Goal: Task Accomplishment & Management: Complete application form

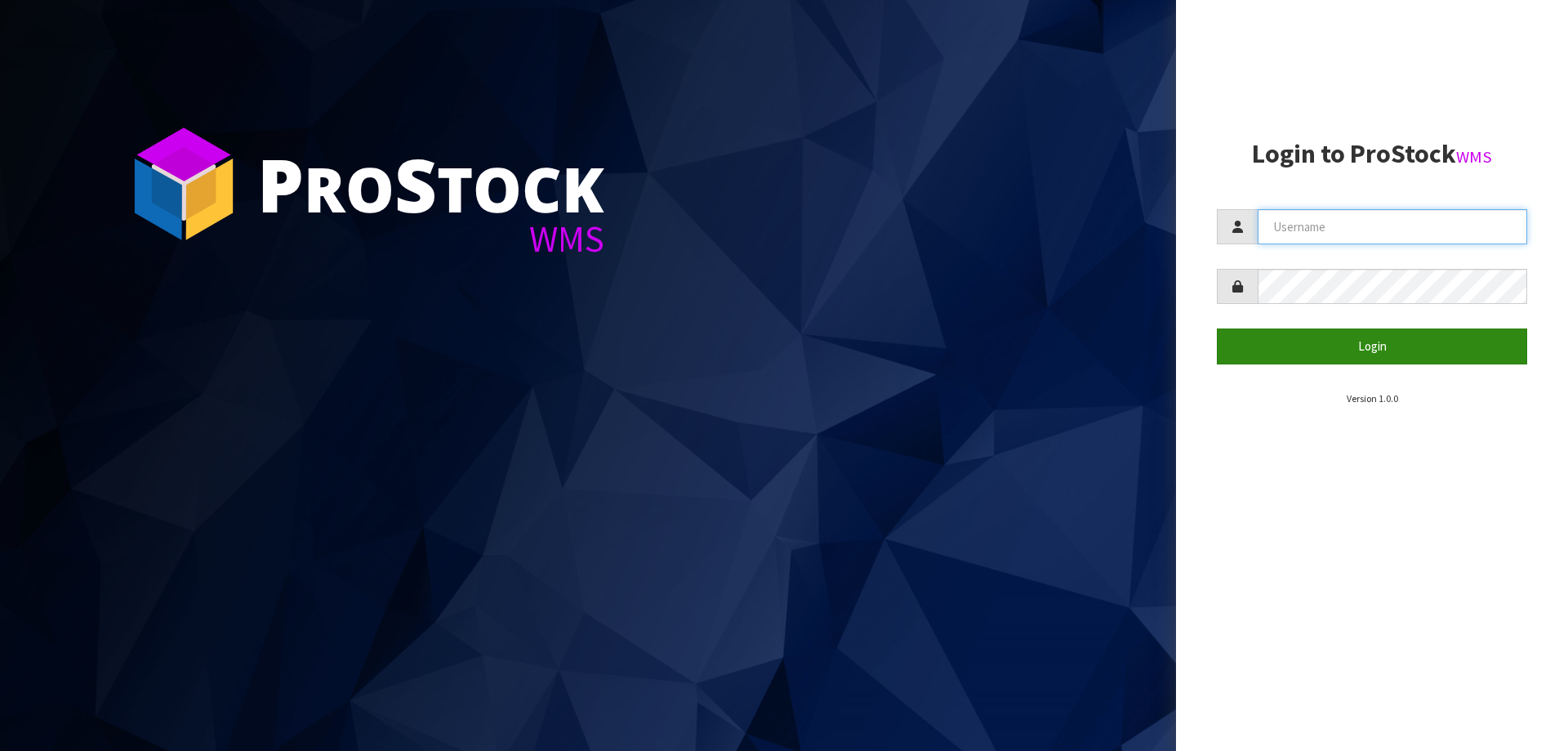
type input "[PERSON_NAME]"
click at [1320, 336] on button "Login" at bounding box center [1372, 346] width 310 height 35
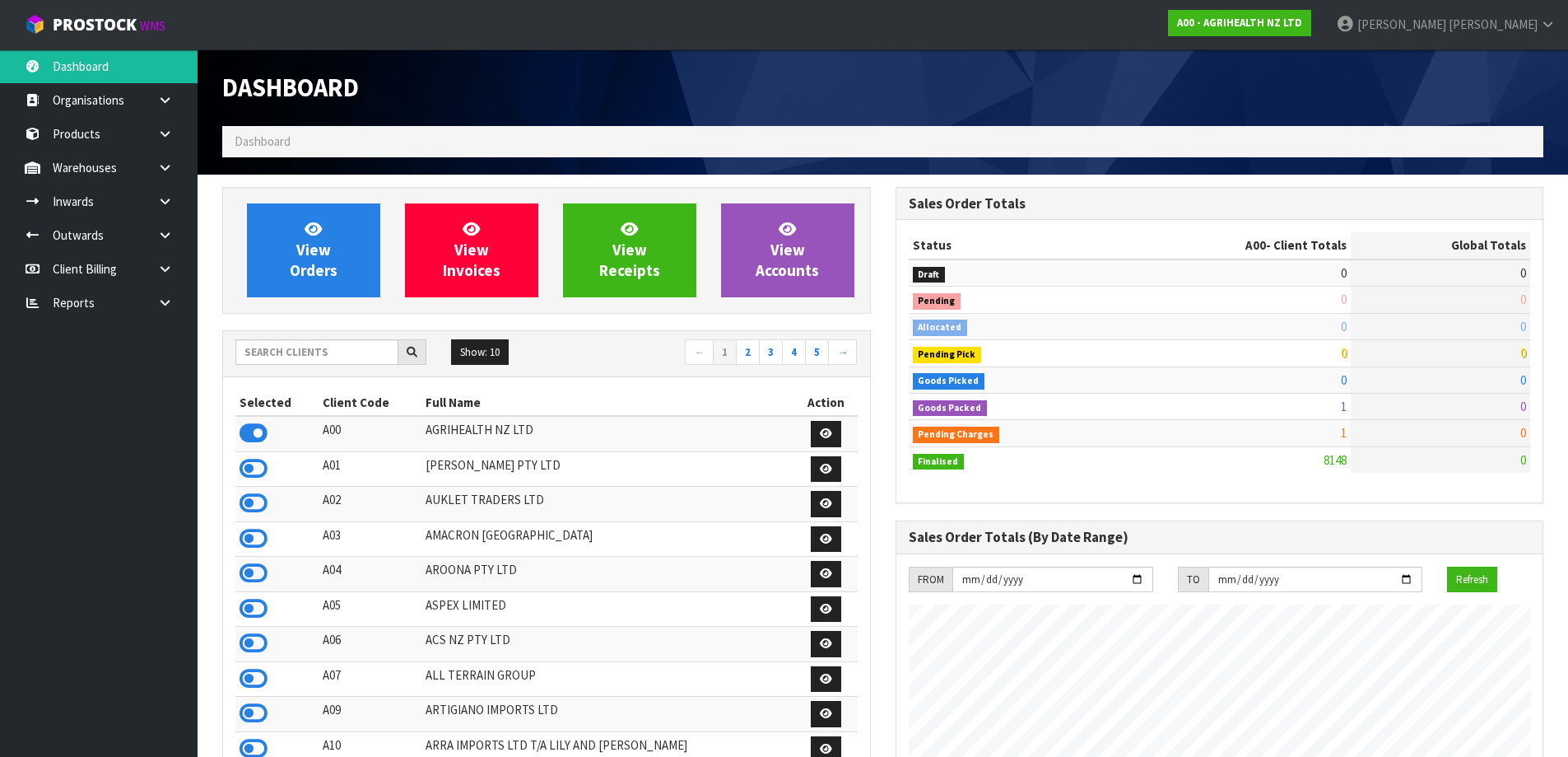
scroll to position [1247, 673]
click at [334, 354] on input "text" at bounding box center [316, 352] width 163 height 26
click at [339, 355] on input "text" at bounding box center [316, 352] width 163 height 26
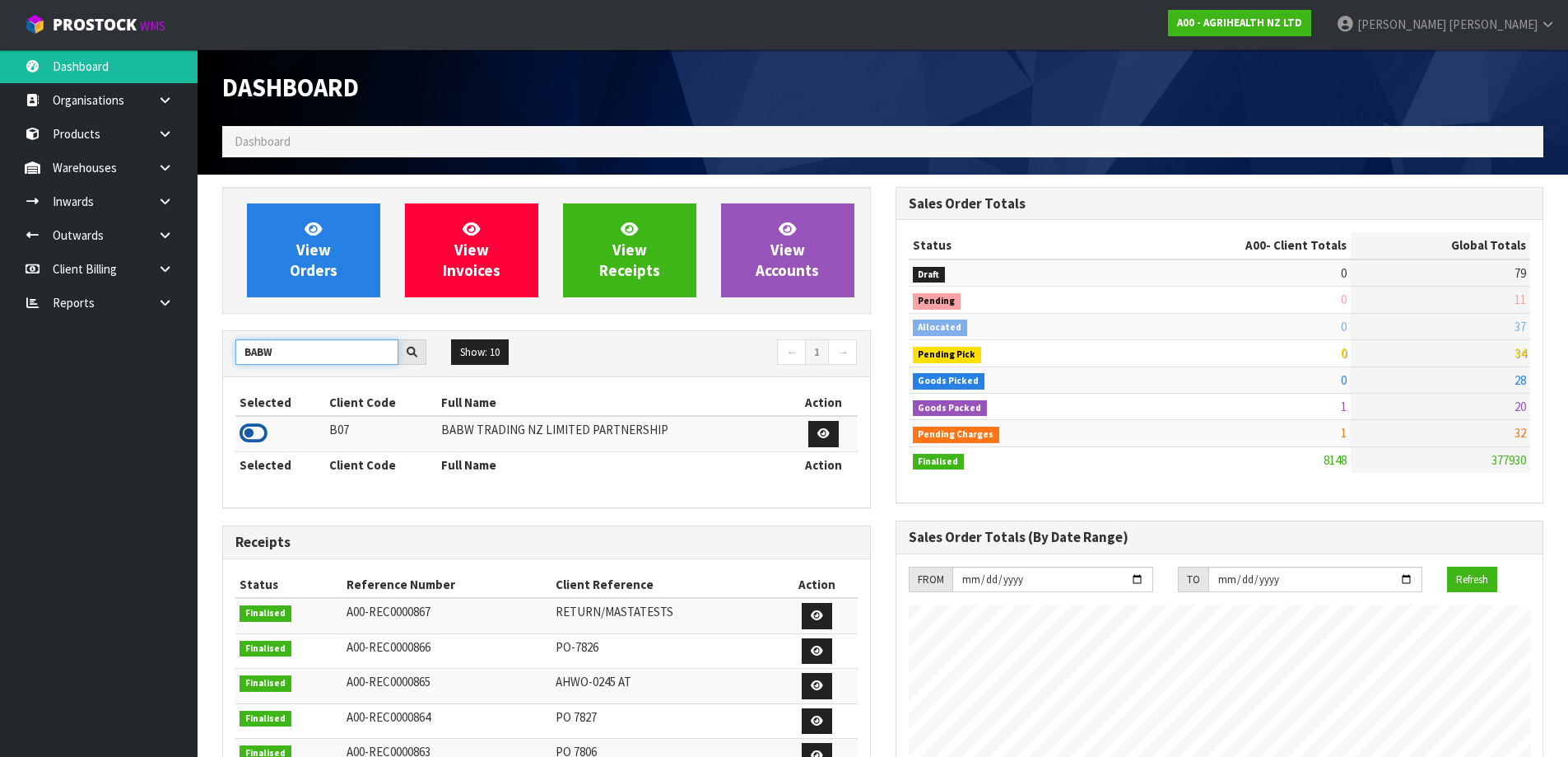
type input "BABW"
click at [255, 439] on icon at bounding box center [254, 434] width 28 height 25
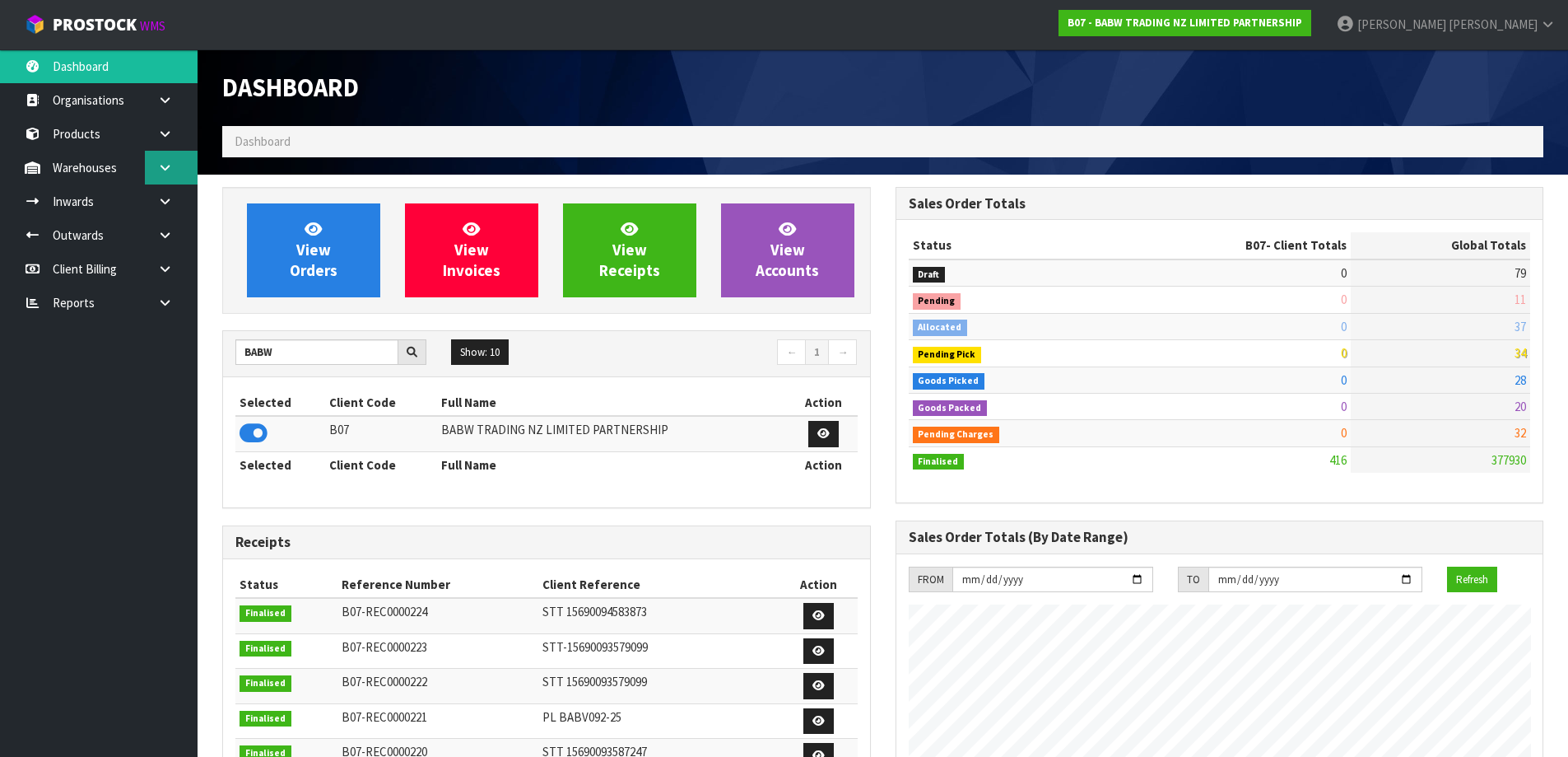
click at [181, 168] on link at bounding box center [171, 168] width 52 height 34
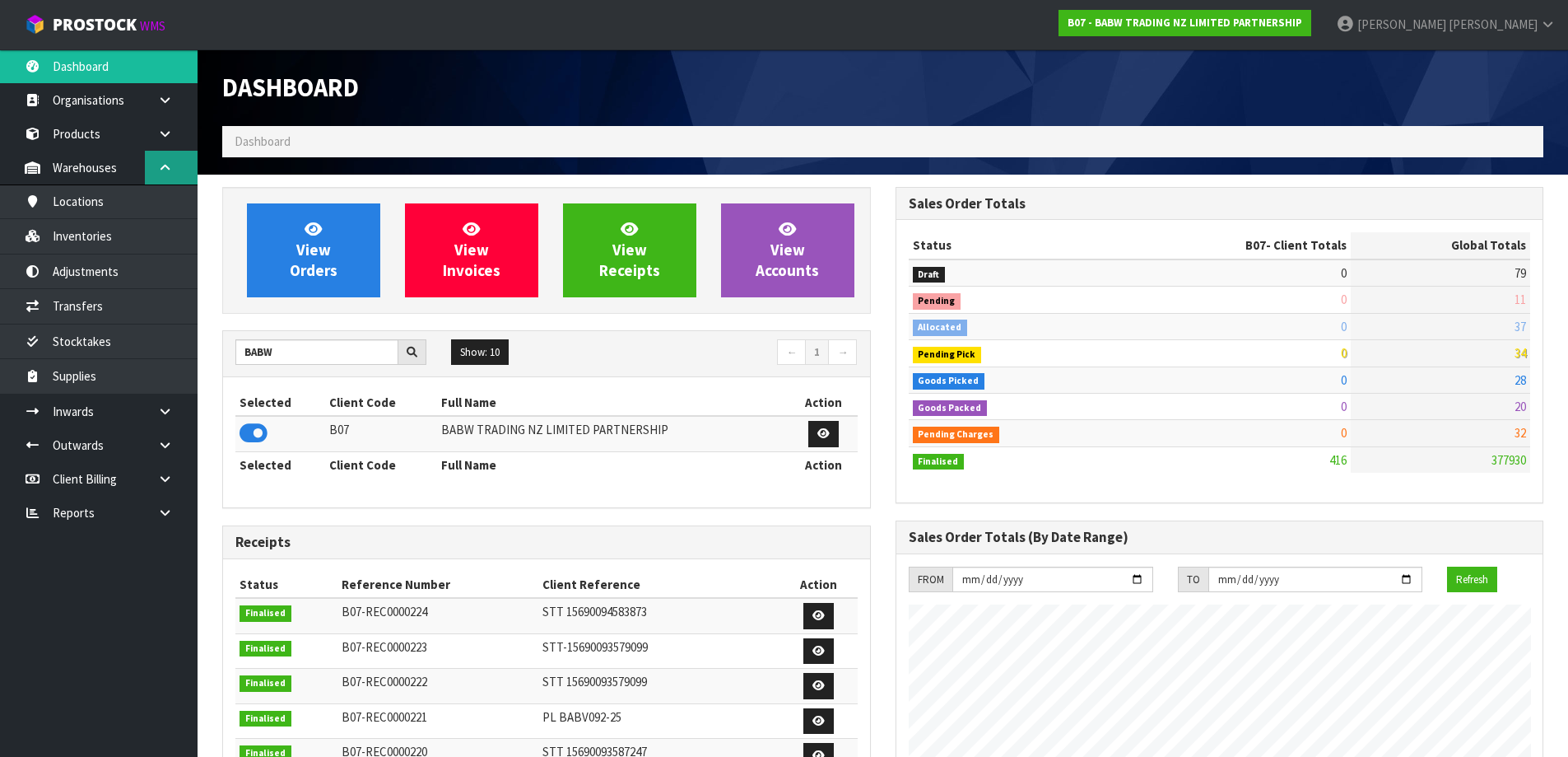
click at [170, 171] on icon at bounding box center [165, 168] width 16 height 12
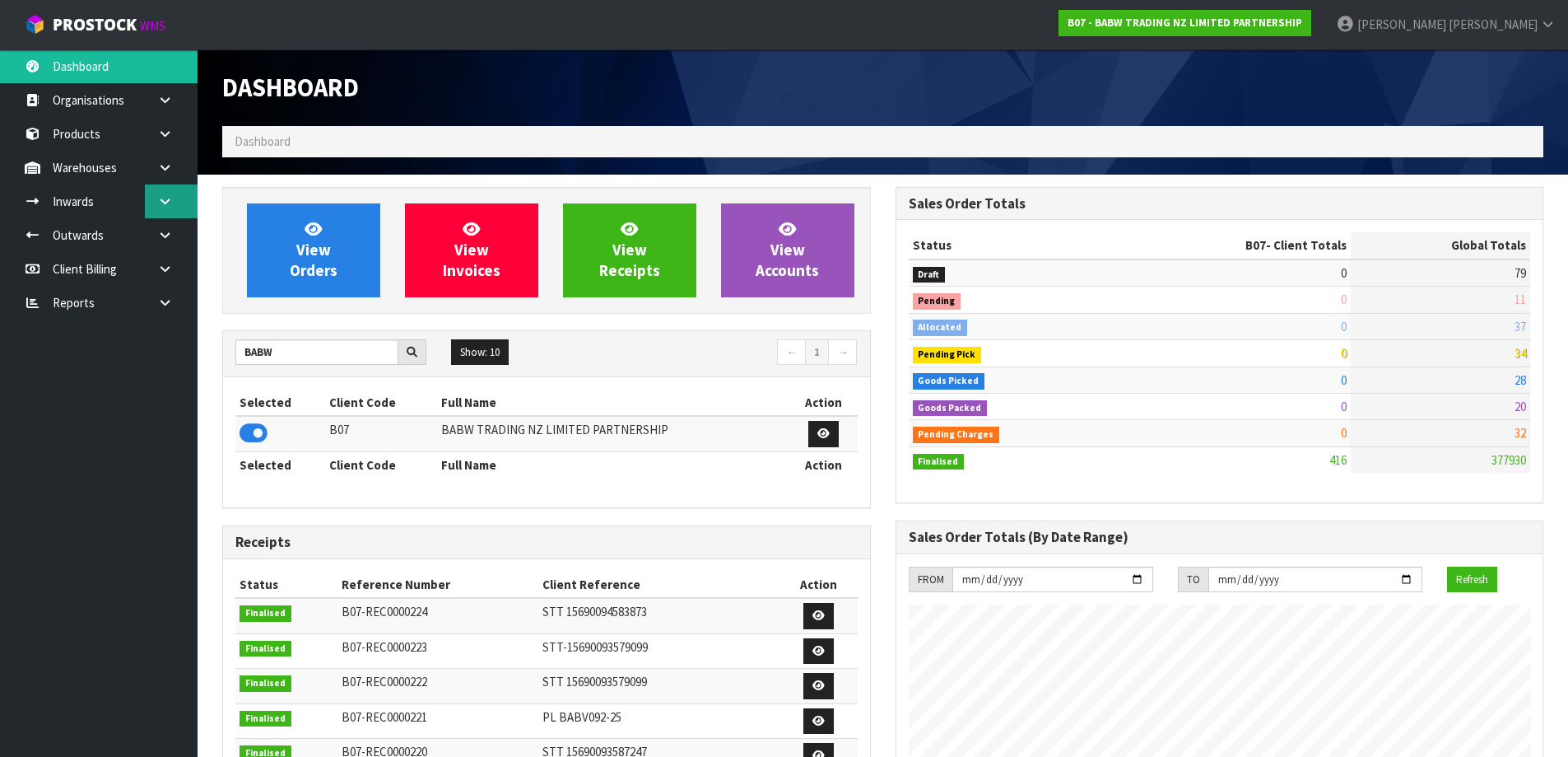
click at [175, 207] on link at bounding box center [171, 202] width 52 height 34
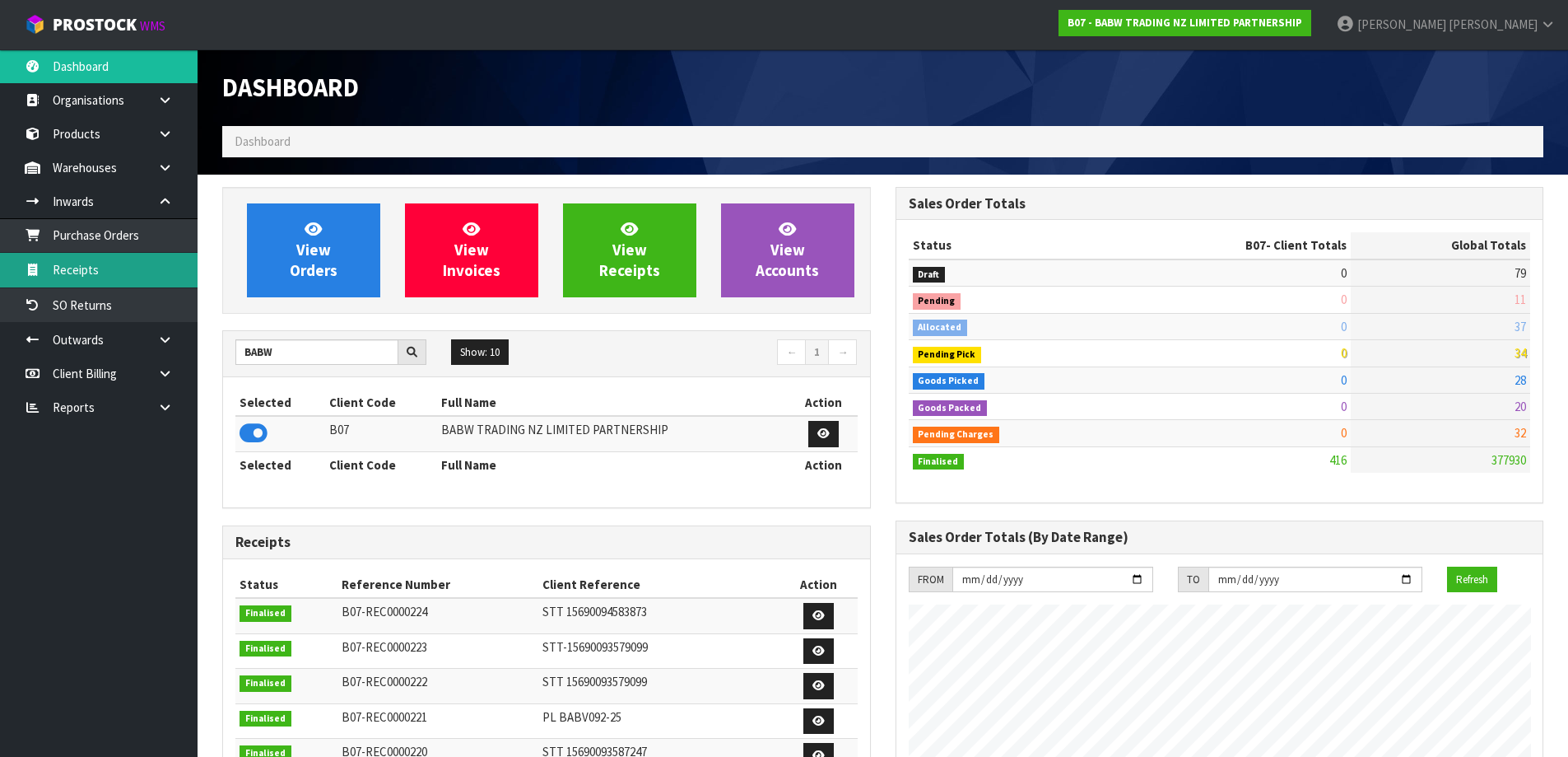
click at [92, 275] on link "Receipts" at bounding box center [99, 269] width 197 height 34
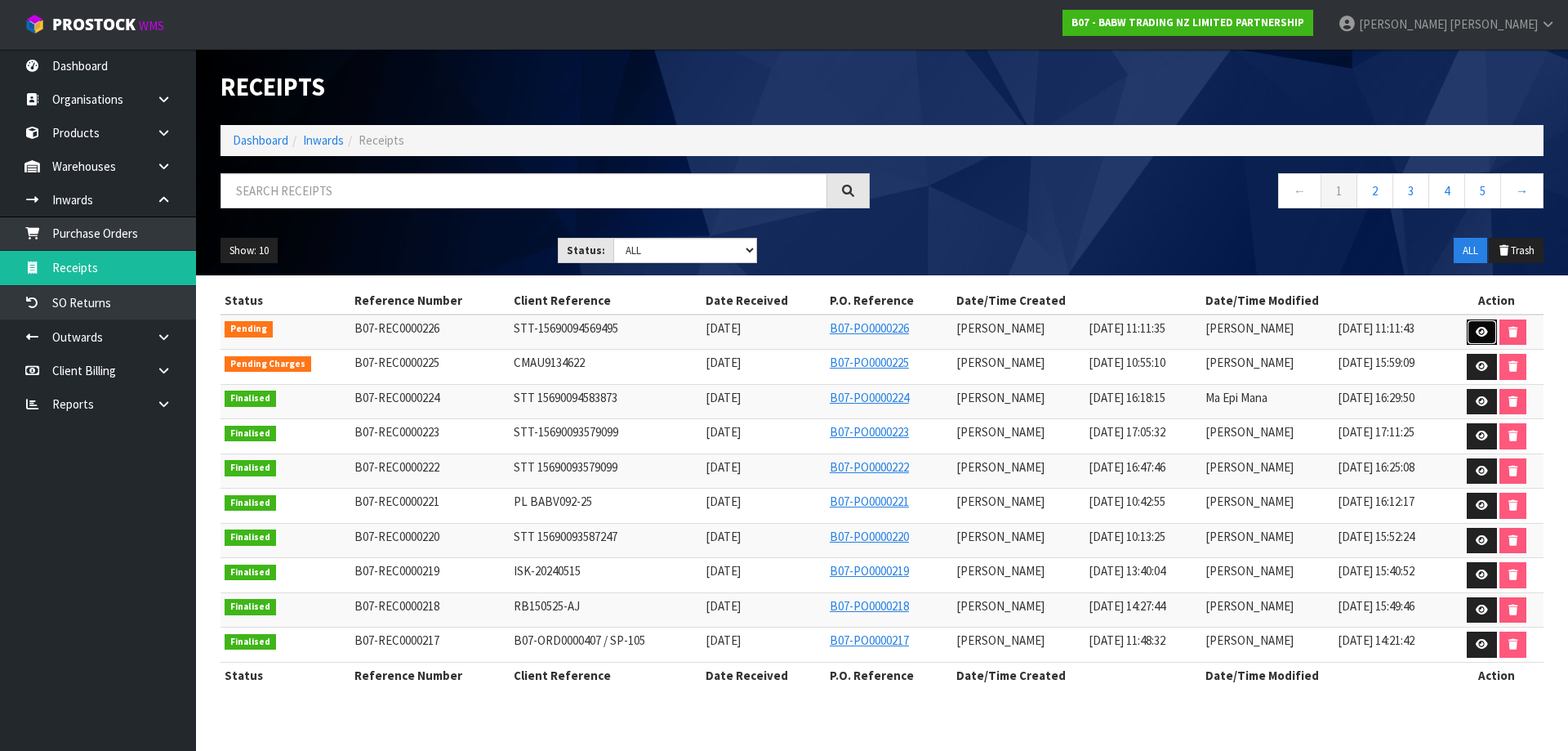
click at [1474, 325] on link at bounding box center [1482, 332] width 30 height 26
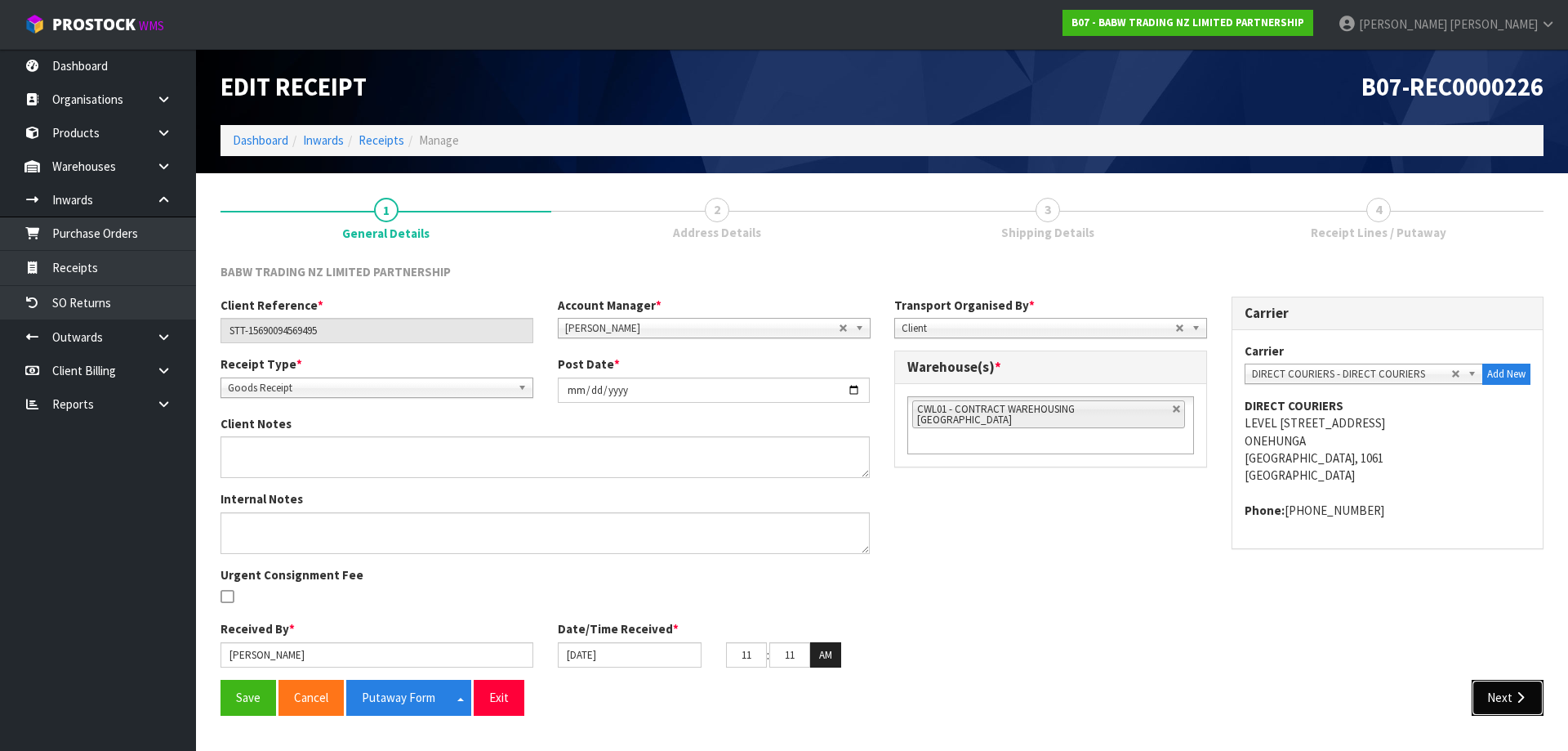
click at [1489, 701] on button "Next" at bounding box center [1508, 697] width 72 height 35
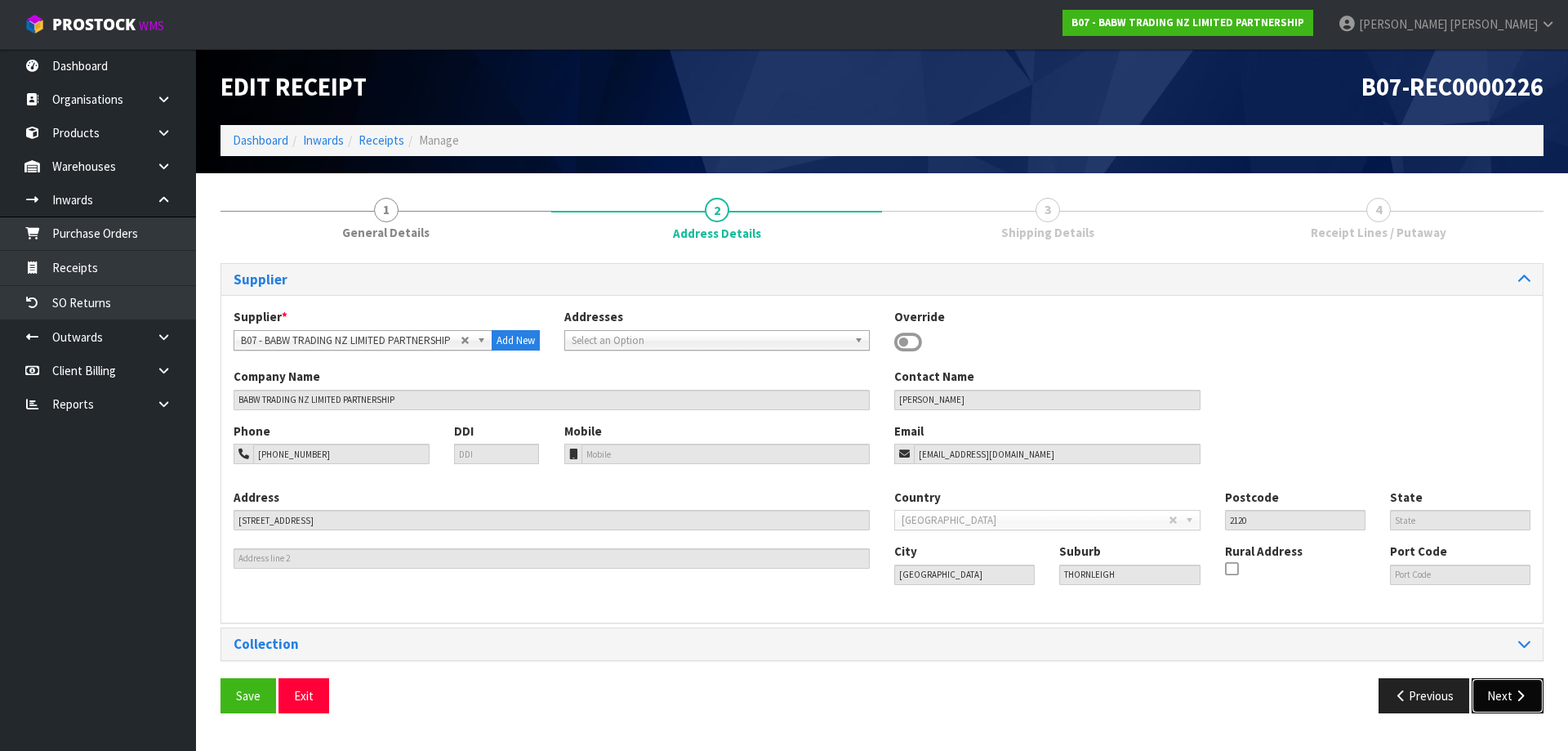
click at [1487, 701] on button "Next" at bounding box center [1508, 695] width 72 height 35
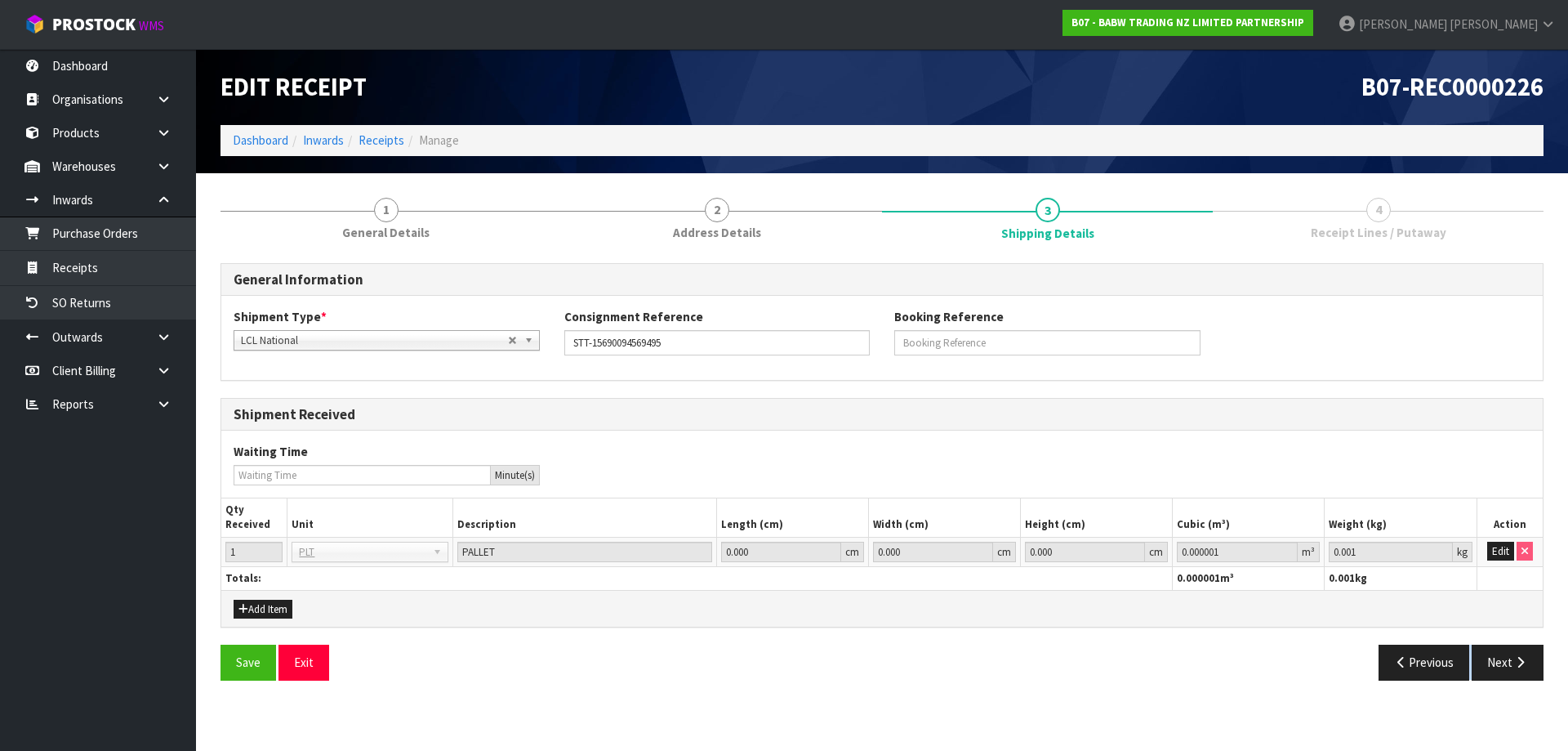
click at [1487, 701] on section "1 General Details 2 Address Details 3 Shipping Details 4 Receipt Lines / Putawa…" at bounding box center [881, 438] width 1372 height 532
drag, startPoint x: 1505, startPoint y: 685, endPoint x: 1502, endPoint y: 671, distance: 14.3
click at [1505, 684] on div "Save Exit Previous Next" at bounding box center [881, 668] width 1348 height 48
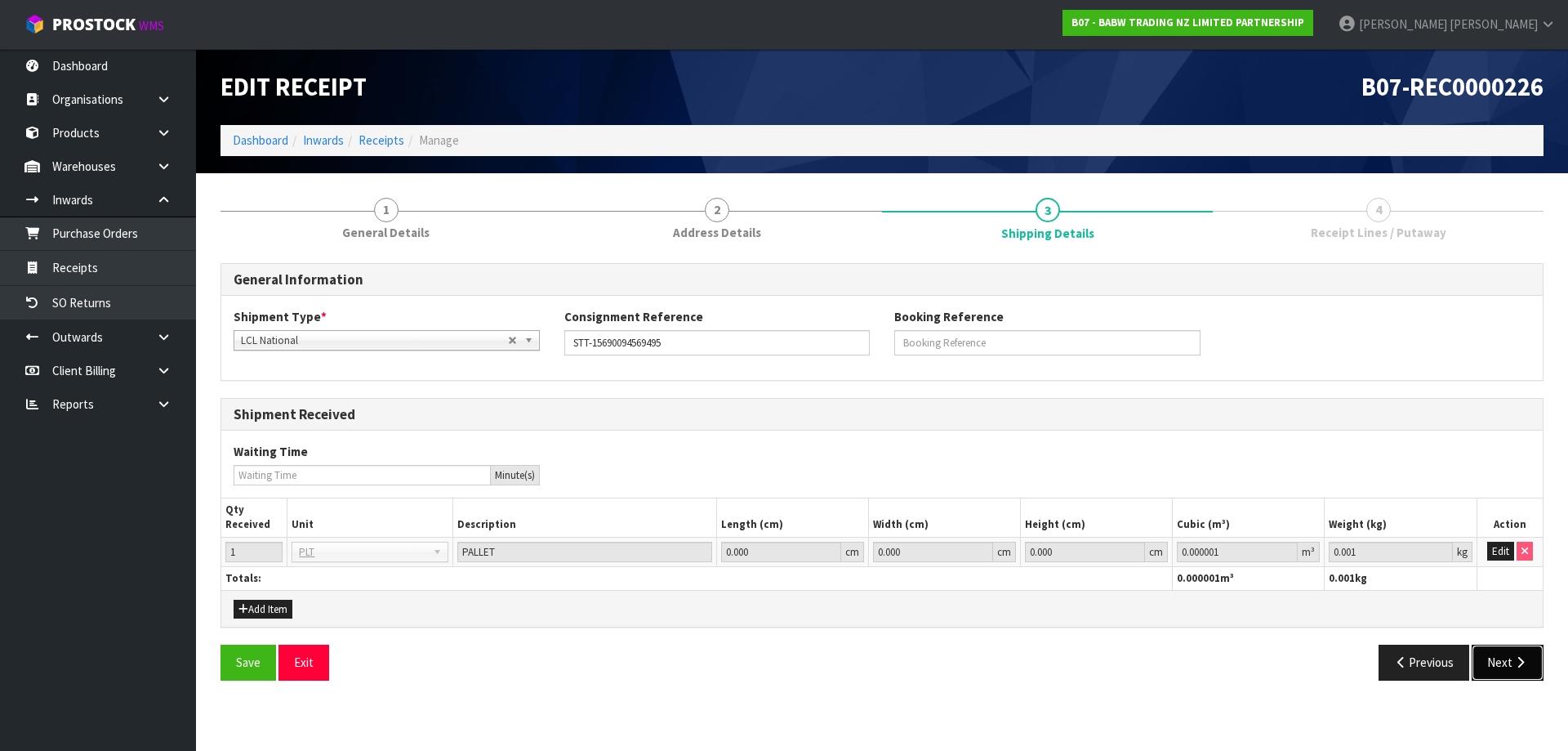
click at [1497, 660] on button "Next" at bounding box center [1508, 662] width 72 height 35
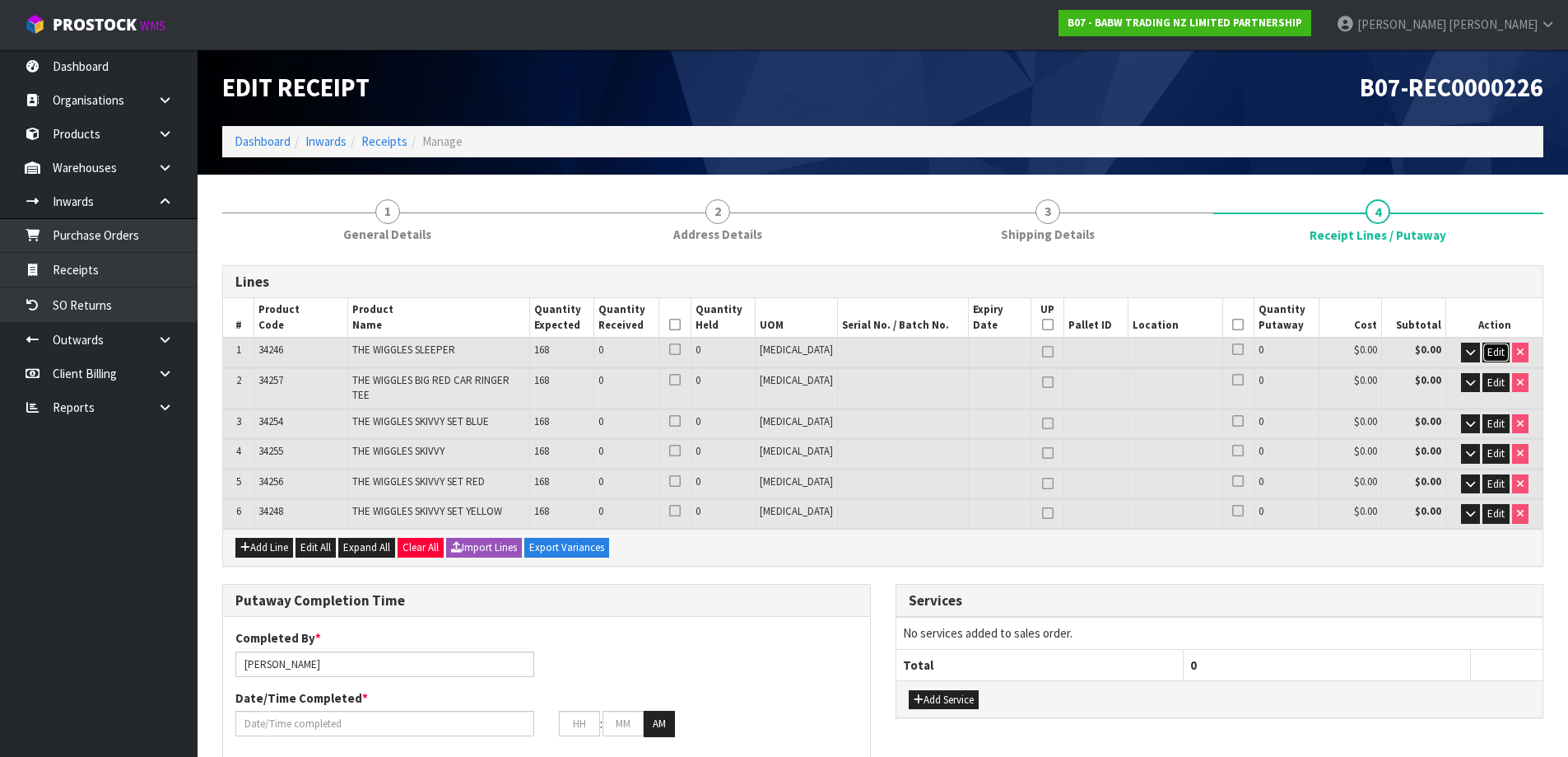
click at [1490, 354] on span "Edit" at bounding box center [1496, 352] width 17 height 14
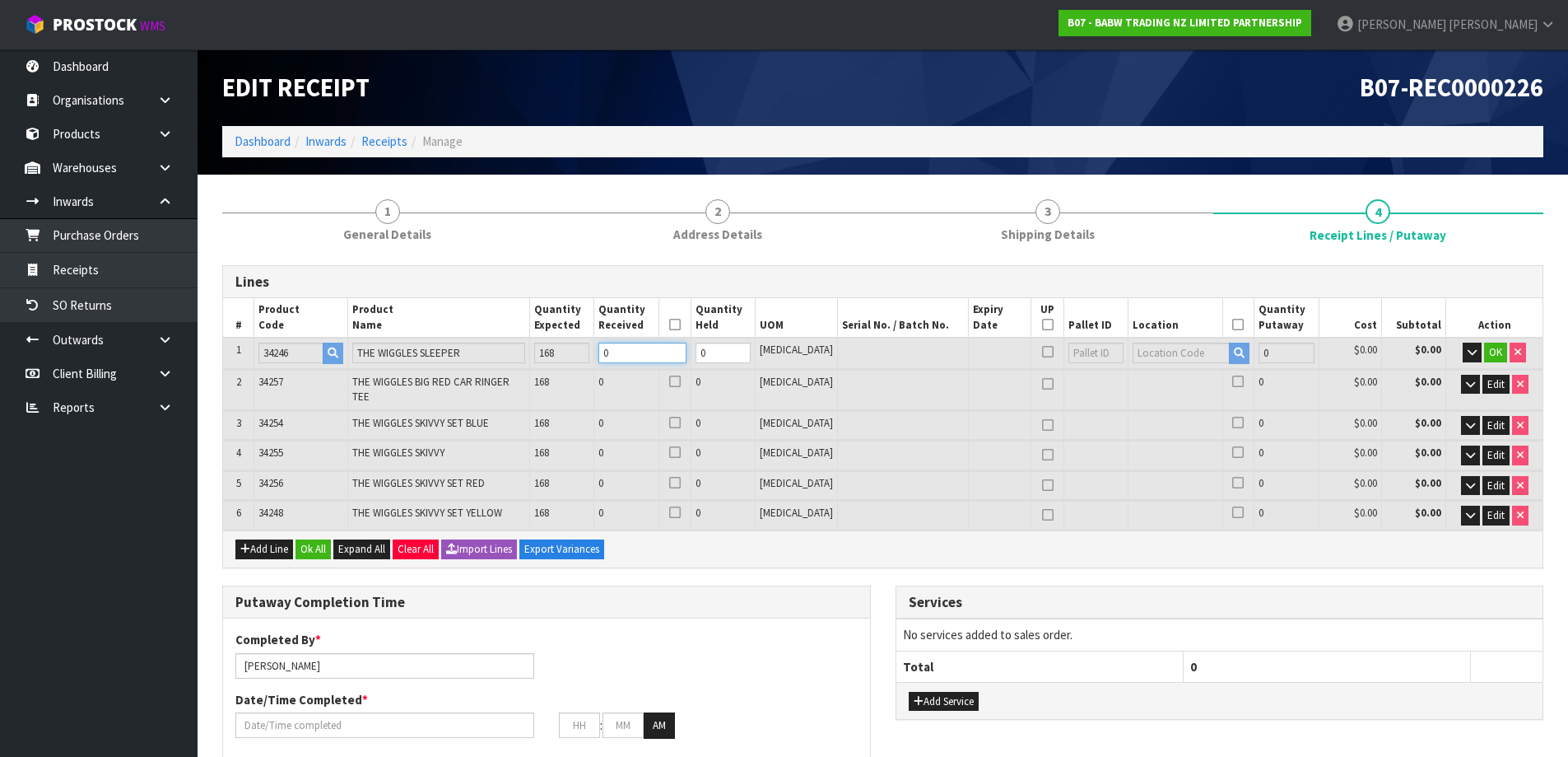
click at [642, 351] on input "0" at bounding box center [642, 353] width 87 height 20
type input "0"
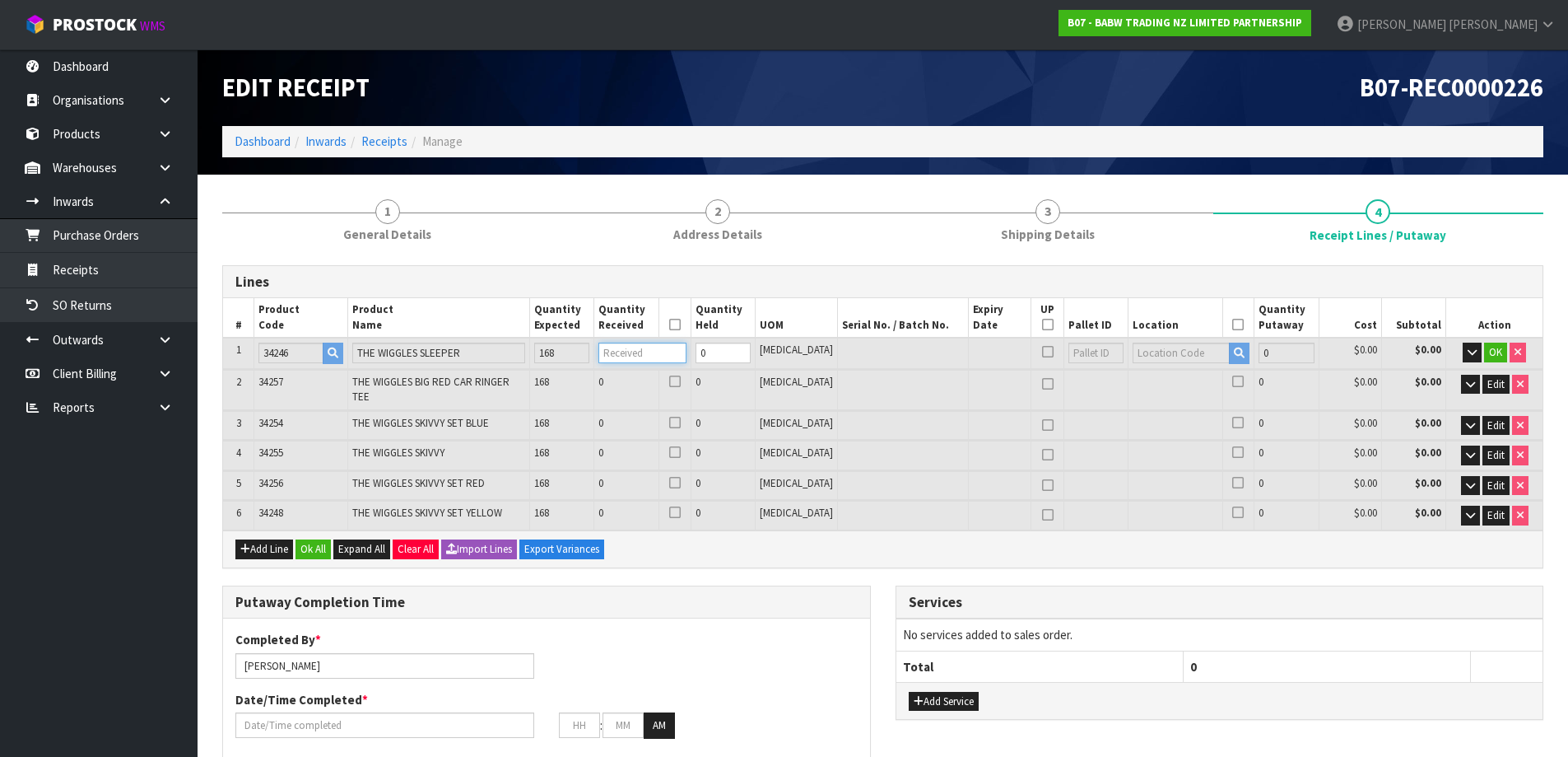
type input "0.00186"
type input "0.213"
type input "3"
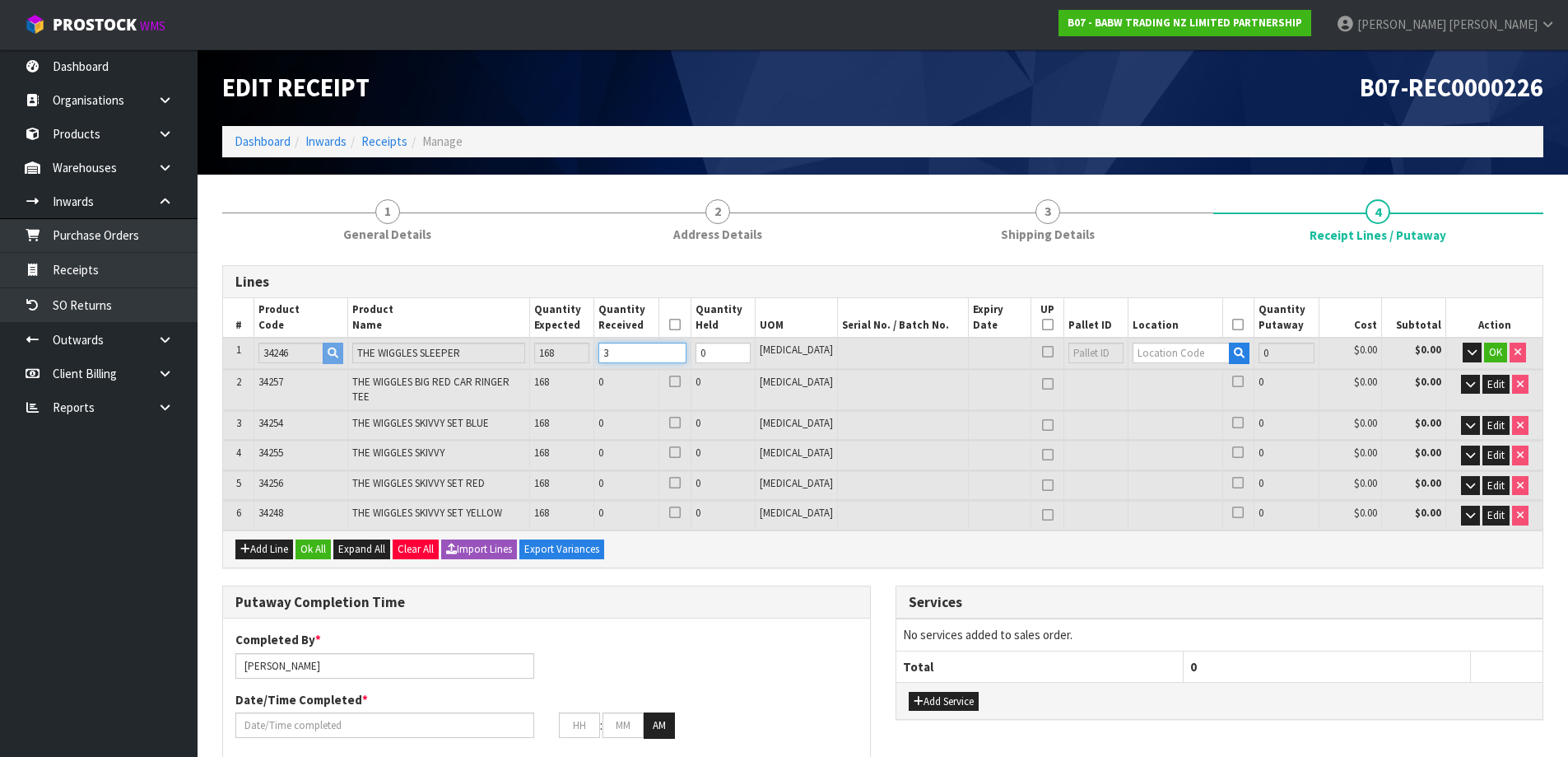
type input "0.02232"
type input "2.55"
type input "36"
type input "0"
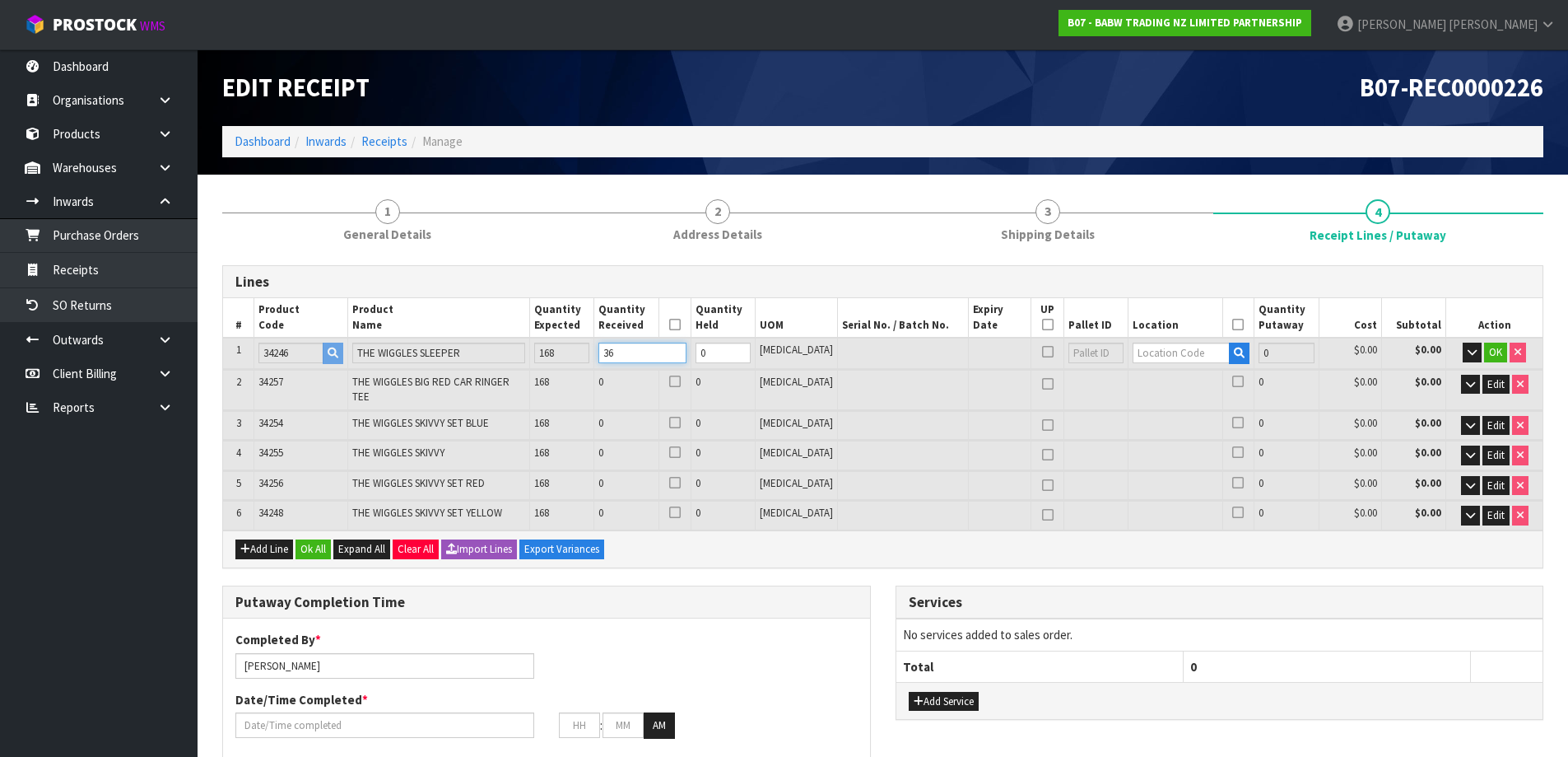
type input "0.00186"
type input "0.213"
type input "3"
type input "0"
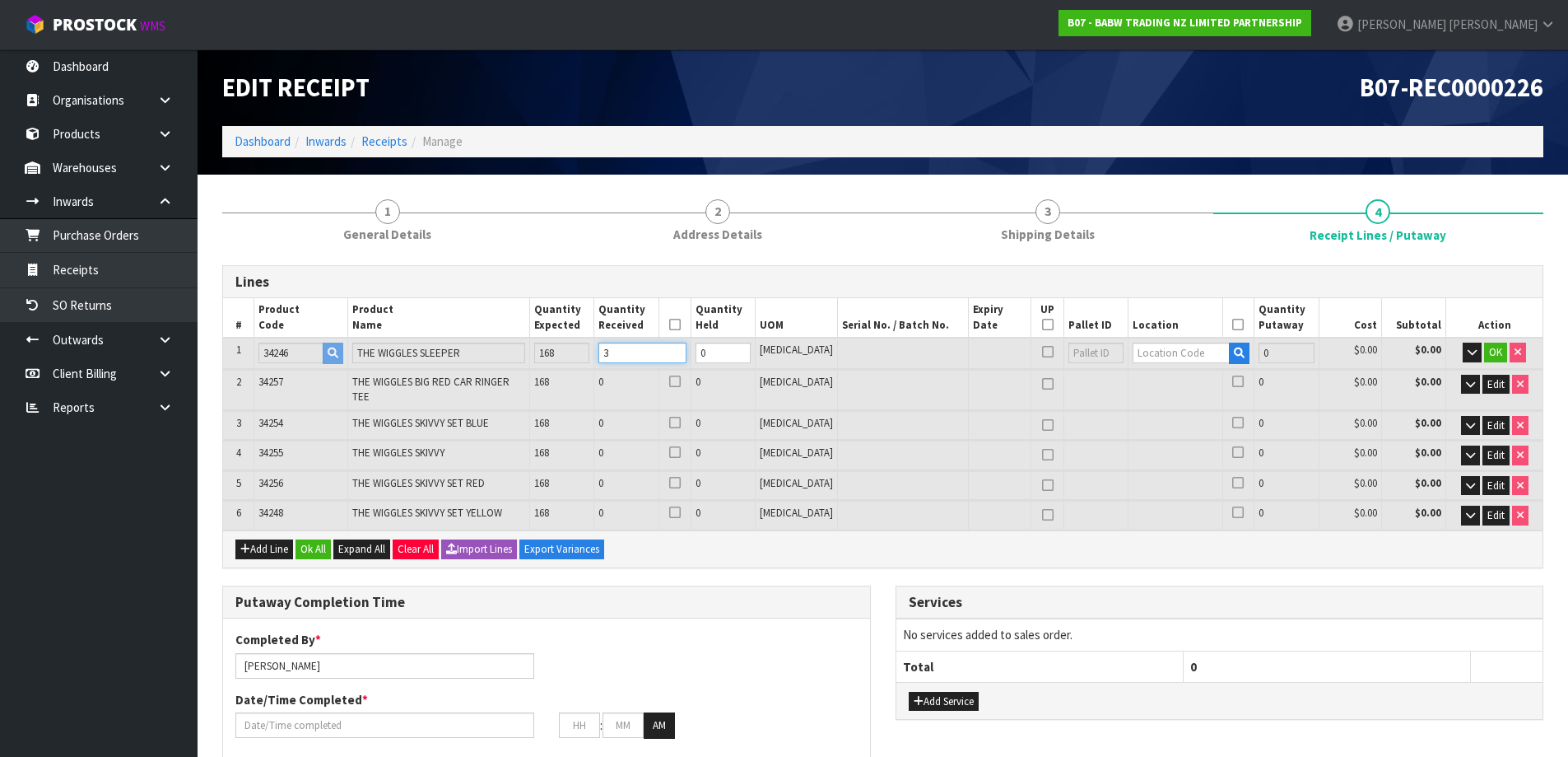
type input "0"
type input "0.00062"
type input "0.071"
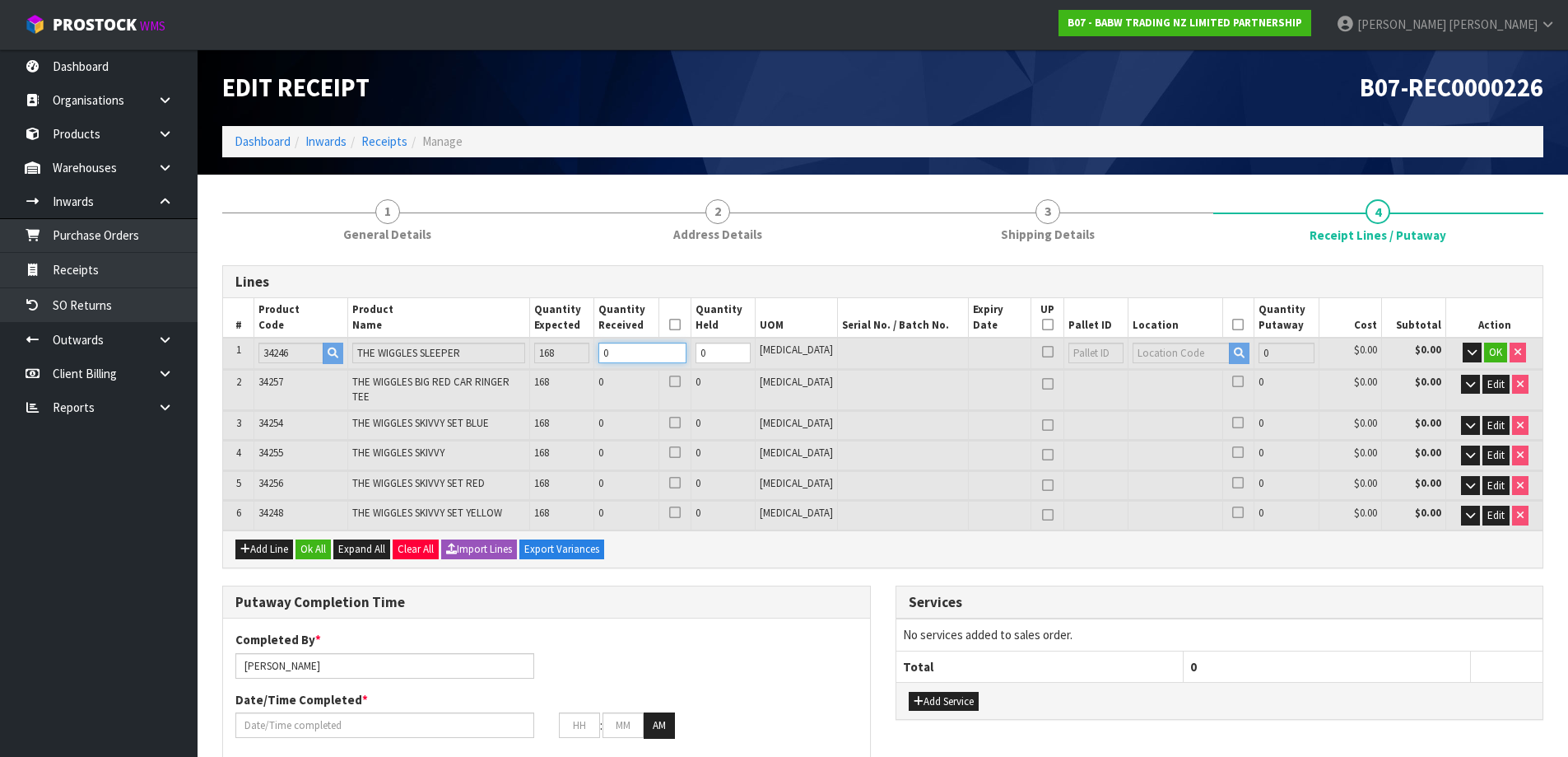
type input "1"
type input "0.00992"
type input "1.134"
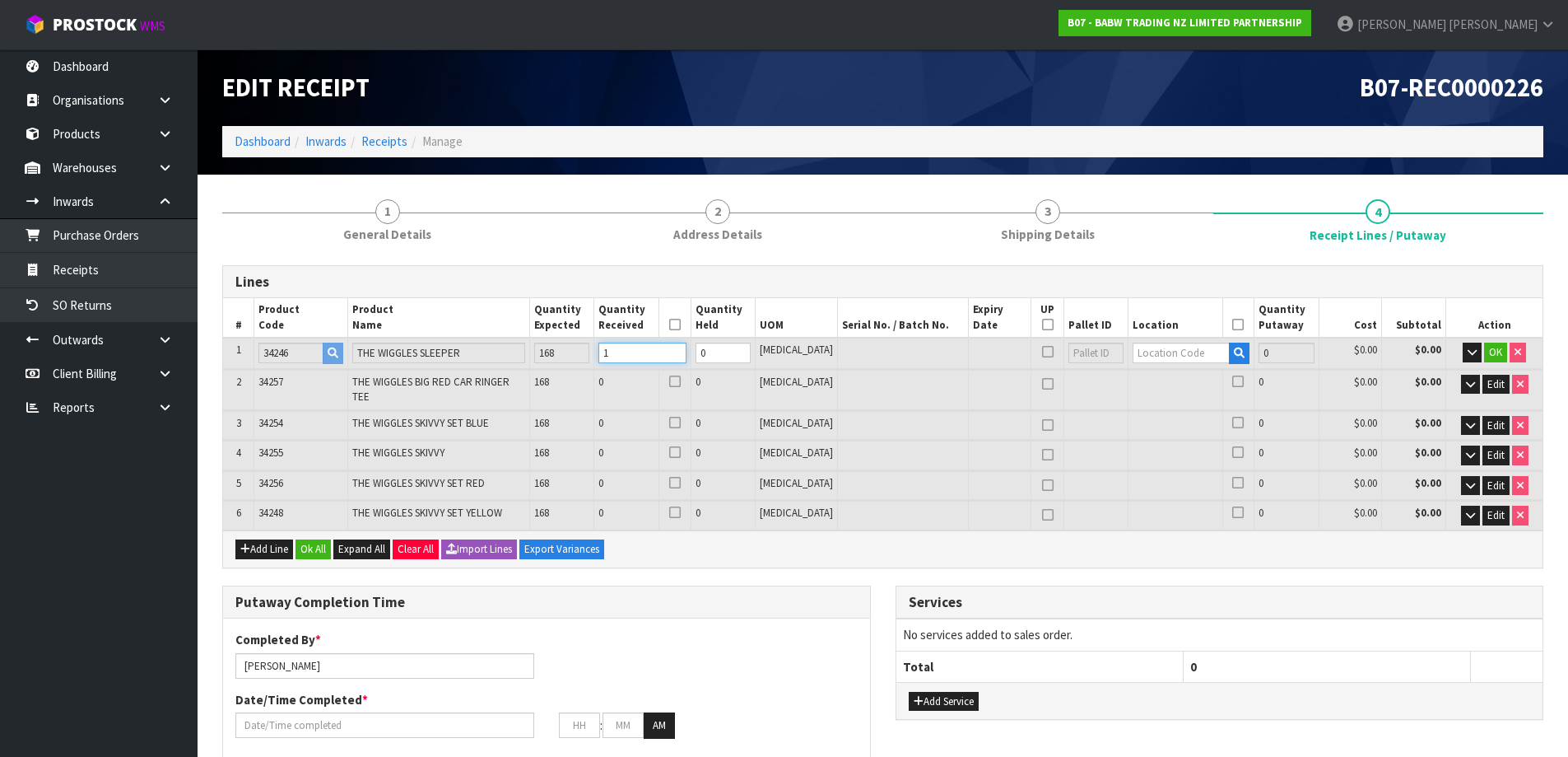
type input "16"
type input "14"
type input "0.10416"
type input "11.9"
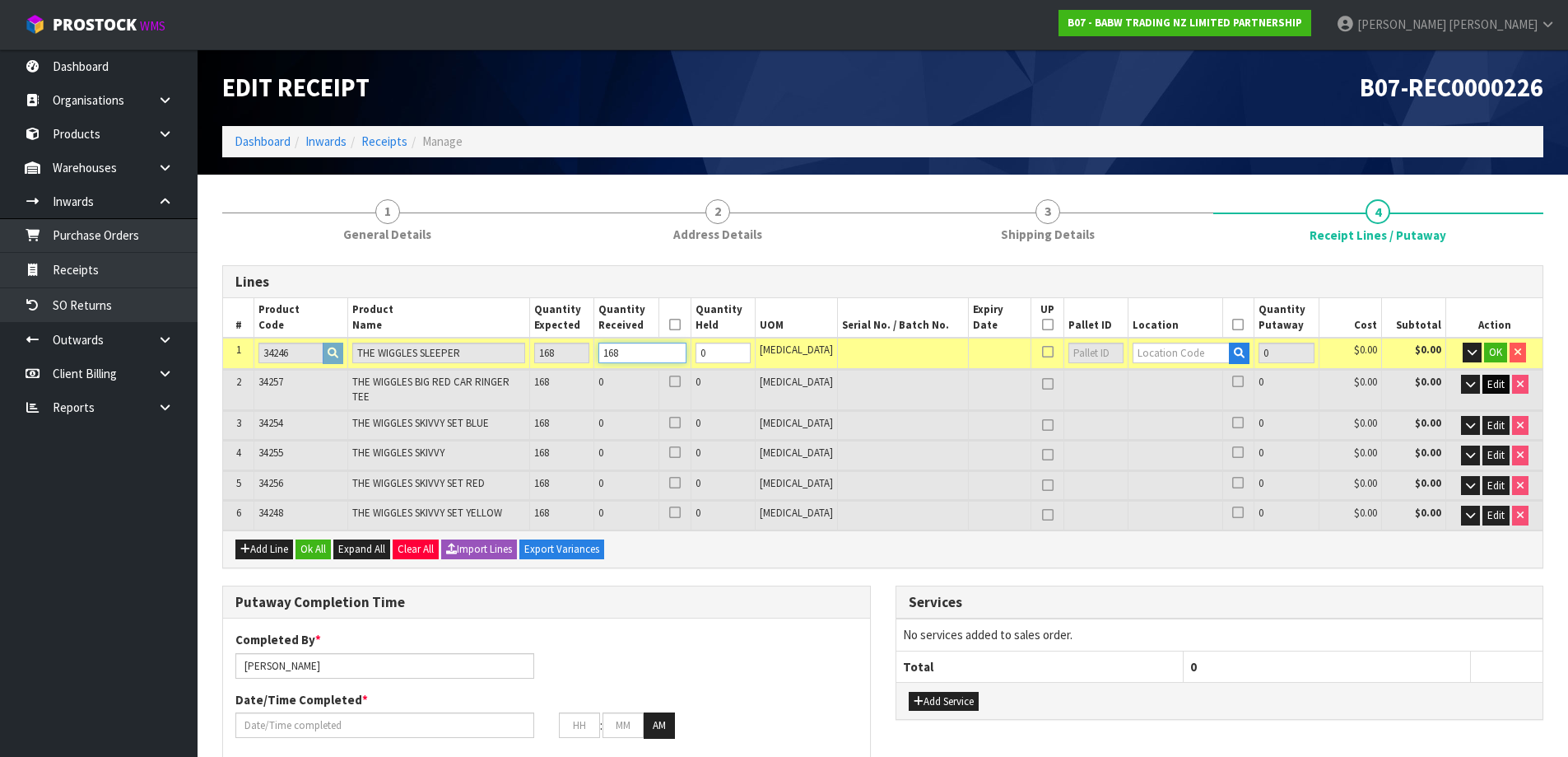
type input "168"
click at [1502, 380] on span "Edit" at bounding box center [1496, 384] width 17 height 14
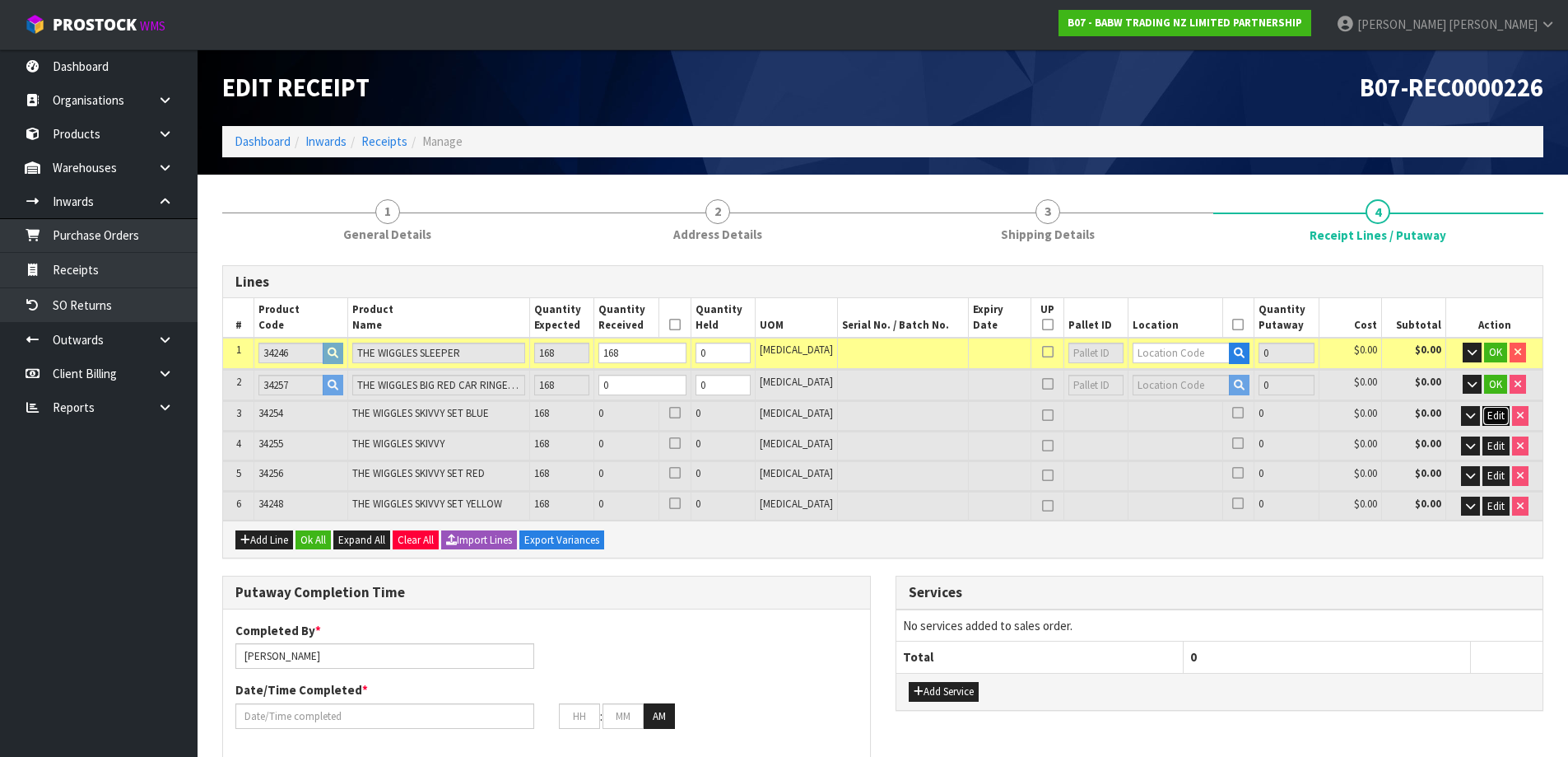
click at [1500, 415] on span "Edit" at bounding box center [1496, 416] width 17 height 14
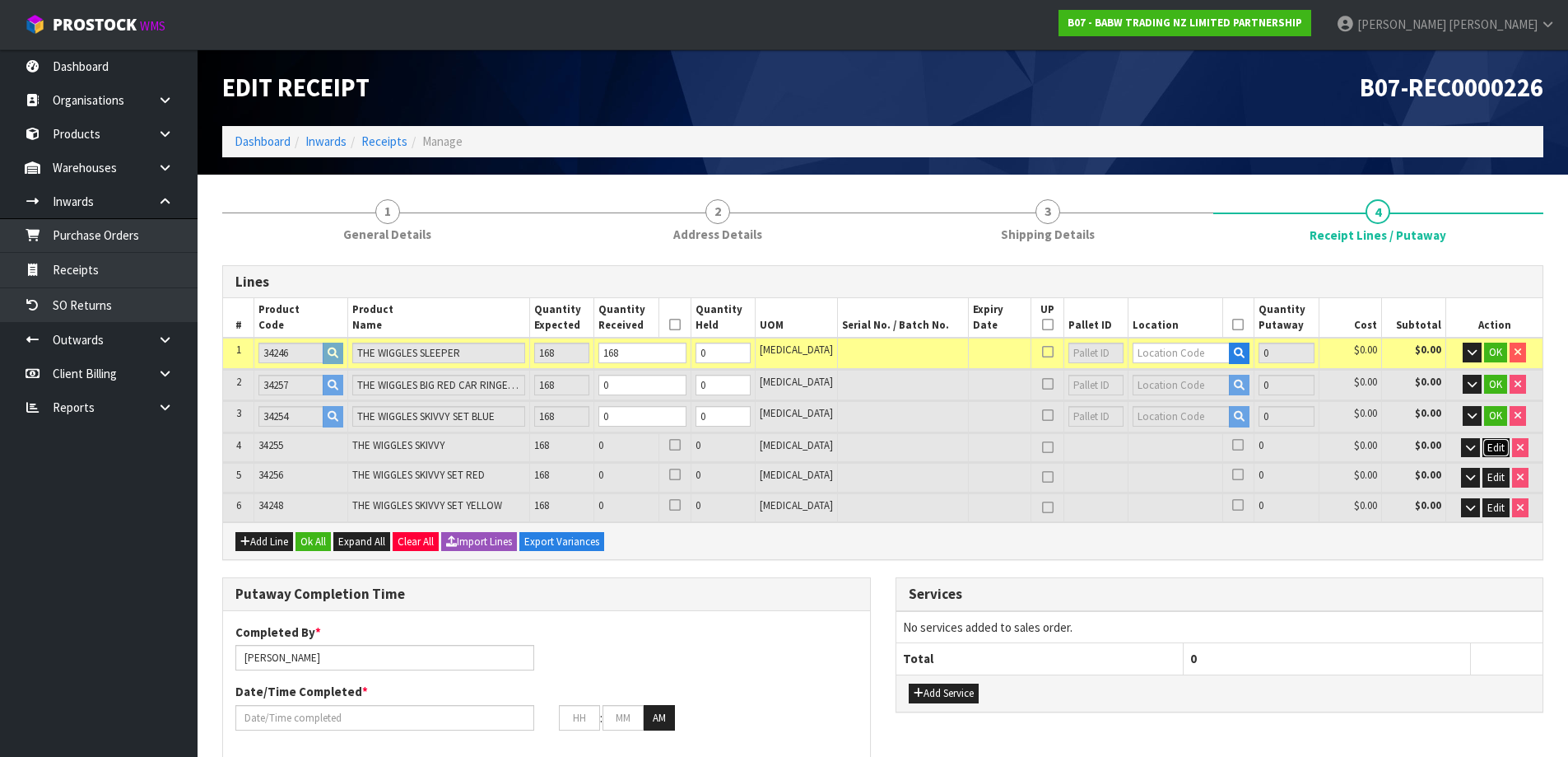
click at [1484, 450] on button "Edit" at bounding box center [1496, 448] width 28 height 20
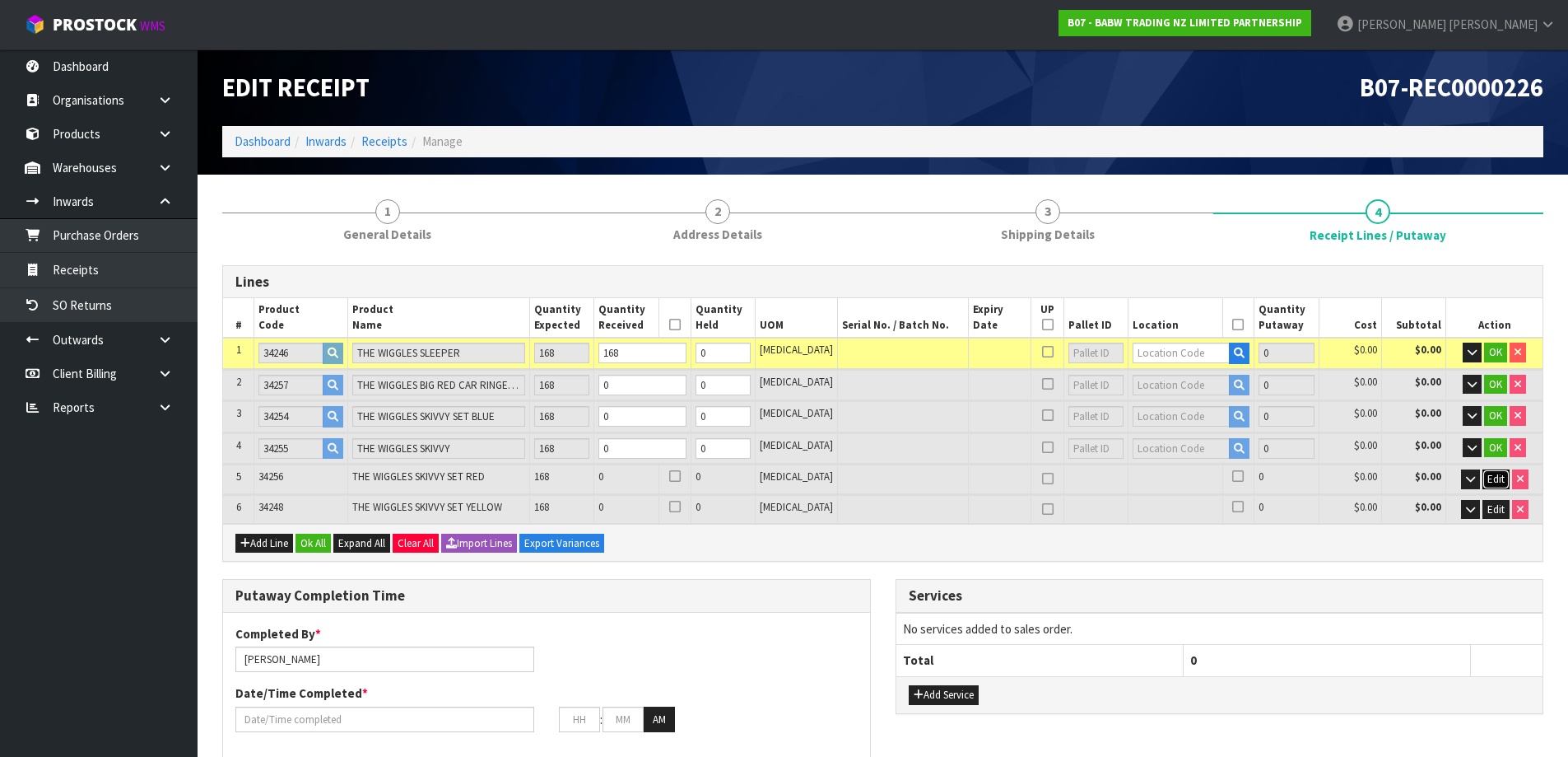
click at [1493, 476] on span "Edit" at bounding box center [1496, 479] width 17 height 14
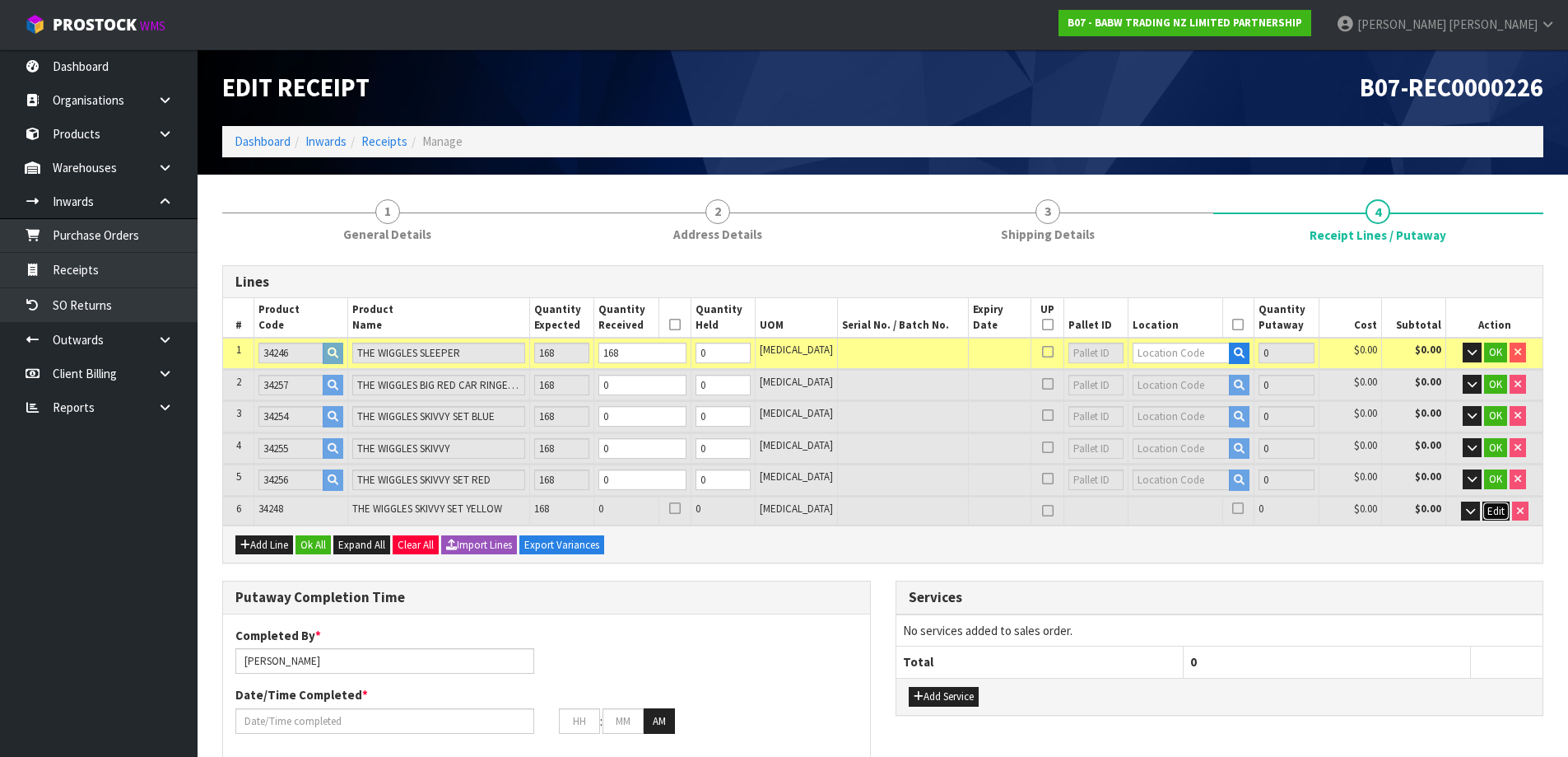
click at [1490, 510] on span "Edit" at bounding box center [1496, 511] width 17 height 14
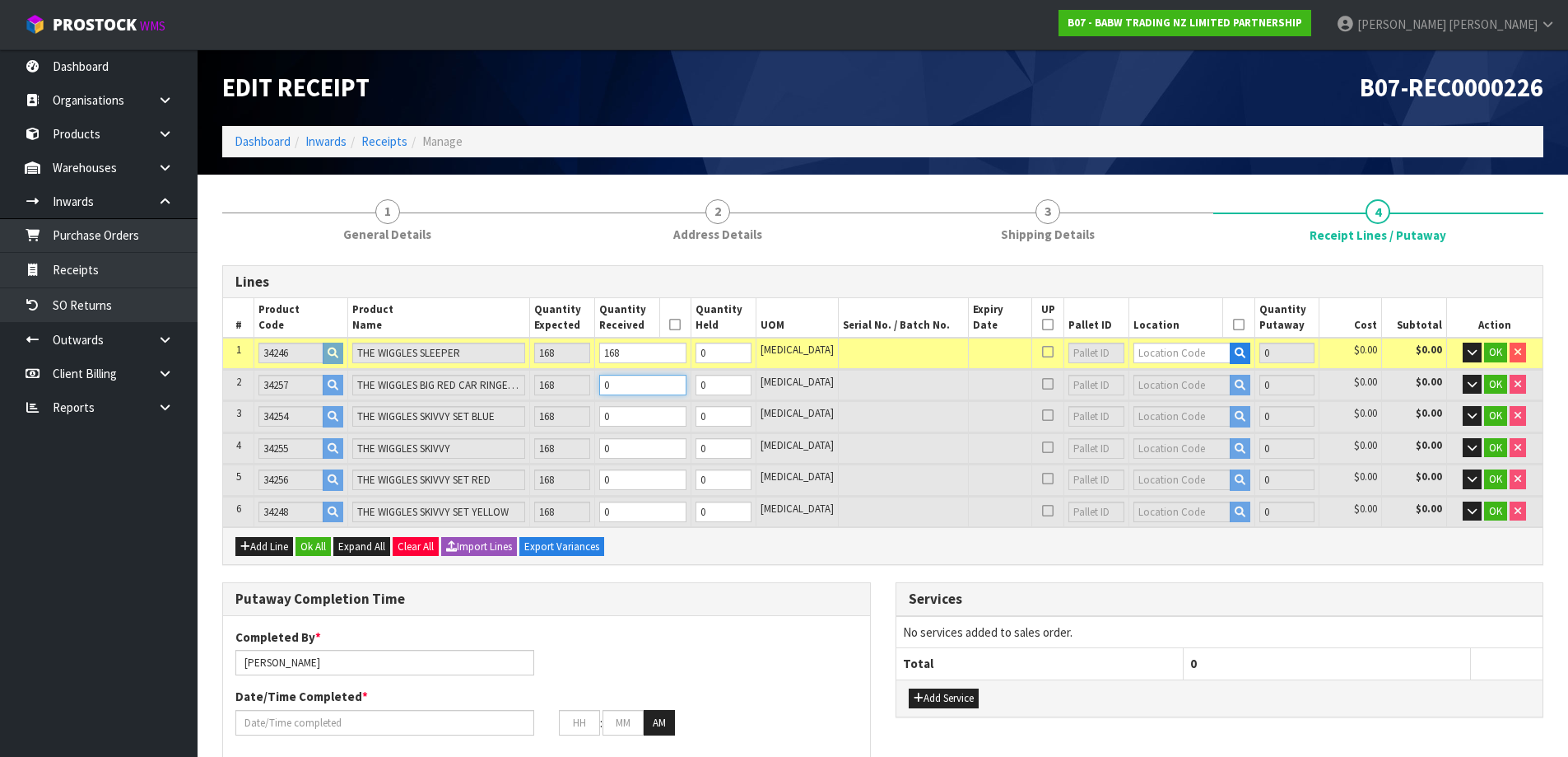
drag, startPoint x: 662, startPoint y: 385, endPoint x: 466, endPoint y: 371, distance: 196.5
click at [466, 371] on tr "2 34257 THE WIGGLES BIG RED CAR RINGER TEE 168 0 0 [MEDICAL_DATA] 0 $0.00 $0.00…" at bounding box center [883, 385] width 1320 height 30
type input "0"
click at [600, 375] on table "# Product Code Product Name Quantity Expected Quantity Received Quantity Held U…" at bounding box center [883, 412] width 1320 height 229
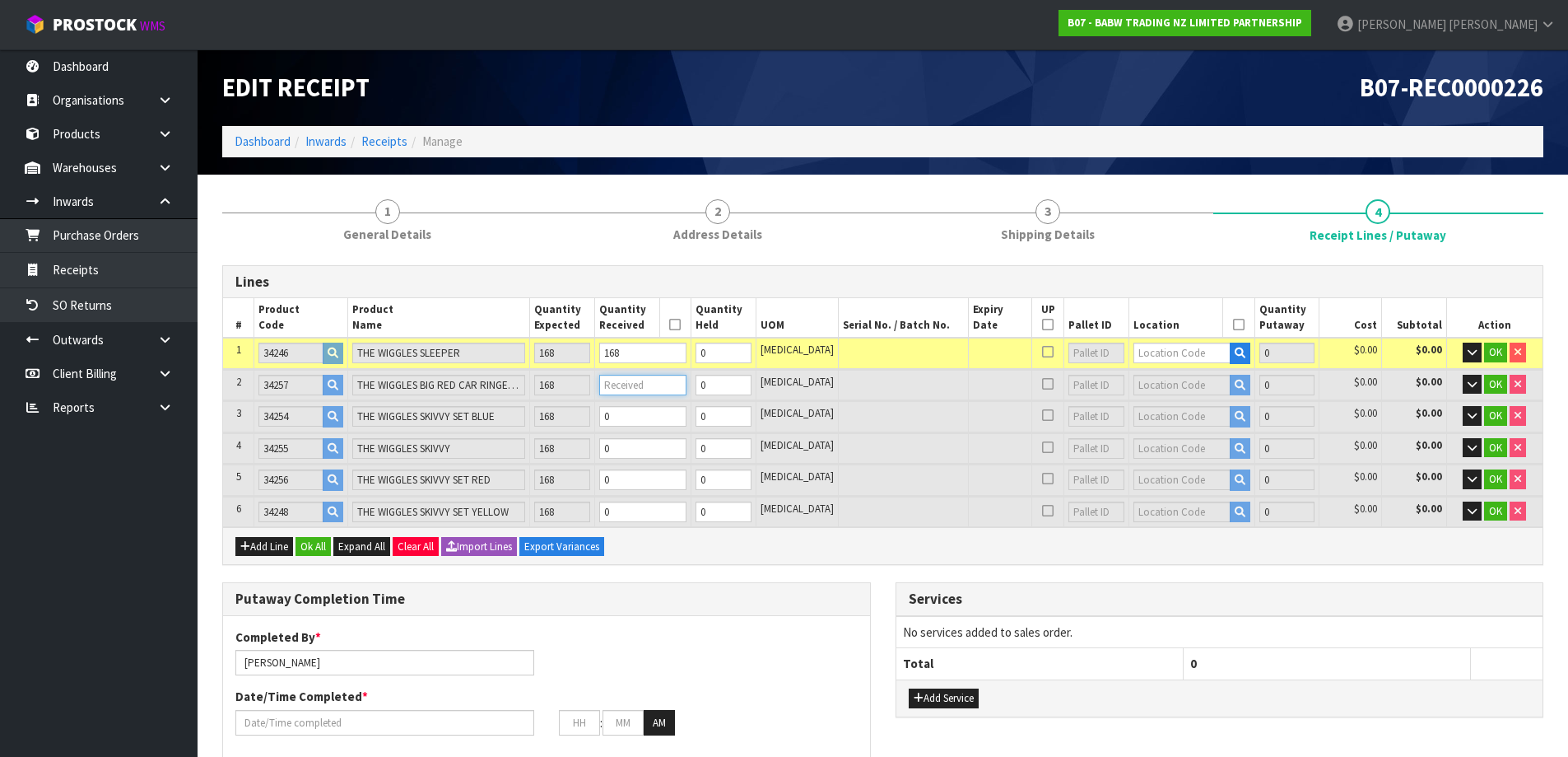
click at [657, 384] on input "number" at bounding box center [643, 385] width 87 height 20
paste input "168"
type input "28"
type input "0.166404"
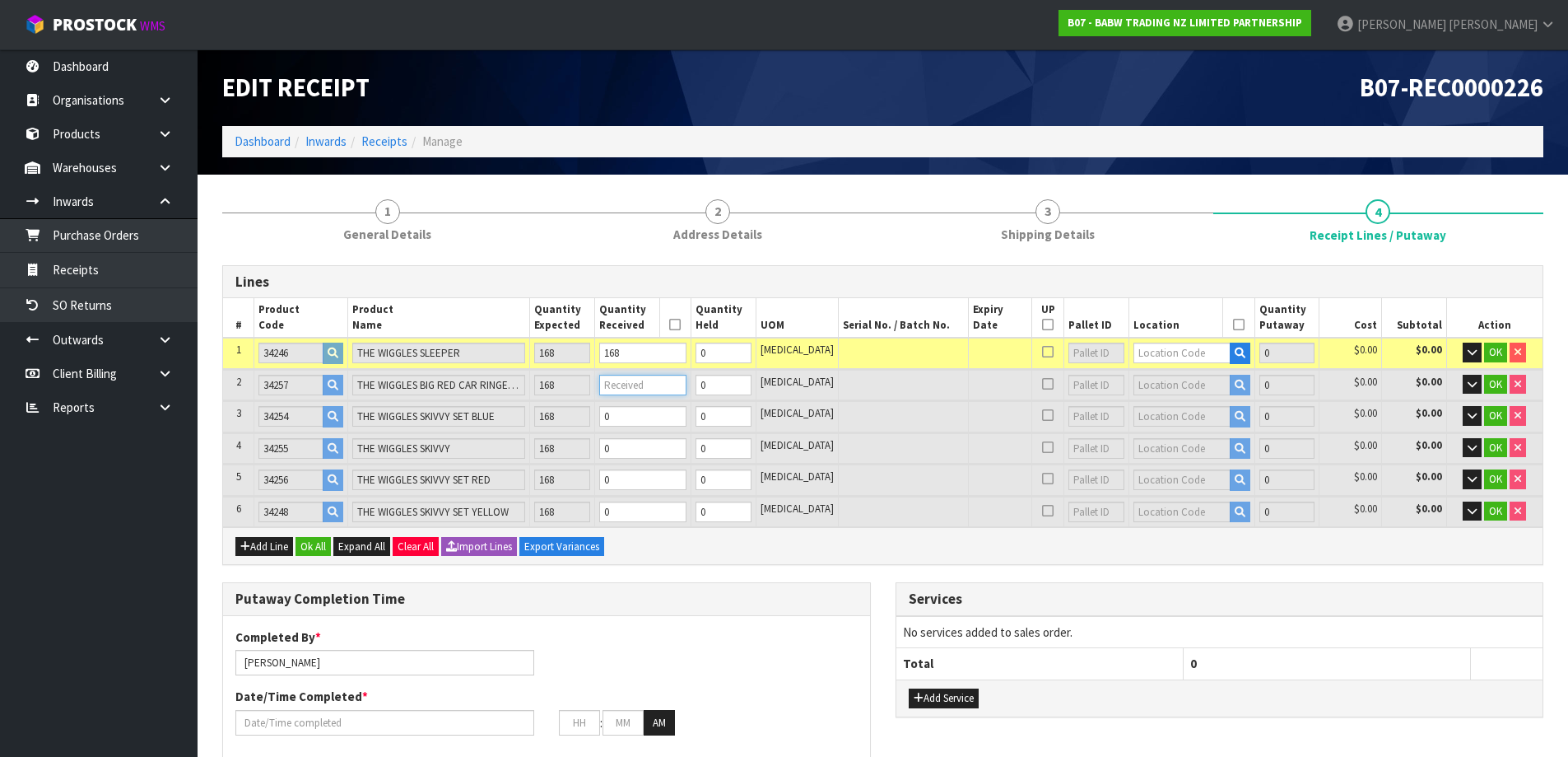
type input "18.9"
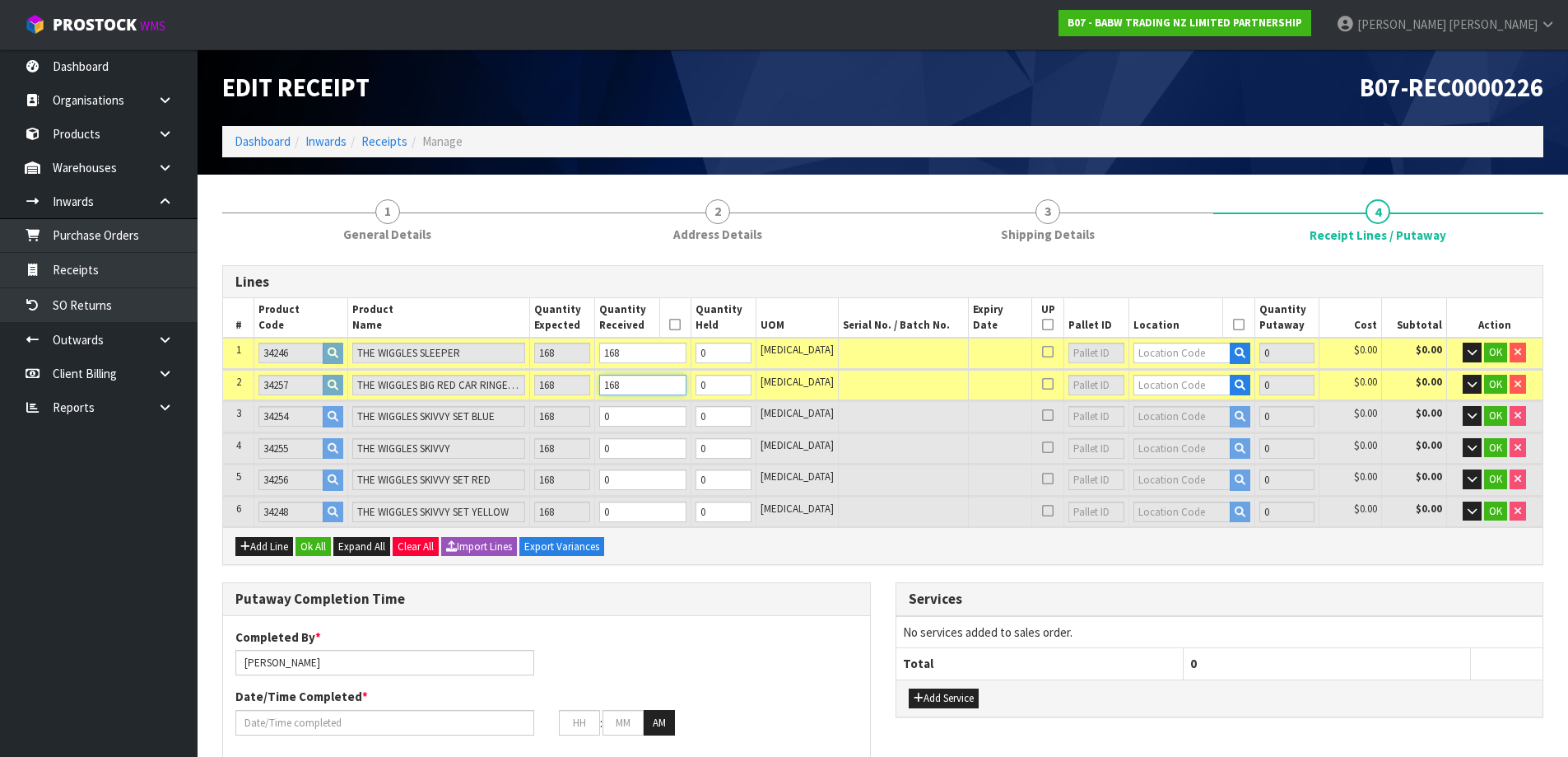
type input "168"
click at [570, 438] on table "# Product Code Product Name Quantity Expected Quantity Received Quantity Held U…" at bounding box center [883, 412] width 1320 height 229
paste input "168"
type input "42"
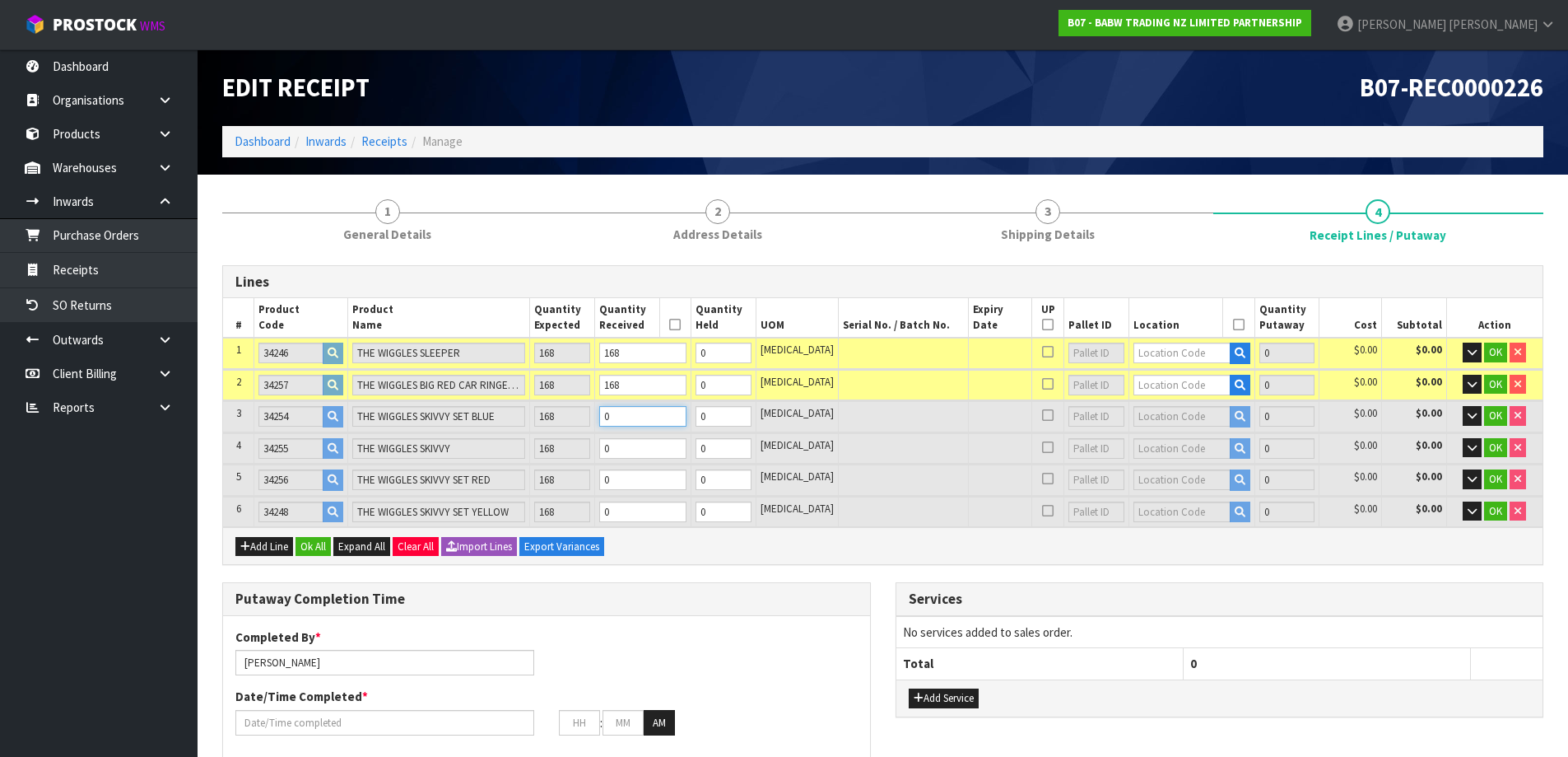
type input "0.310044"
type input "32.9"
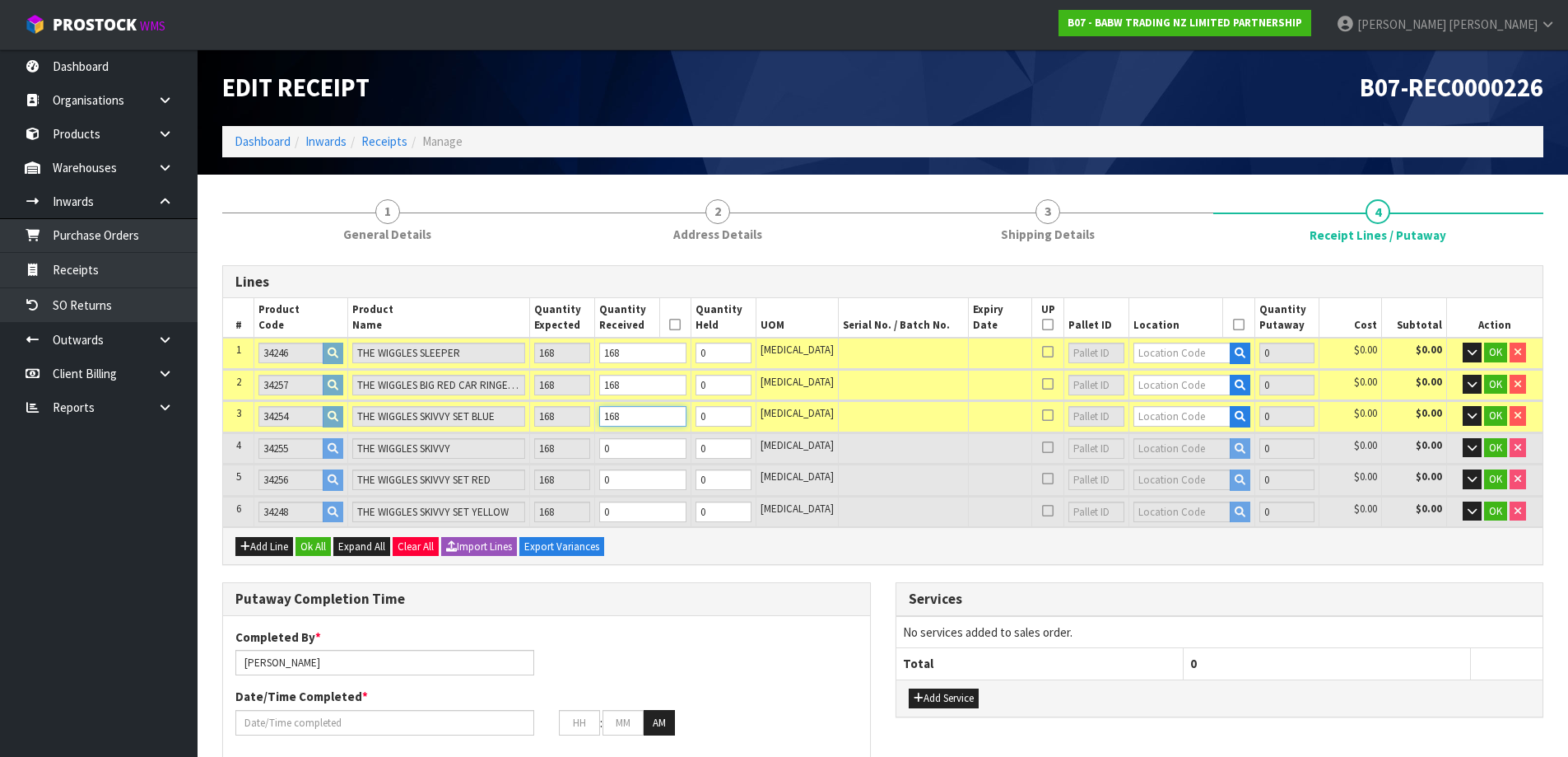
type input "168"
drag, startPoint x: 650, startPoint y: 458, endPoint x: 618, endPoint y: 460, distance: 32.1
click at [618, 460] on td "0" at bounding box center [642, 448] width 96 height 30
click at [601, 457] on tr "4 34255 THE WIGGLES SKIVVY 168 0 0 [MEDICAL_DATA] 0 $0.00 $0.00 OK" at bounding box center [883, 448] width 1320 height 30
paste input "168"
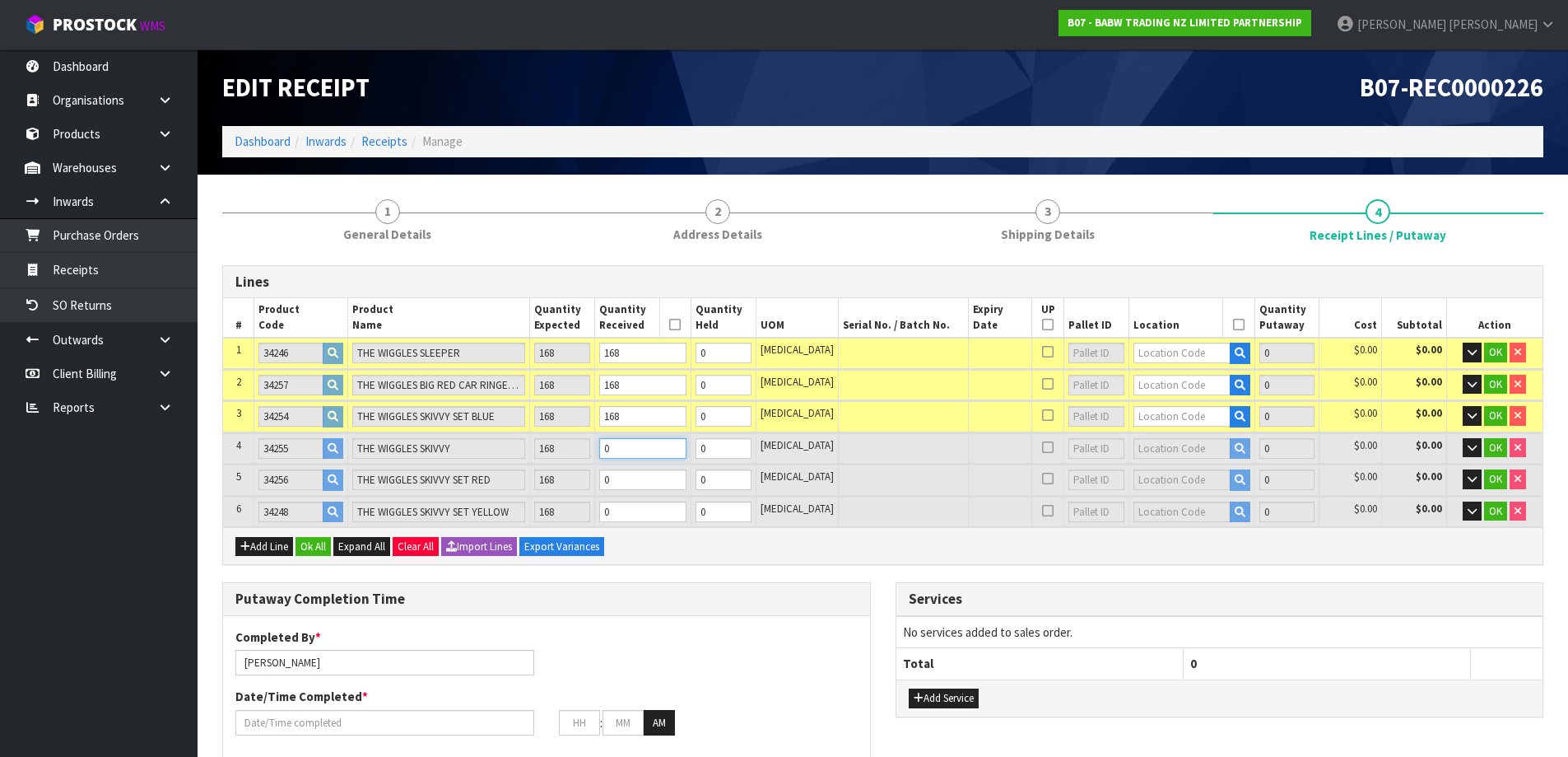
type input "56"
type input "0.453684"
type input "46.9"
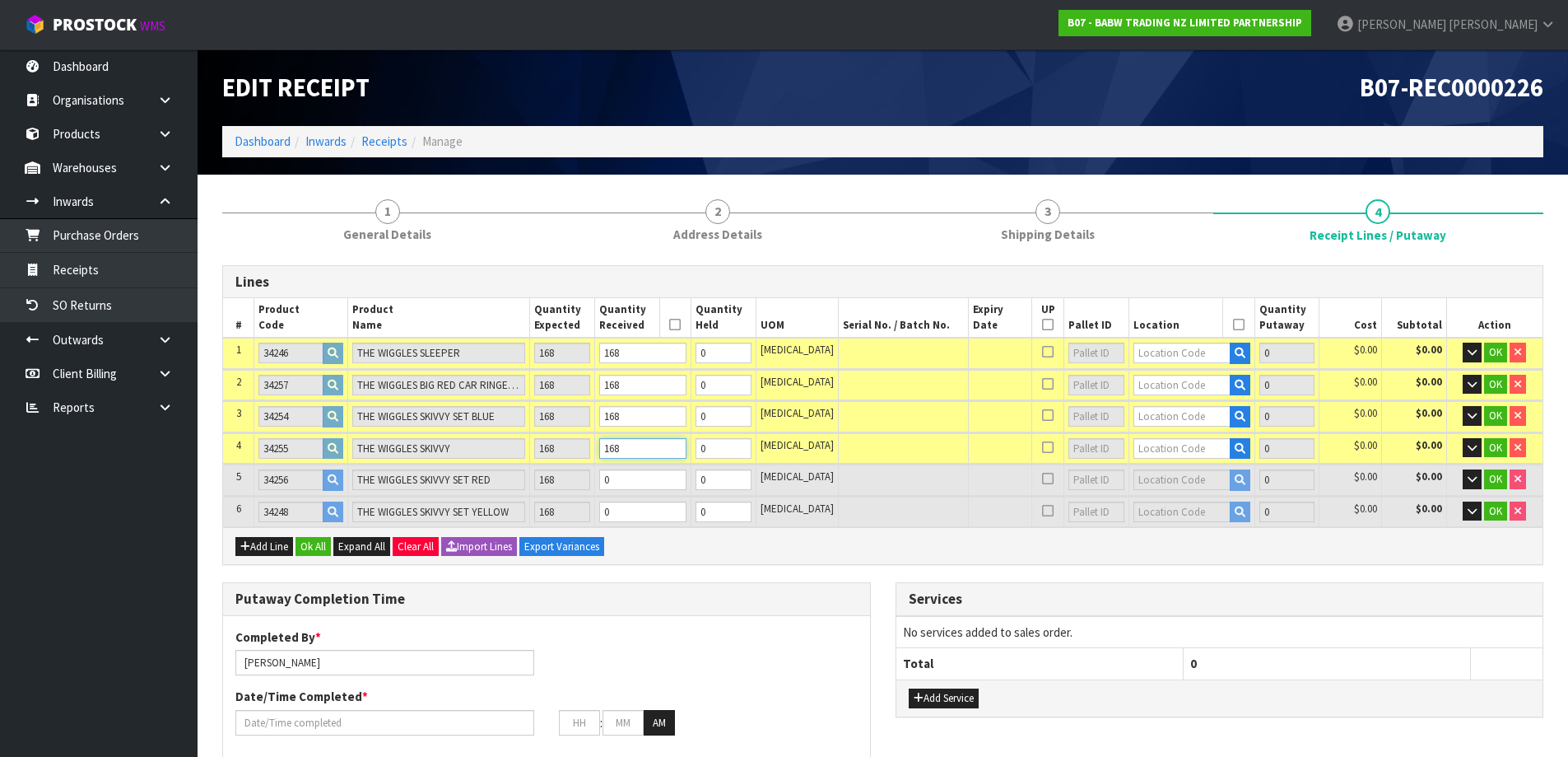
type input "168"
drag, startPoint x: 644, startPoint y: 481, endPoint x: 598, endPoint y: 492, distance: 47.3
click at [598, 492] on tr "5 34256 THE WIGGLES SKIVVY SET RED 168 0 0 [MEDICAL_DATA] 0 $0.00 $0.00 OK" at bounding box center [883, 480] width 1320 height 30
paste input "168"
type input "70"
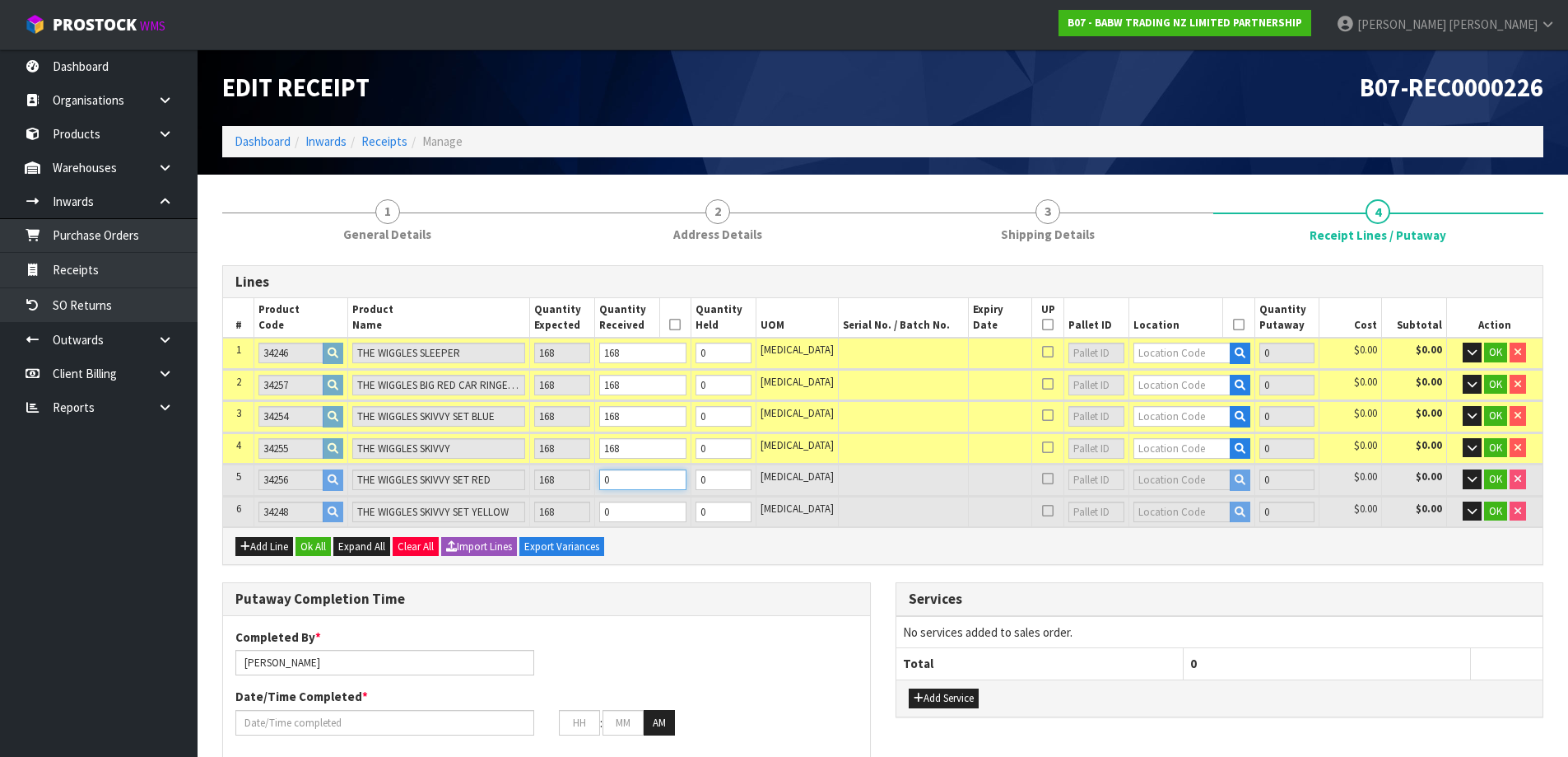
type input "70"
type input "0.58296"
type input "60.9"
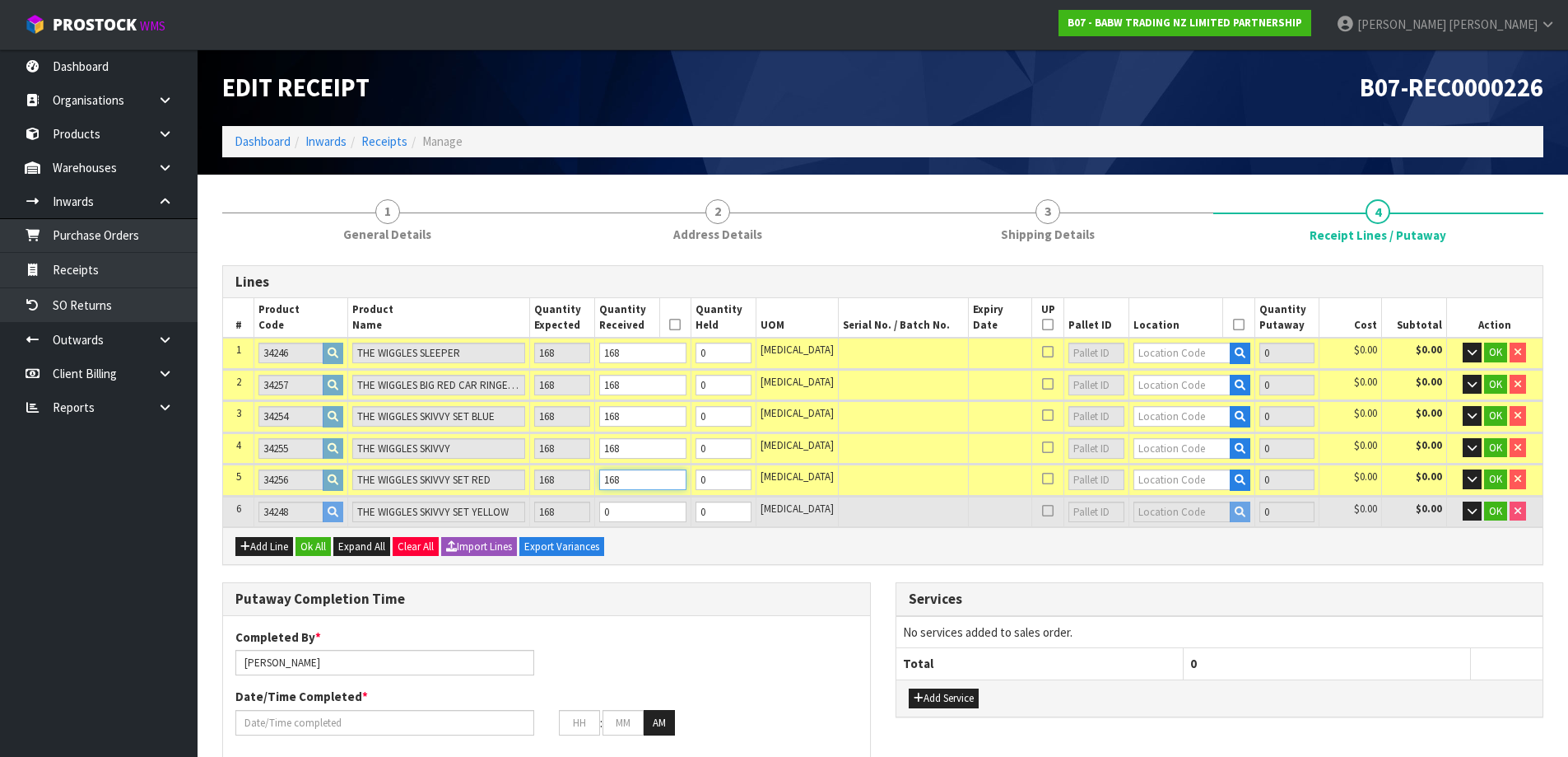
type input "168"
click at [601, 516] on tr "6 34248 THE WIGGLES SKIVVY SET YELLOW 168 0 0 [MEDICAL_DATA] 0 $0.00 $0.00 OK" at bounding box center [883, 512] width 1320 height 30
paste input "168"
type input "84"
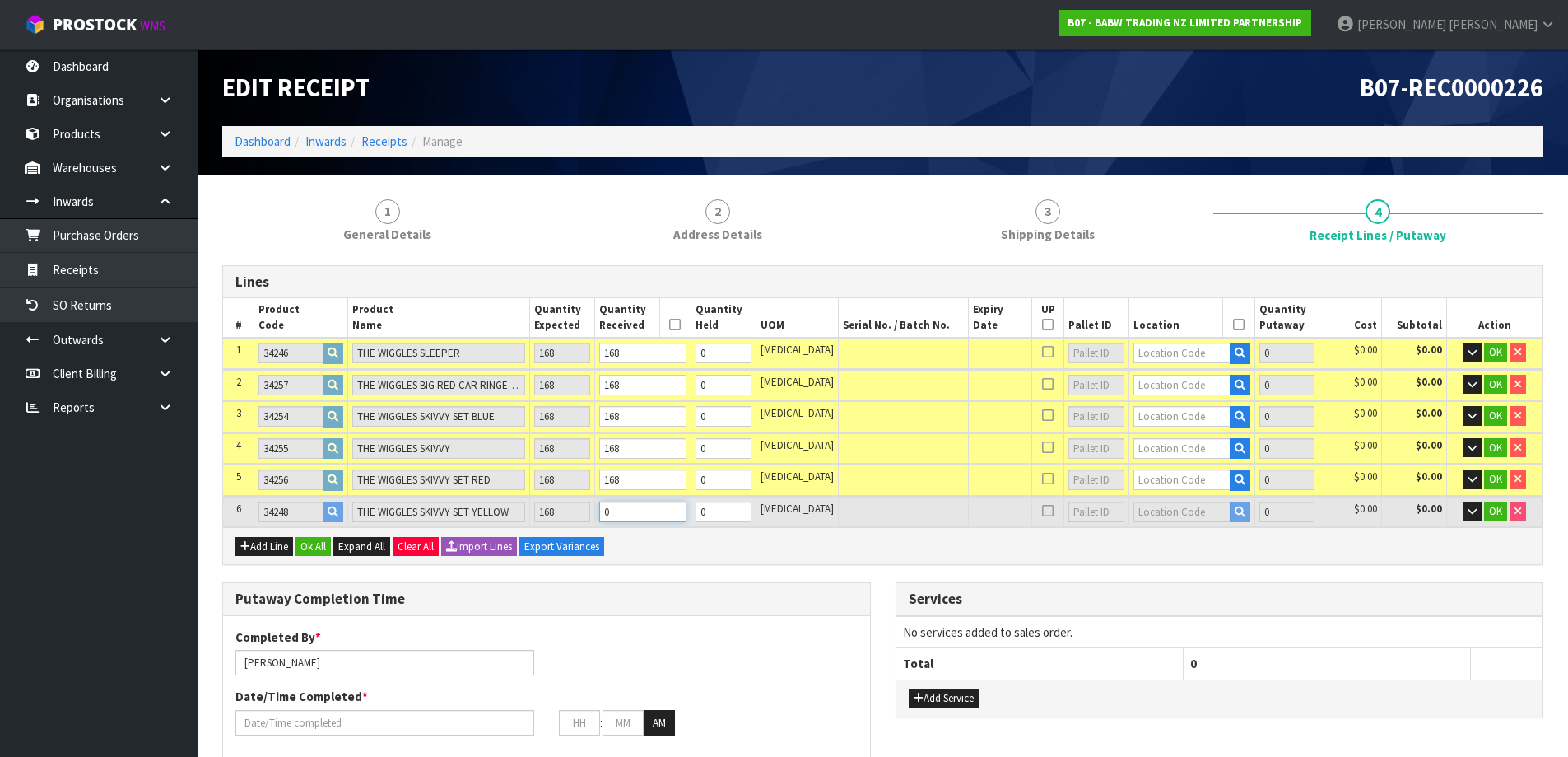
type input "0.72282"
type input "74.9"
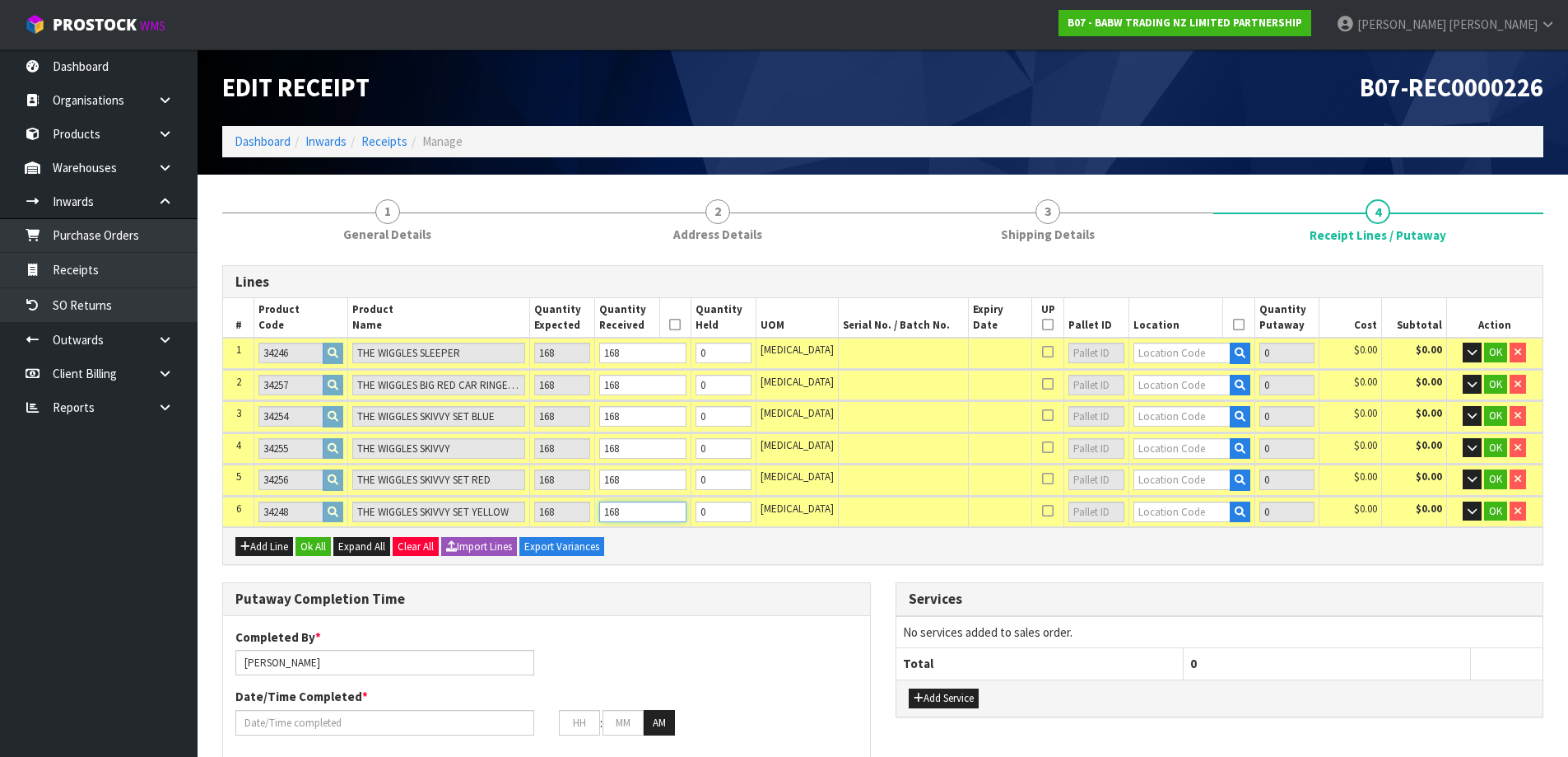
type input "168"
click at [1147, 355] on input "text" at bounding box center [1182, 353] width 97 height 20
type input "36-30-2-A"
type input "168"
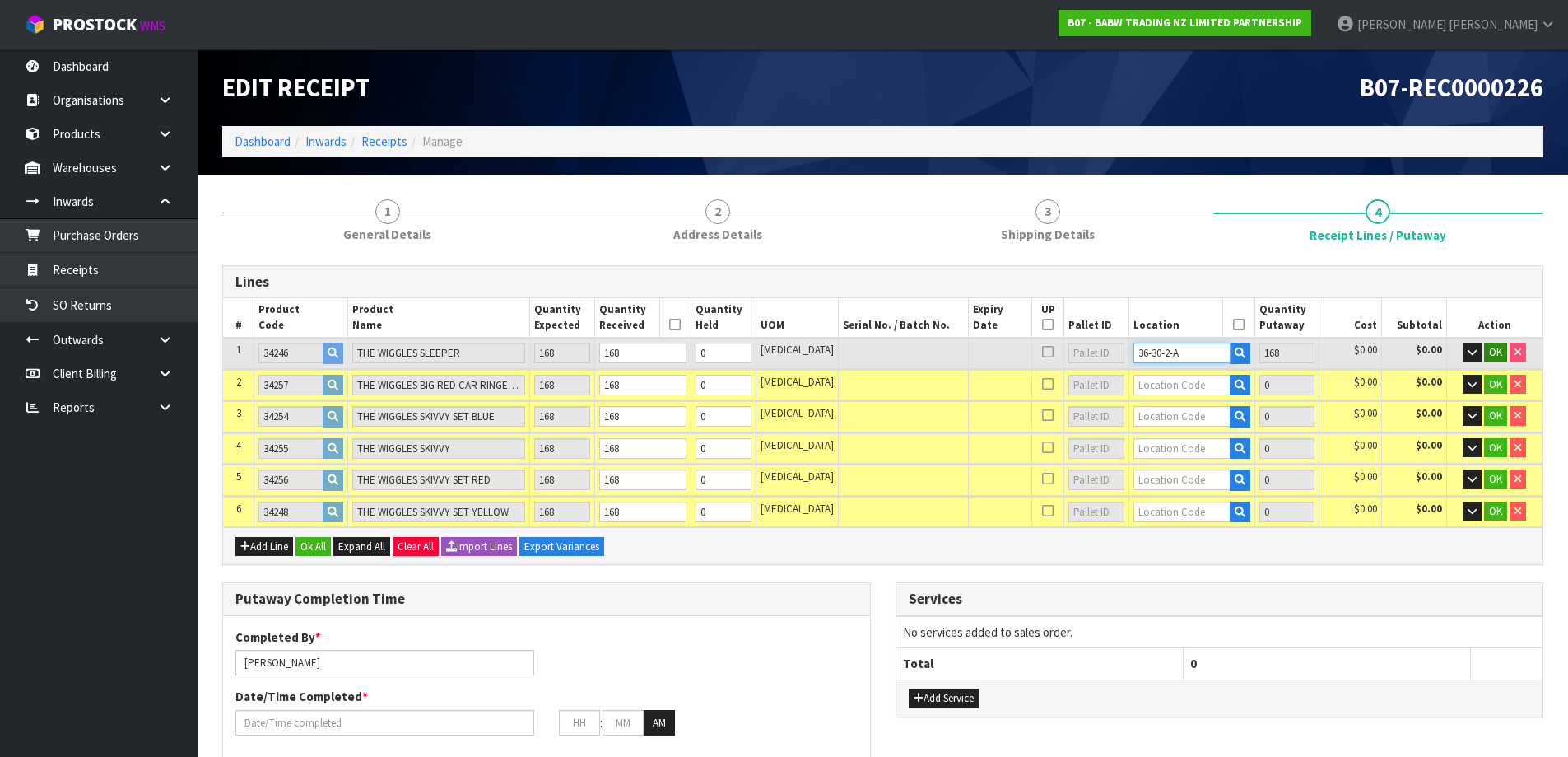
type input "36-30-2-A"
click at [1499, 350] on span "OK" at bounding box center [1495, 352] width 13 height 14
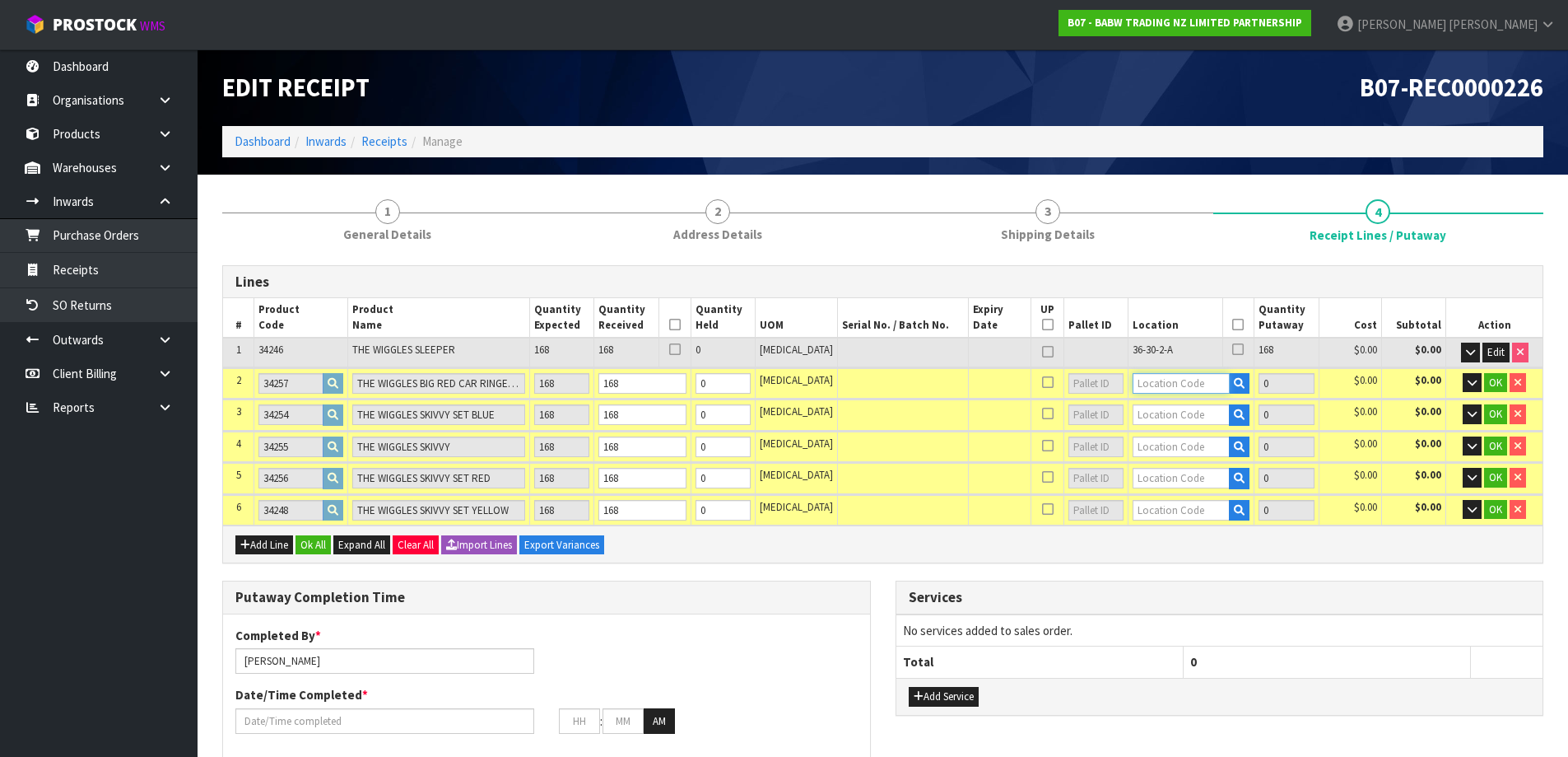
click at [1161, 385] on input "text" at bounding box center [1181, 383] width 97 height 20
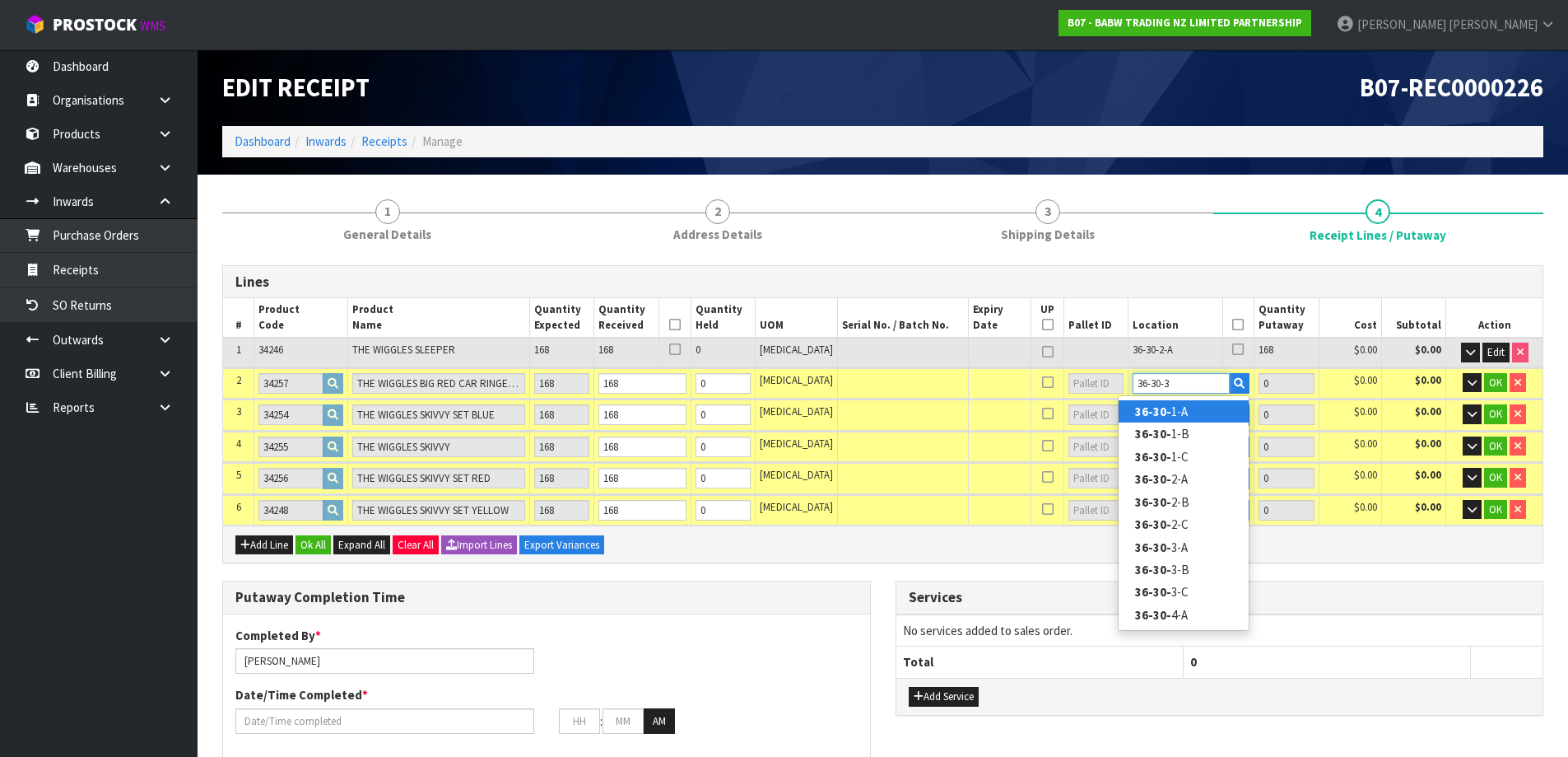
type input "36-30-3-"
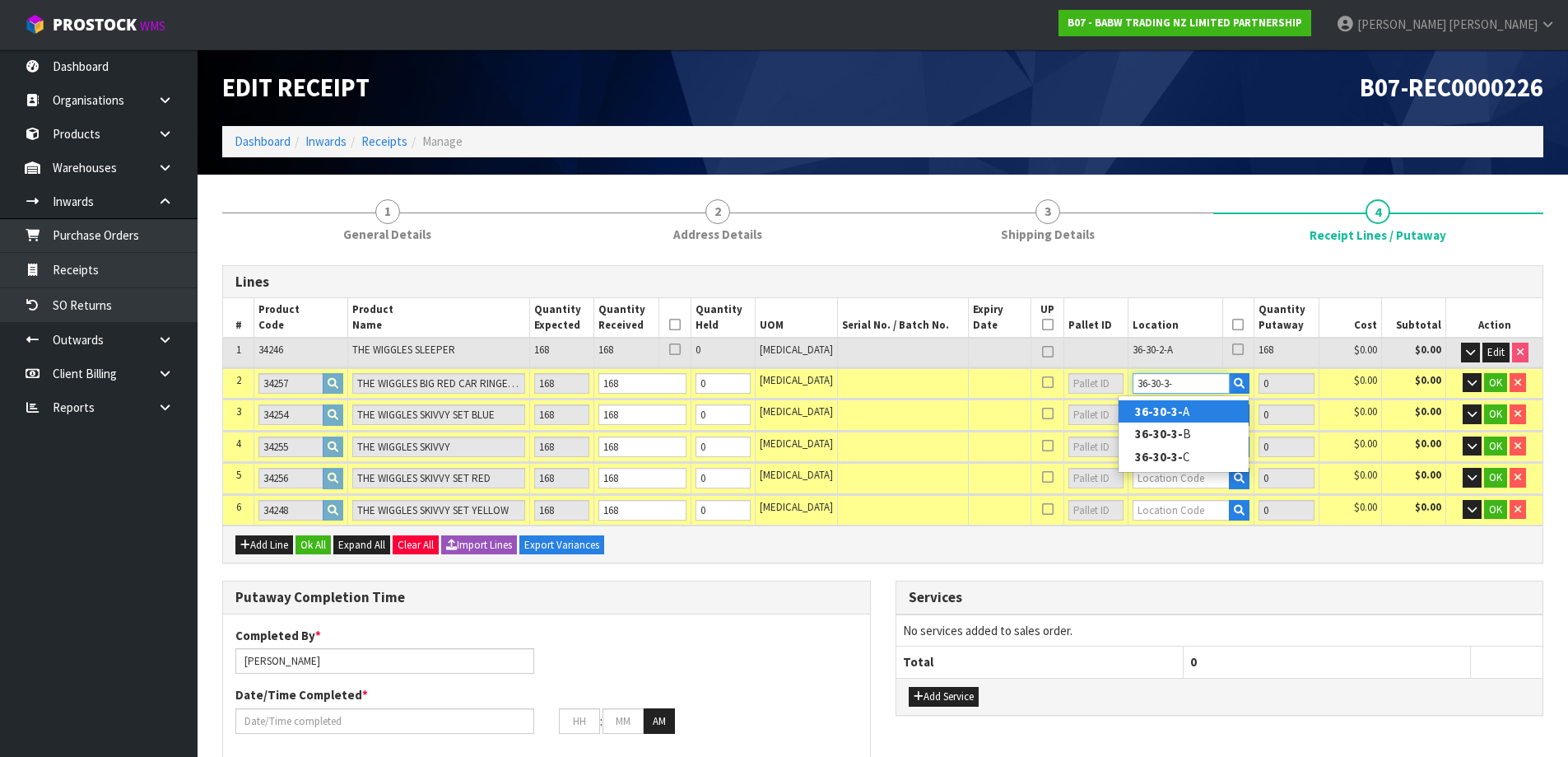
type input "336"
type input "36-30-3-A"
type input "168"
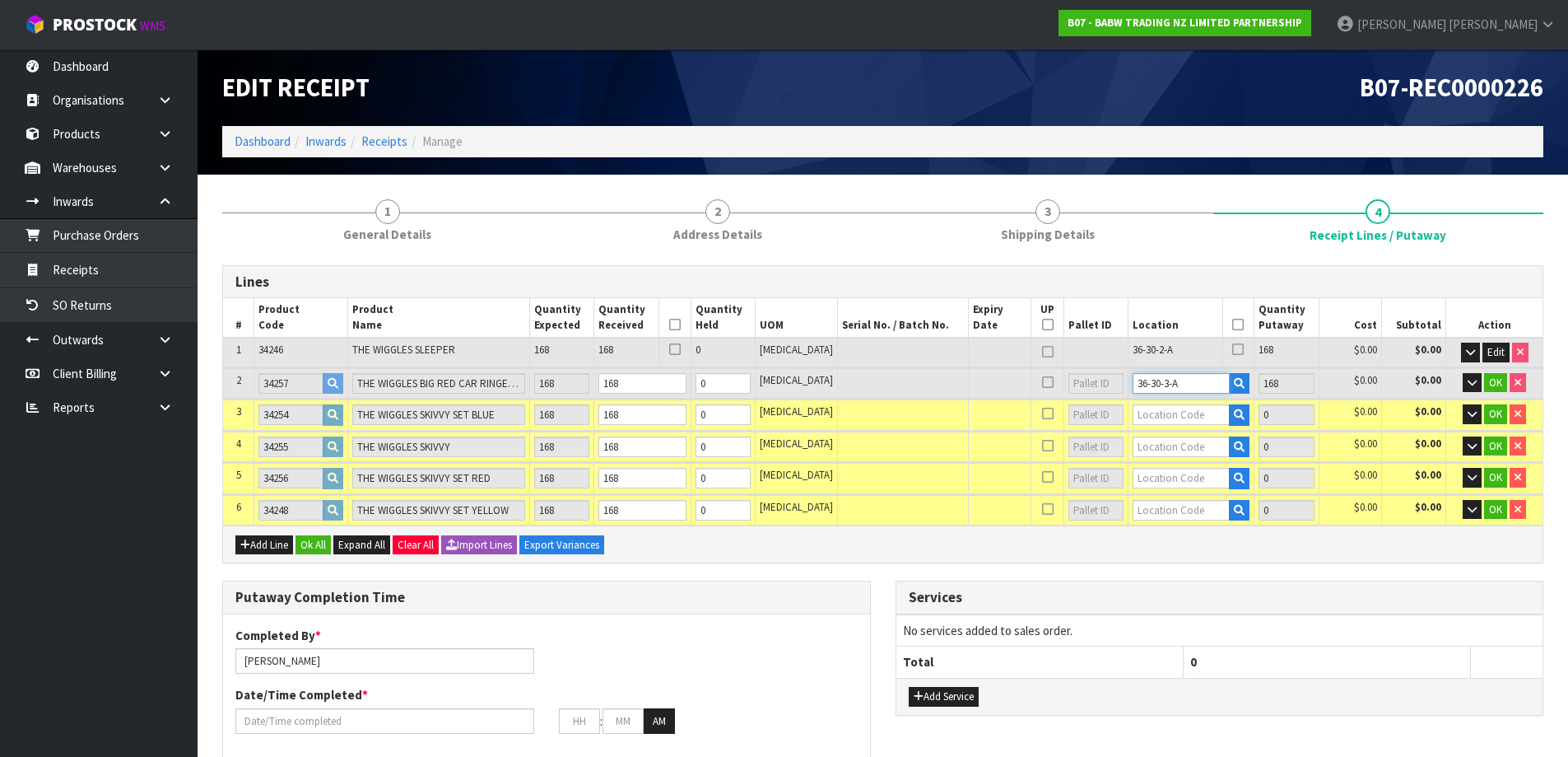
type input "36-30-3-A"
click at [1171, 425] on input "text" at bounding box center [1181, 414] width 97 height 20
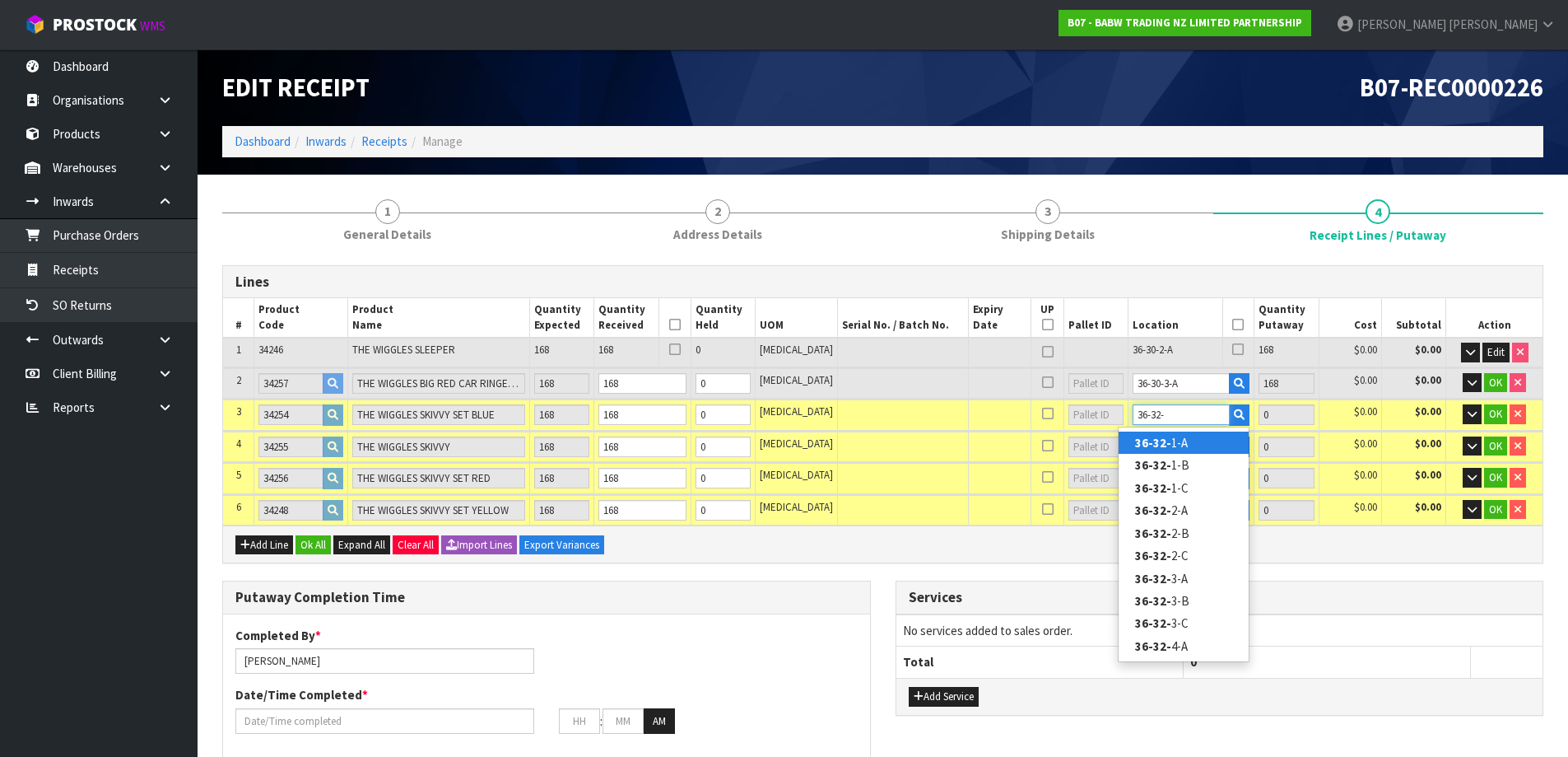
type input "36-32-2"
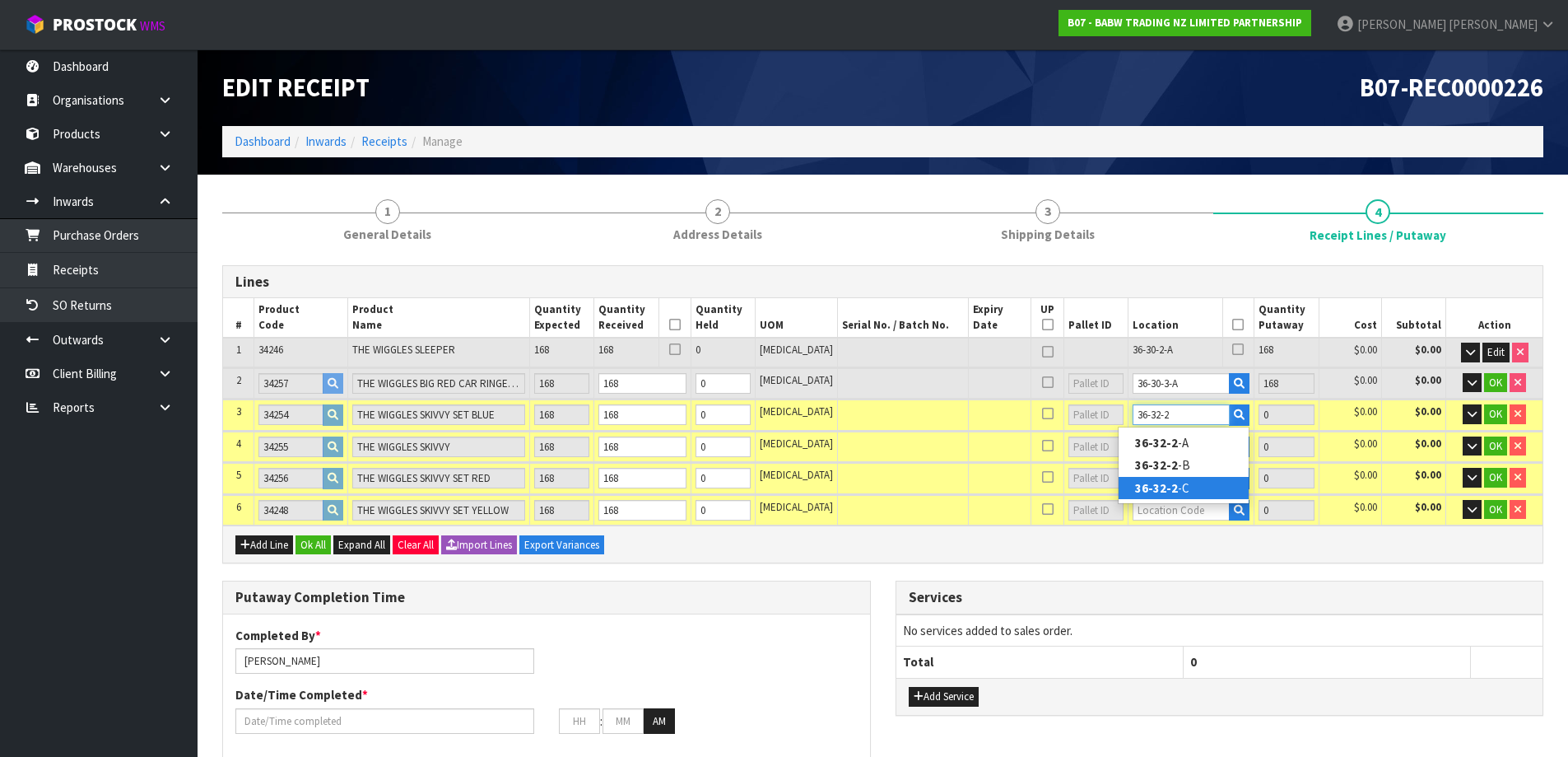
type input "504"
type input "36-32-2-C"
type input "168"
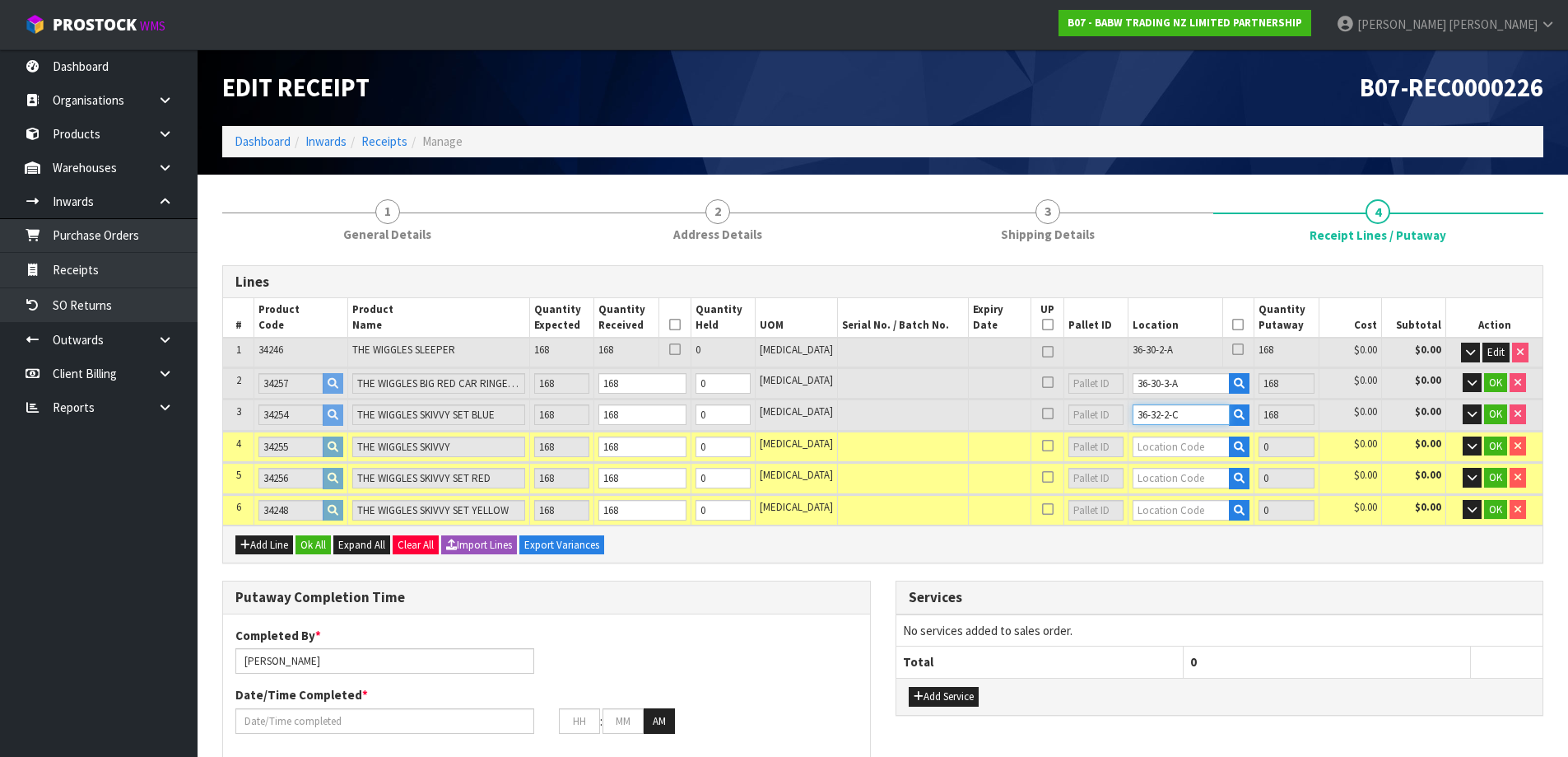
type input "36-32-2-C"
click at [1167, 441] on input "text" at bounding box center [1181, 446] width 97 height 20
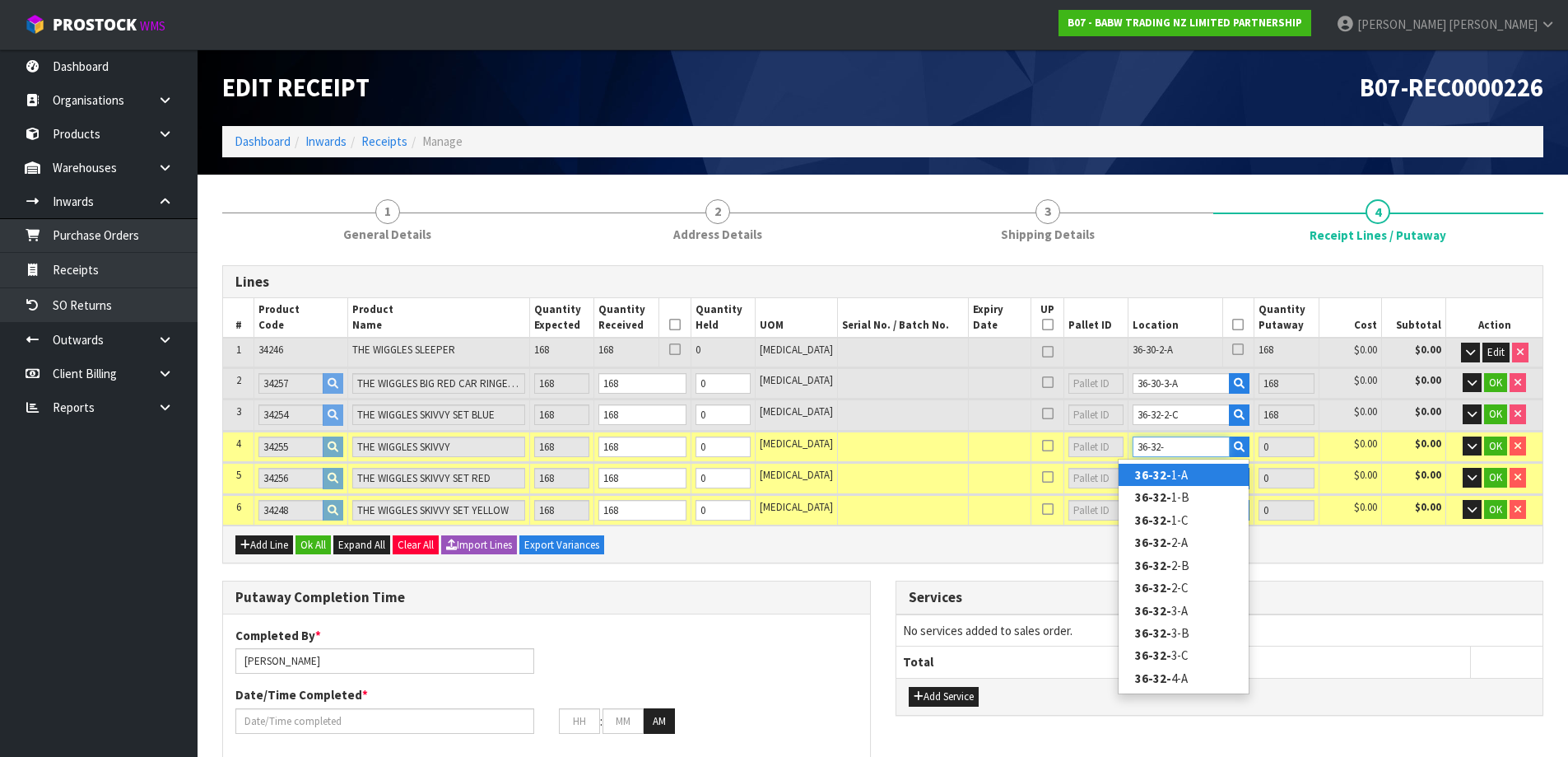
type input "36-32-3"
type input "672"
type input "36-32-3-A"
type input "168"
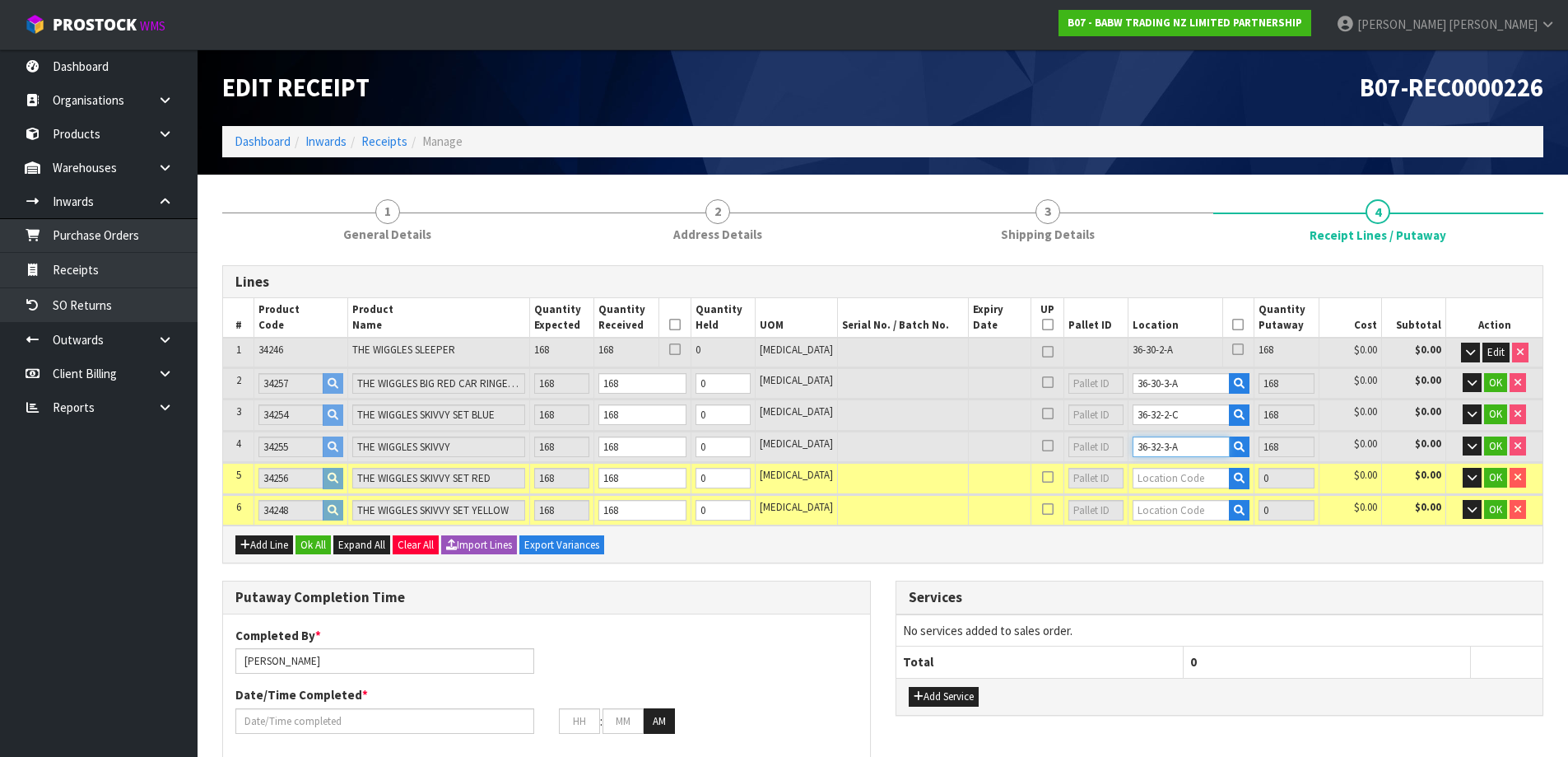
type input "36-32-3-A"
click at [1166, 480] on input "text" at bounding box center [1181, 477] width 97 height 20
type input "36-32-3-C"
type input "840"
type input "168"
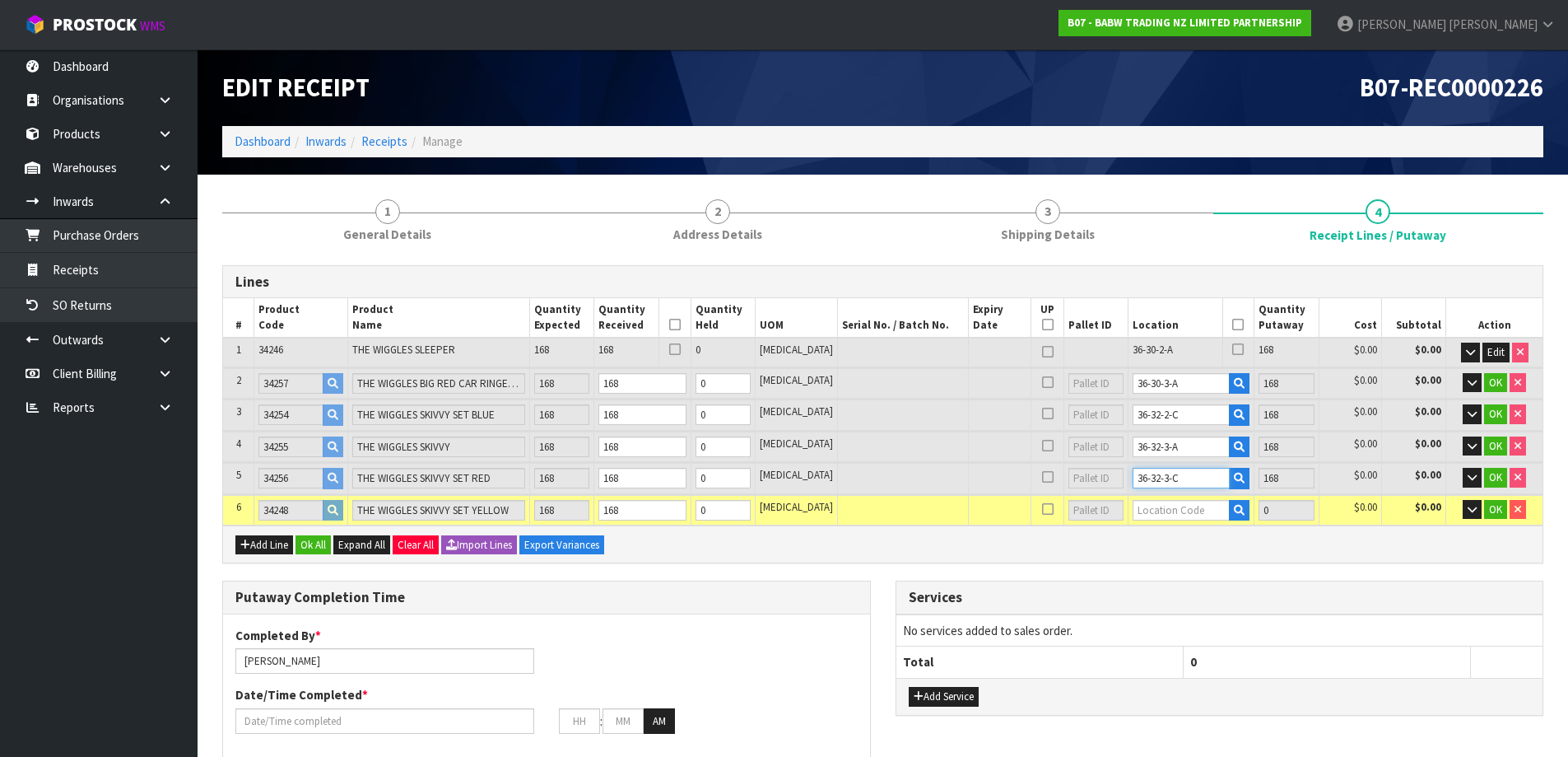
type input "36-32-3-C"
click at [1166, 514] on input "text" at bounding box center [1181, 510] width 97 height 20
type input "36-32-3-A"
type input "1008"
type input "168"
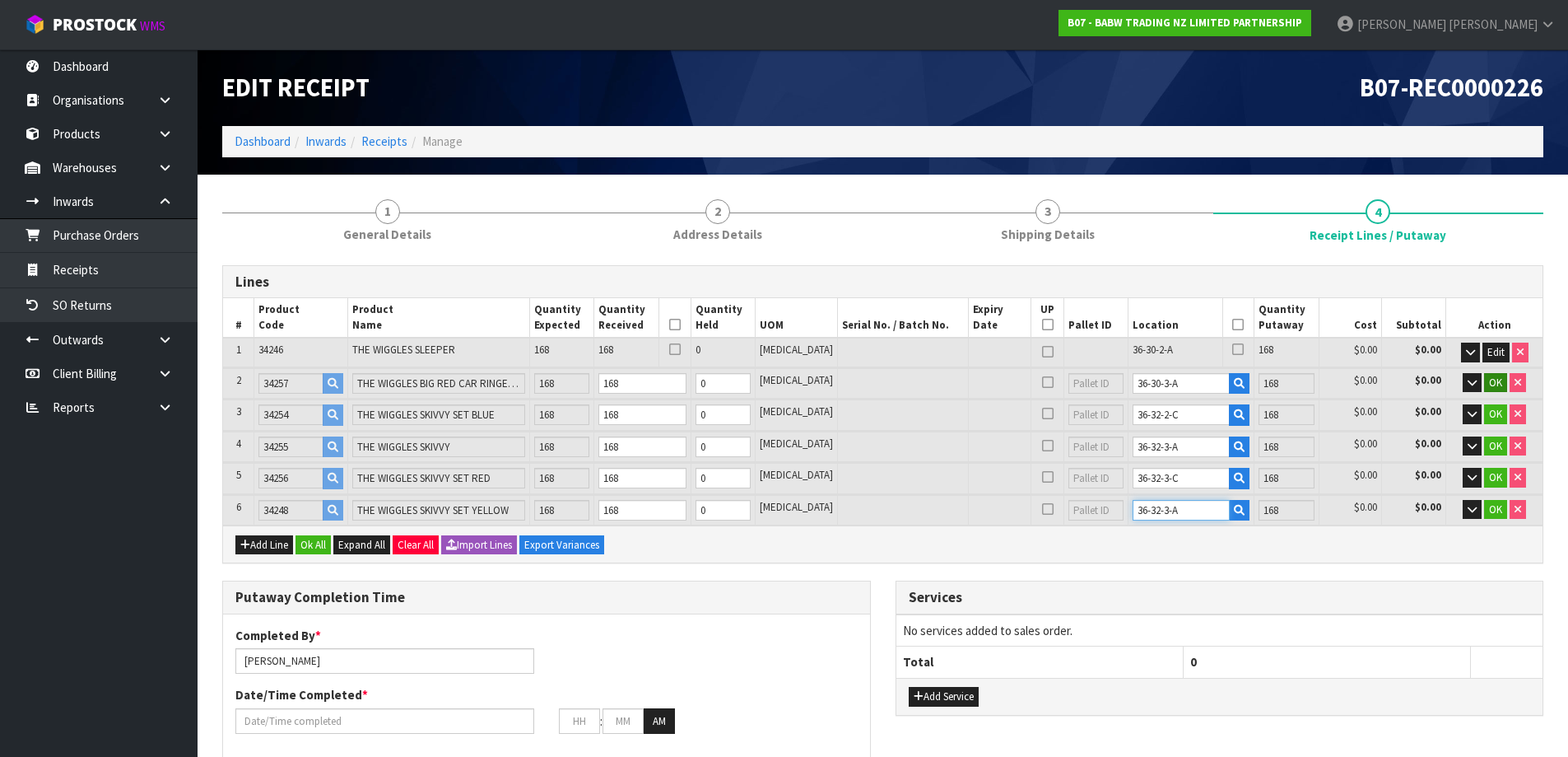
type input "36-32-3-A"
click at [1502, 385] on button "OK" at bounding box center [1496, 383] width 23 height 20
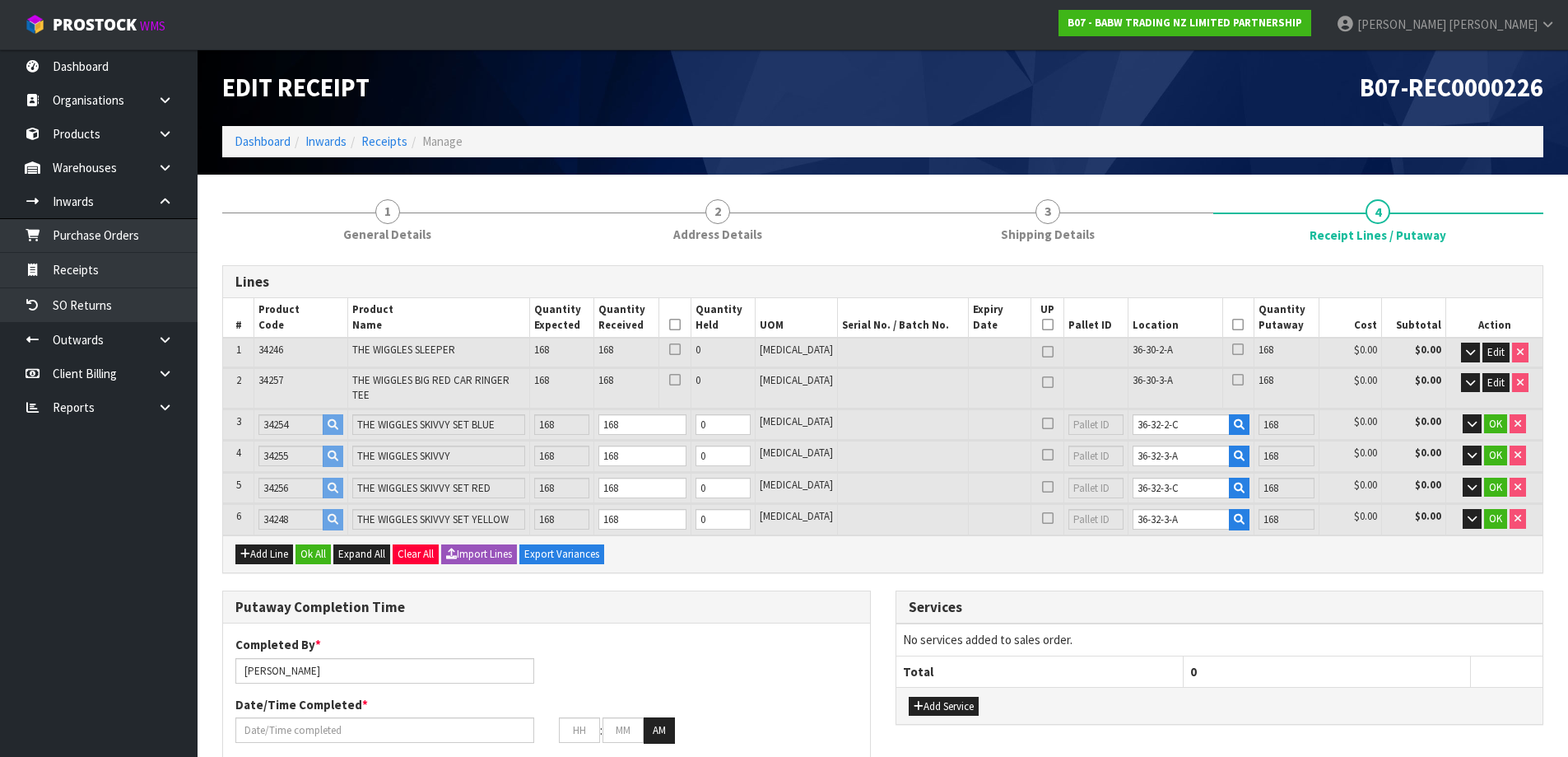
click at [1496, 410] on td "OK" at bounding box center [1494, 425] width 96 height 30
click at [1493, 417] on span "OK" at bounding box center [1495, 424] width 13 height 14
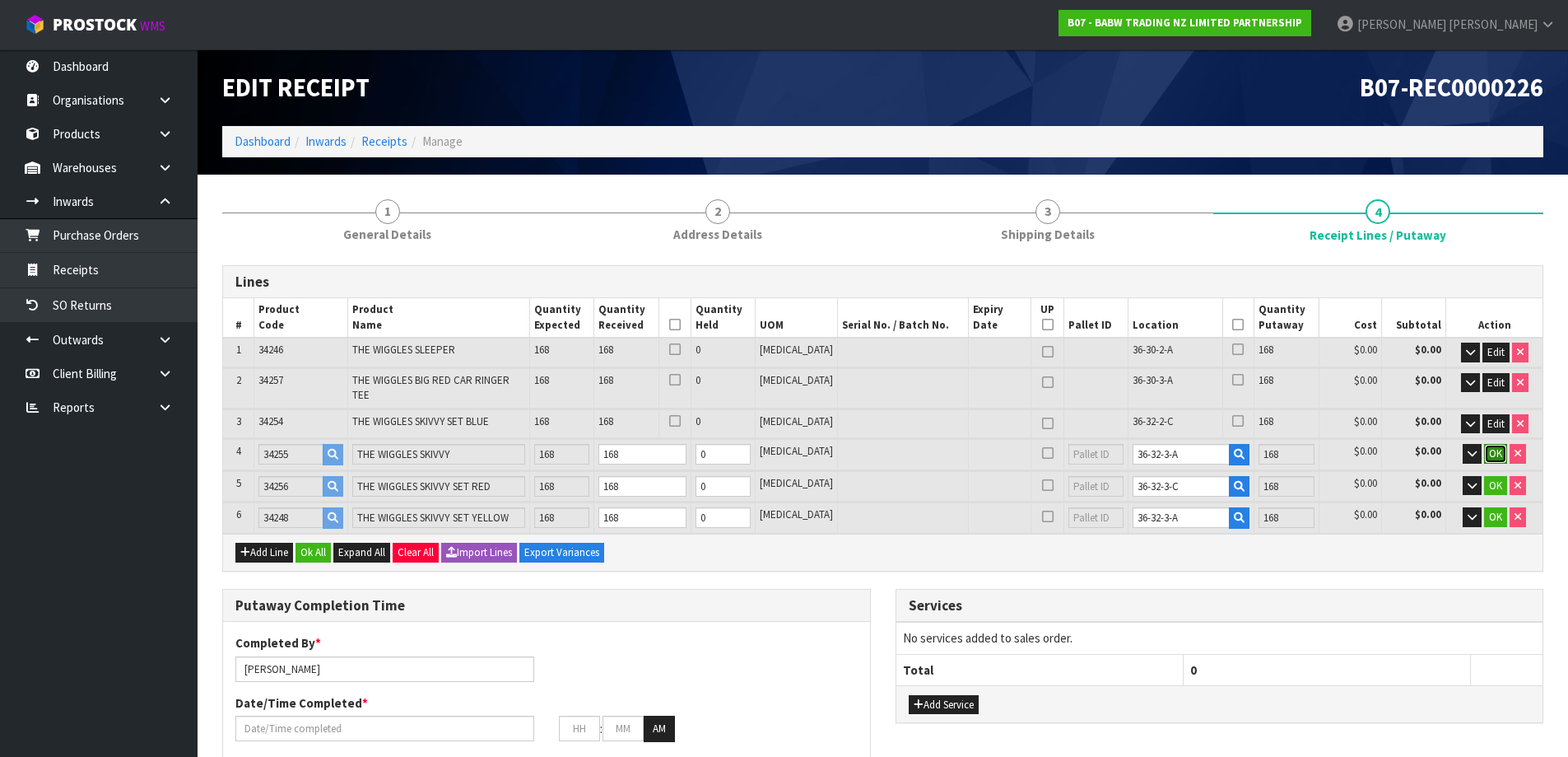
click at [1494, 443] on button "OK" at bounding box center [1496, 453] width 23 height 20
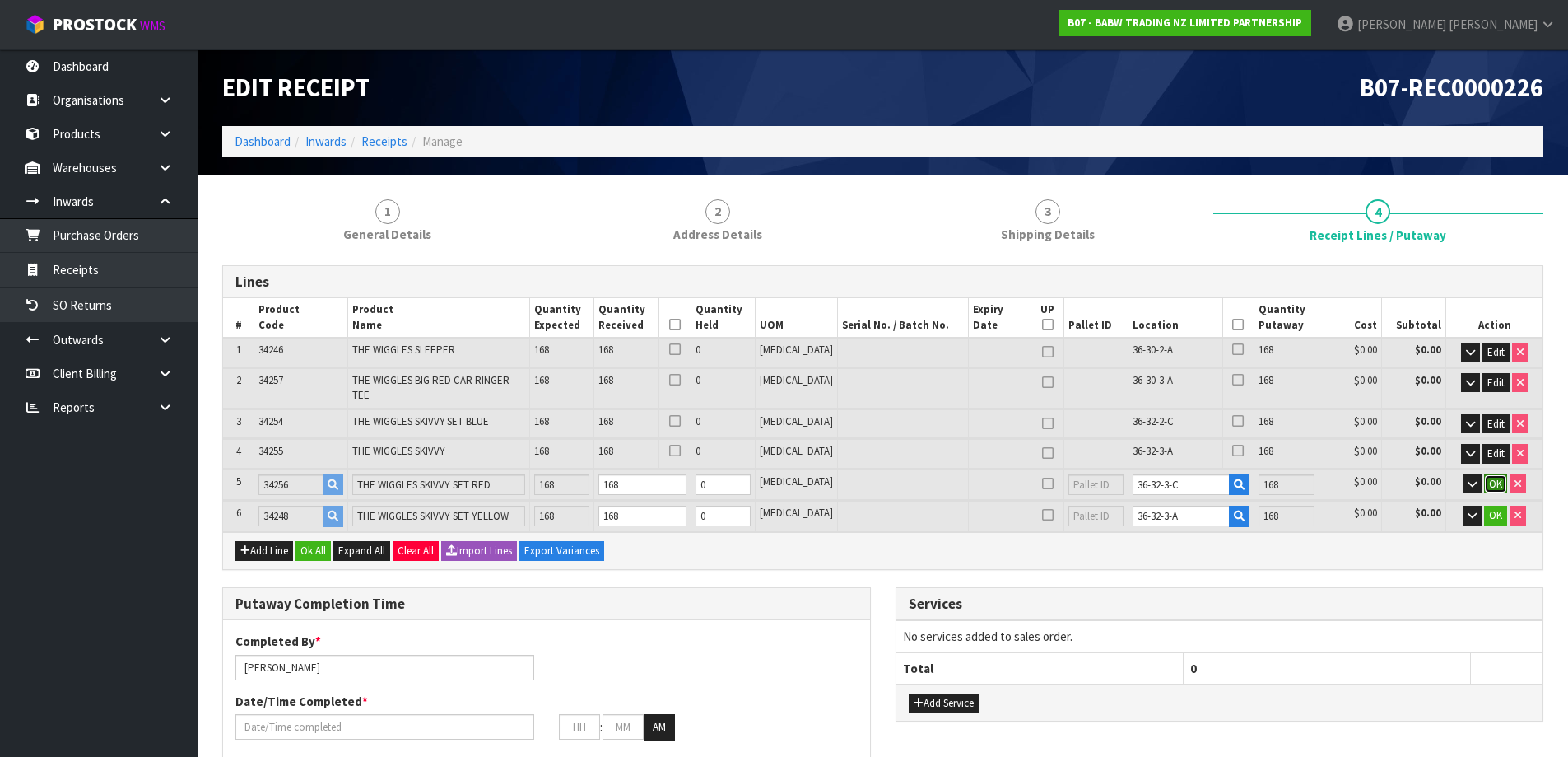
drag, startPoint x: 1496, startPoint y: 469, endPoint x: 1491, endPoint y: 488, distance: 19.6
click at [1496, 477] on span "OK" at bounding box center [1495, 484] width 13 height 14
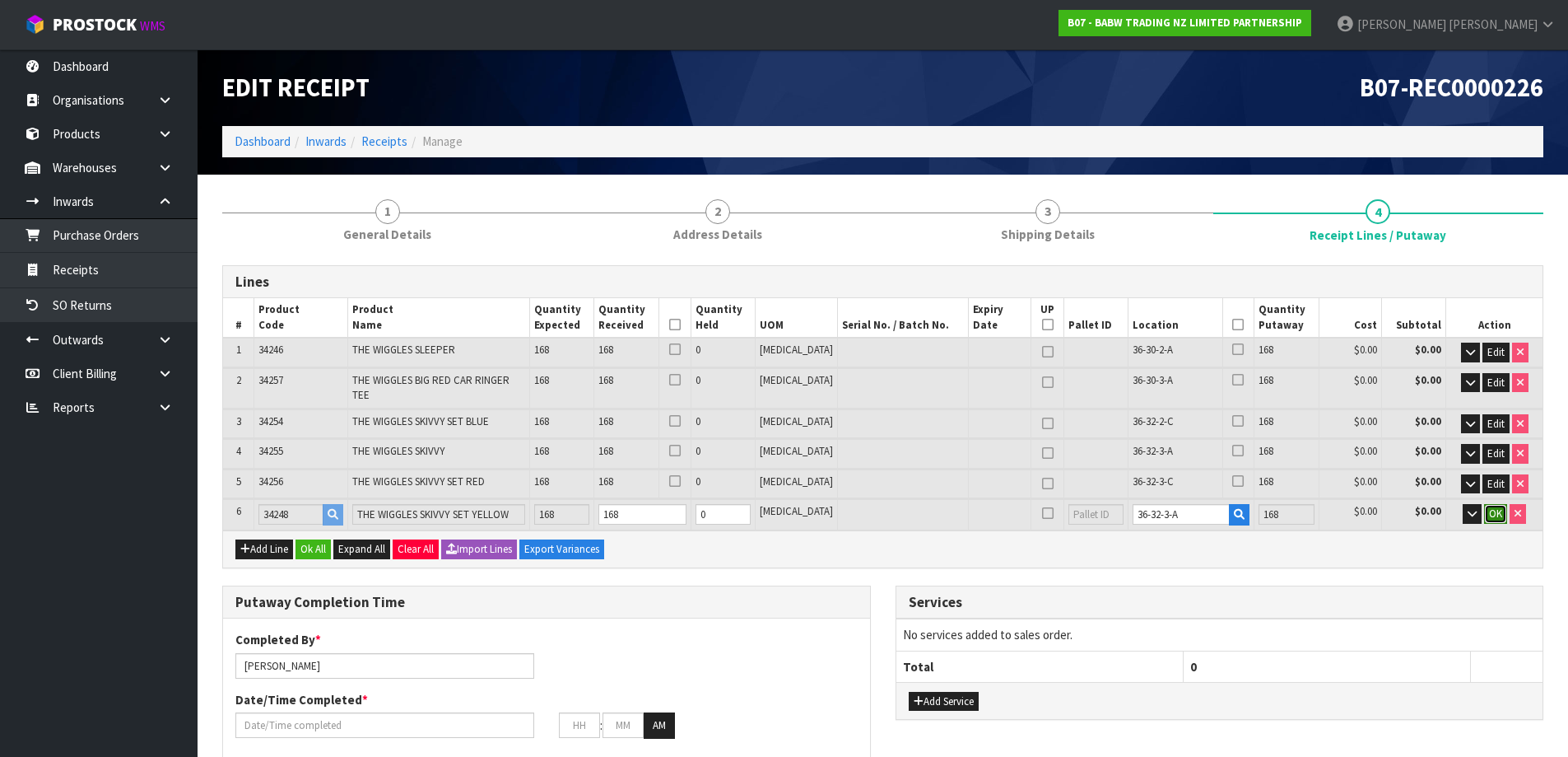
click at [1487, 505] on button "OK" at bounding box center [1496, 514] width 23 height 20
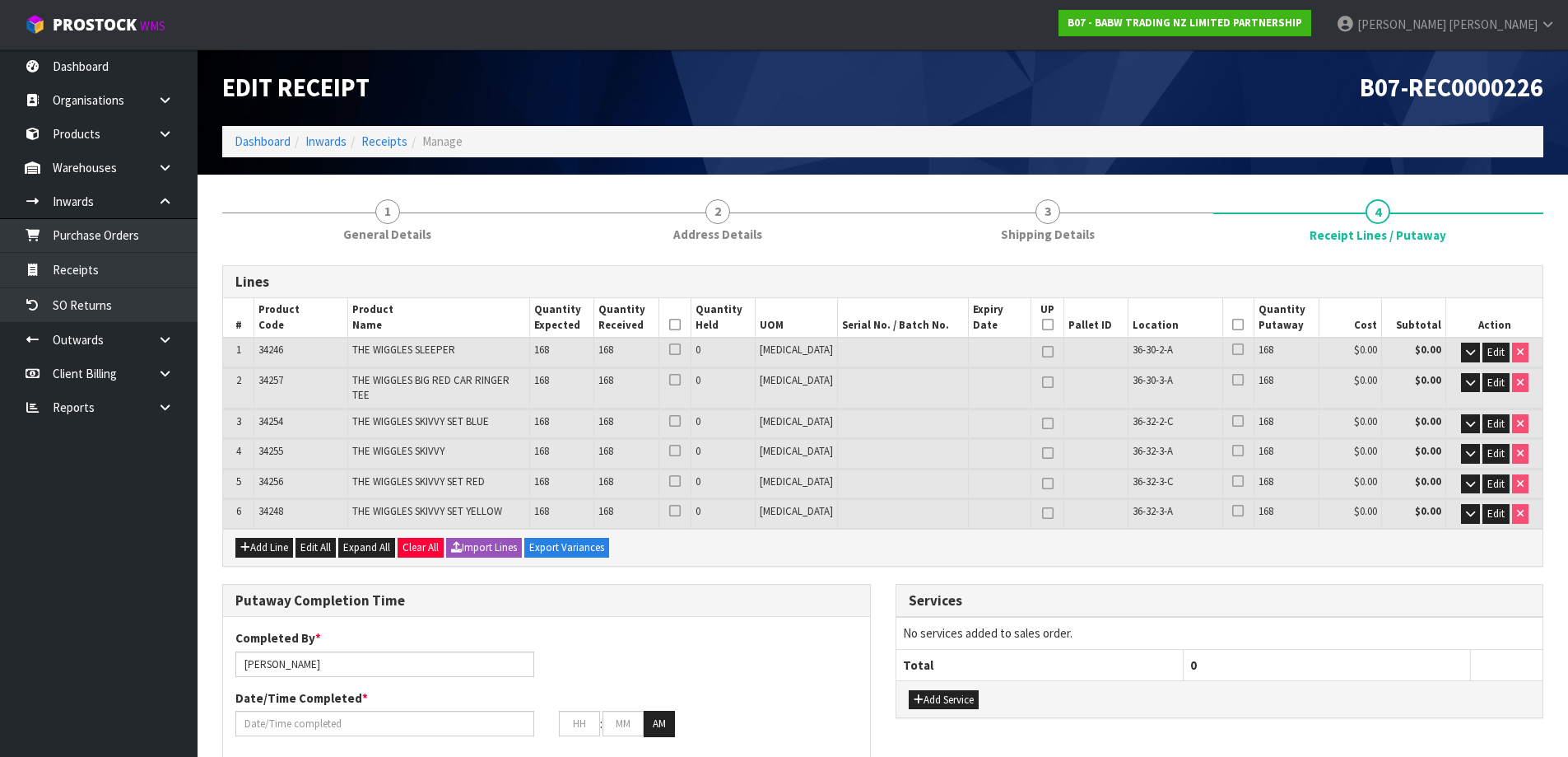
click at [1232, 324] on icon at bounding box center [1238, 324] width 12 height 1
click at [691, 323] on th at bounding box center [674, 317] width 31 height 39
click at [681, 324] on icon at bounding box center [674, 324] width 12 height 1
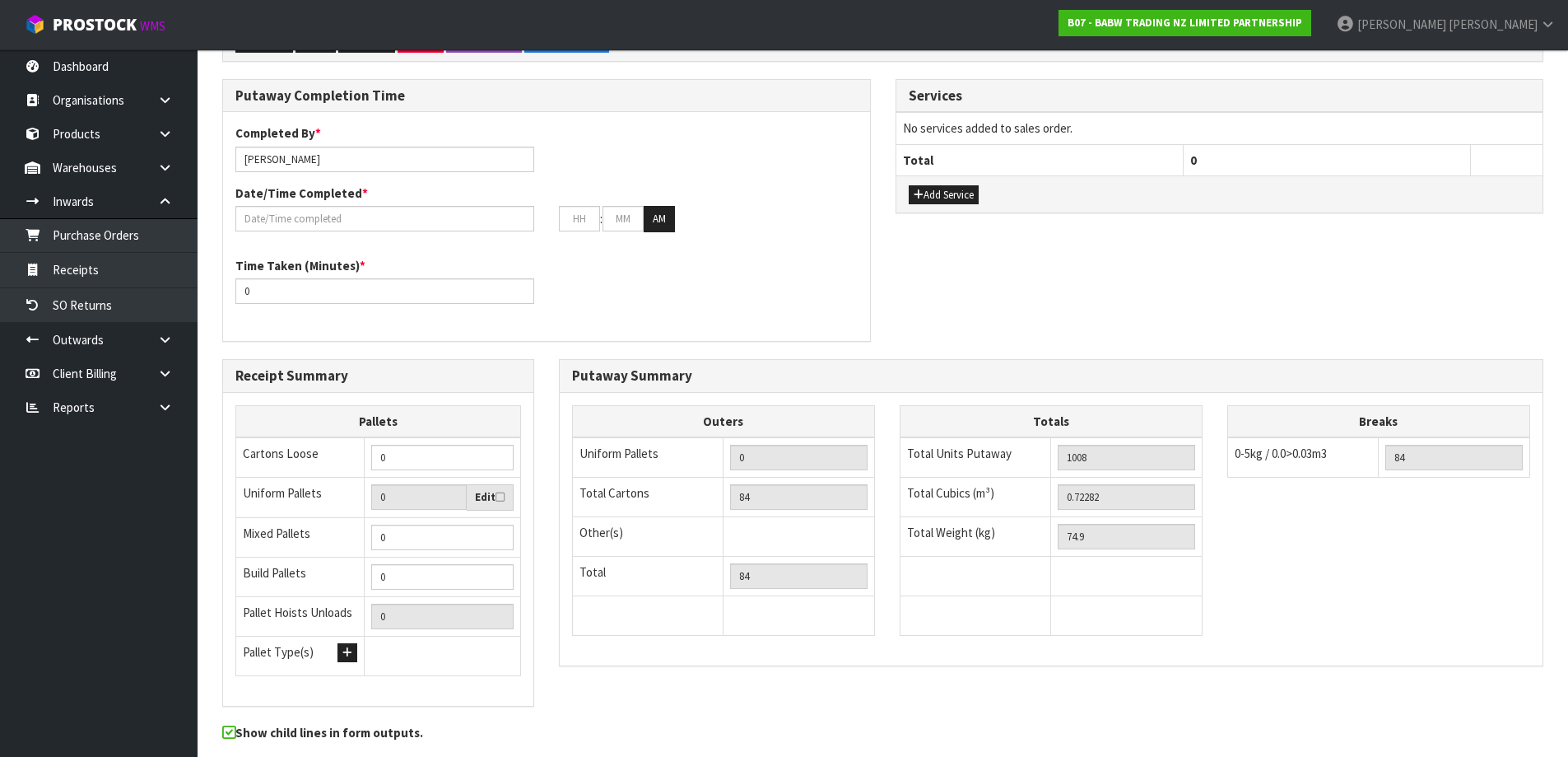
scroll to position [559, 0]
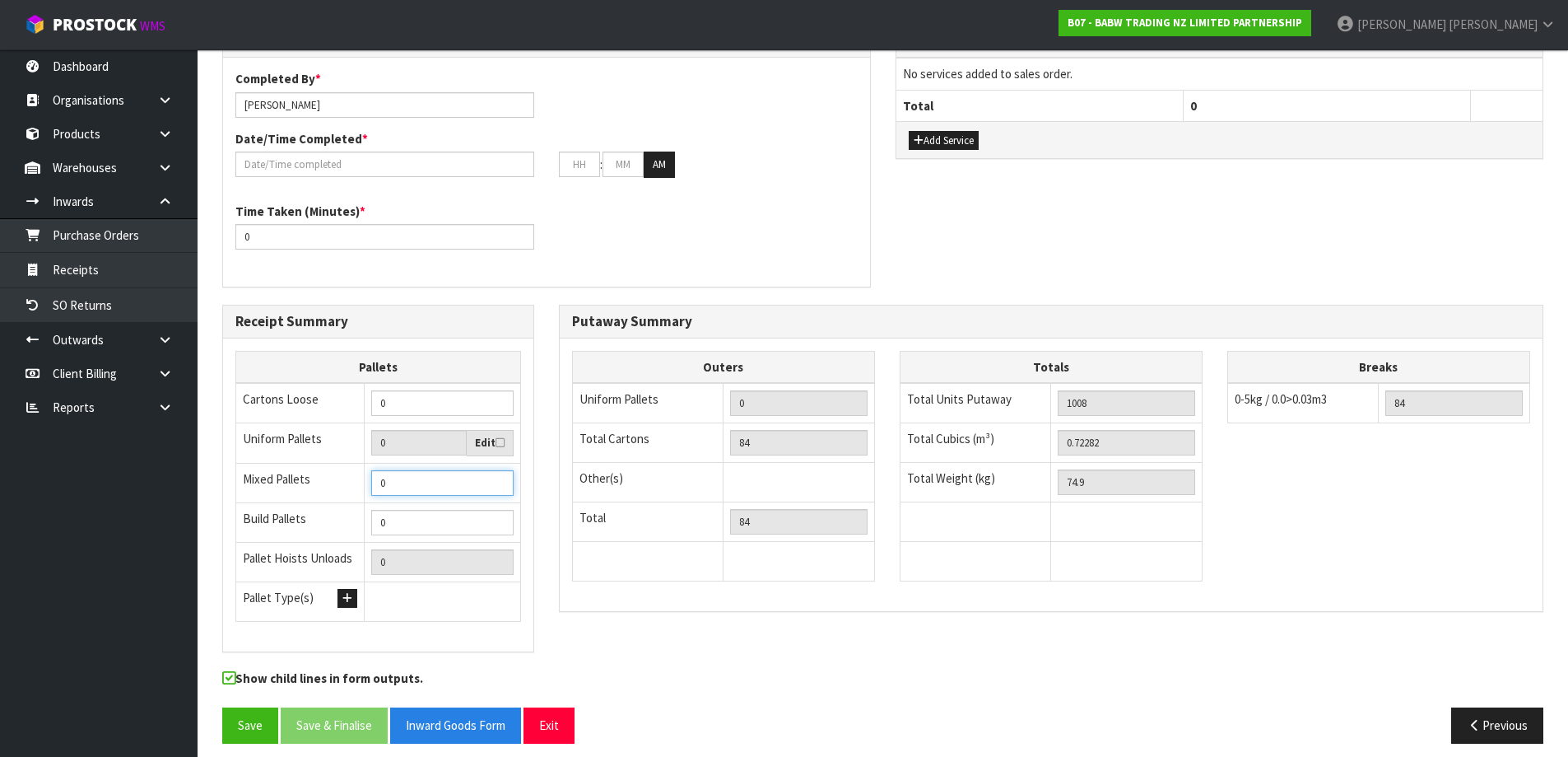
type input "1"
click at [498, 470] on input "1" at bounding box center [442, 482] width 142 height 26
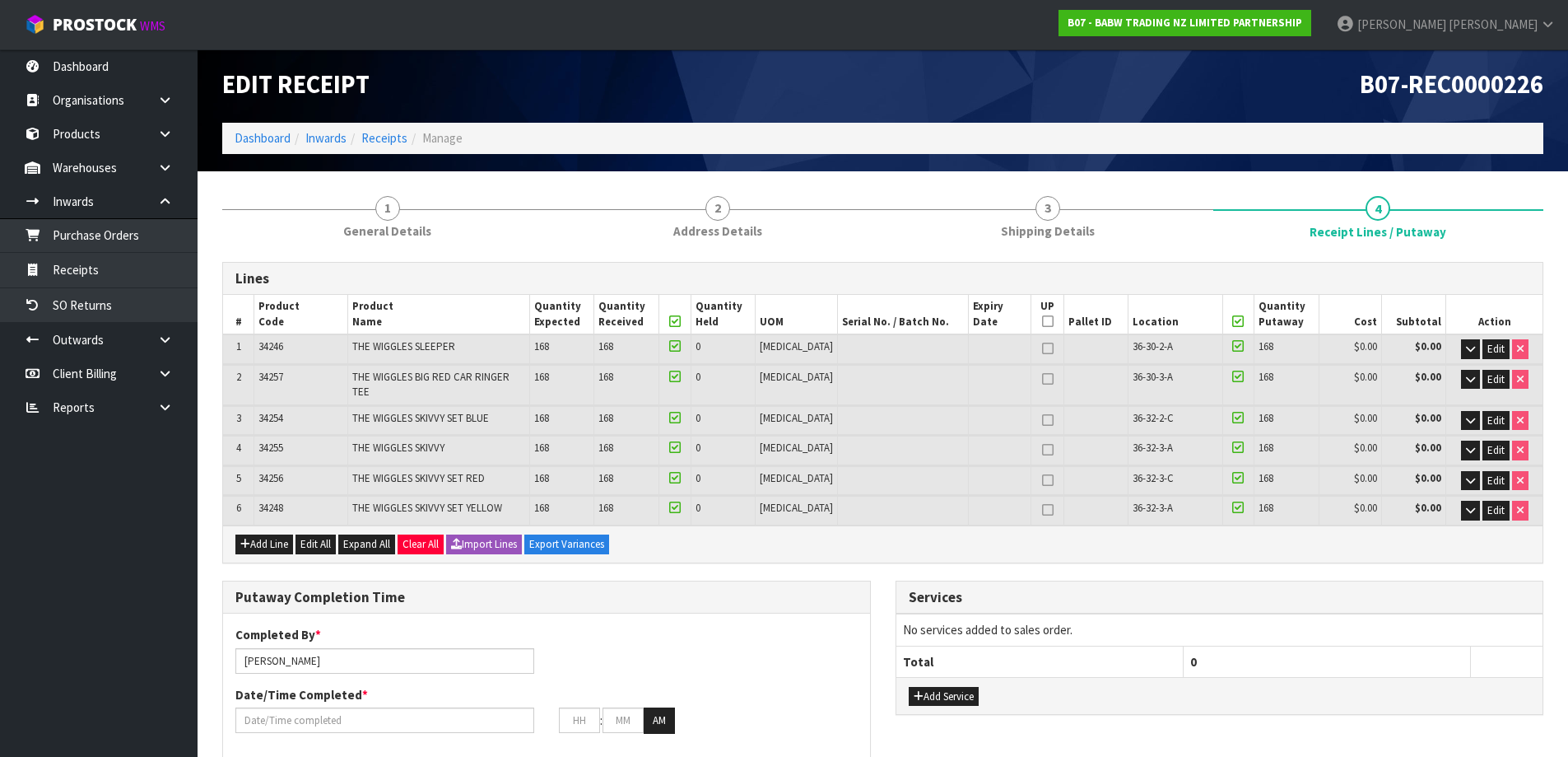
scroll to position [0, 0]
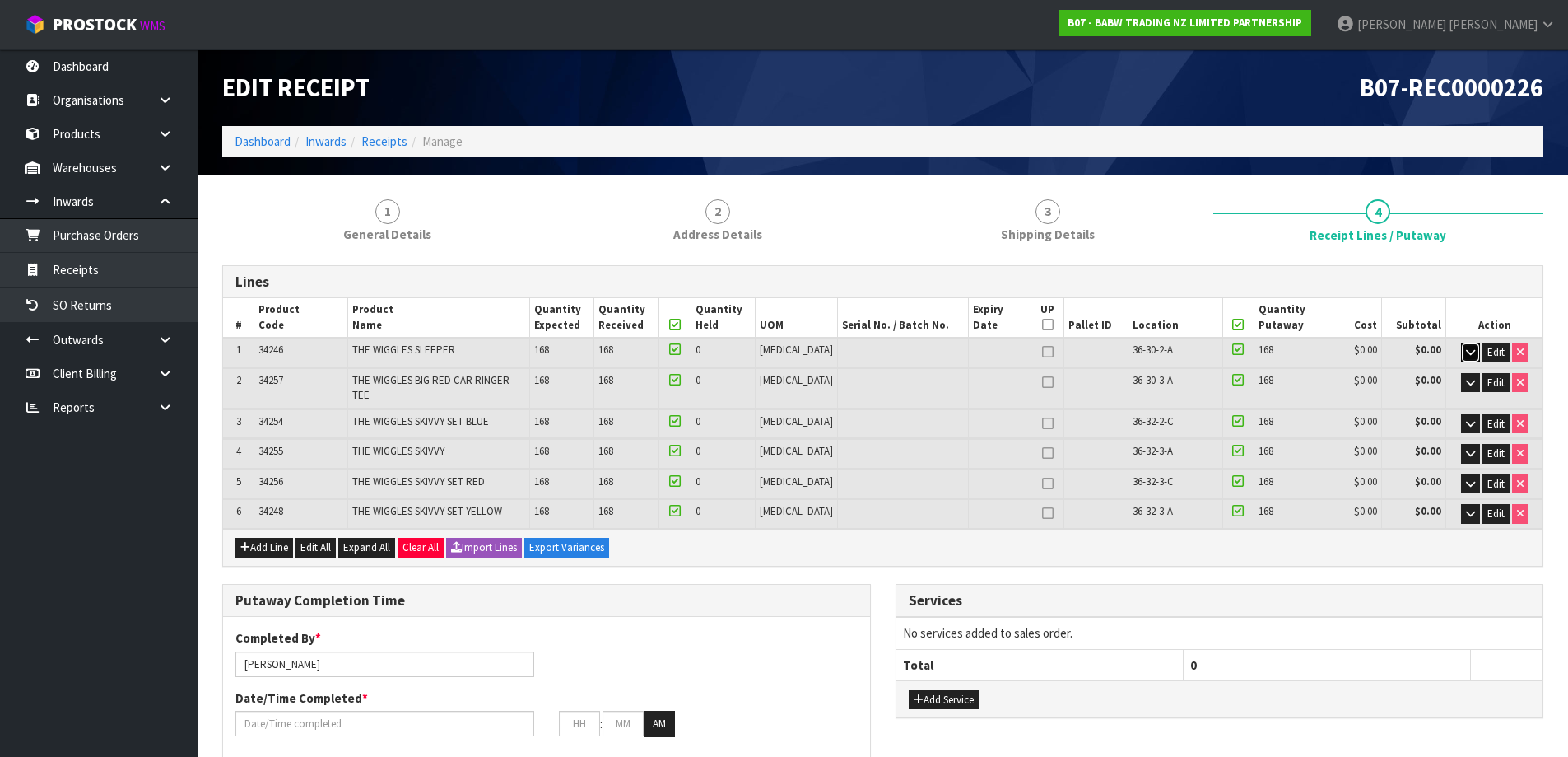
click at [1464, 360] on button "button" at bounding box center [1470, 353] width 19 height 20
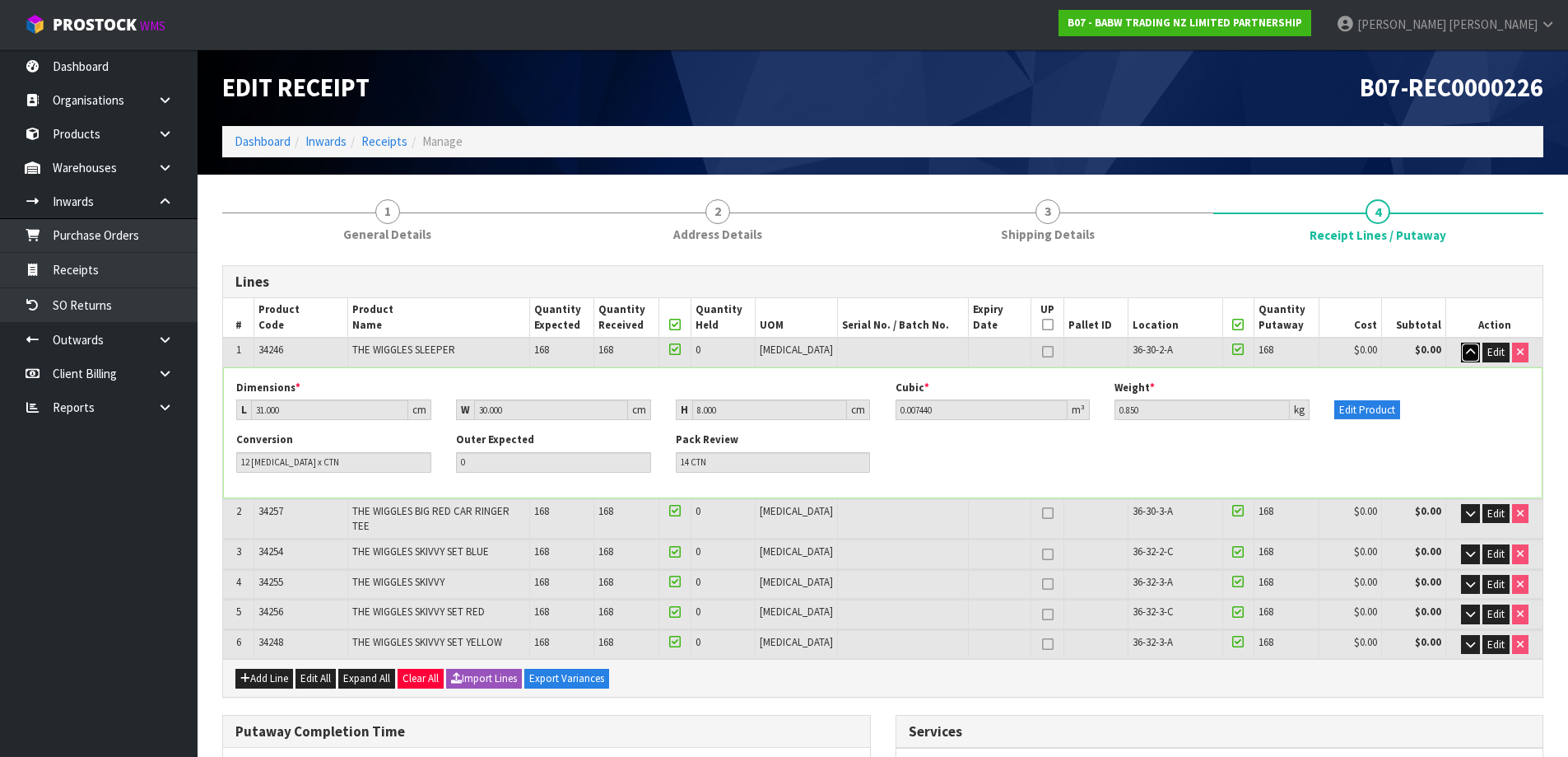
click at [1464, 360] on button "button" at bounding box center [1470, 353] width 19 height 20
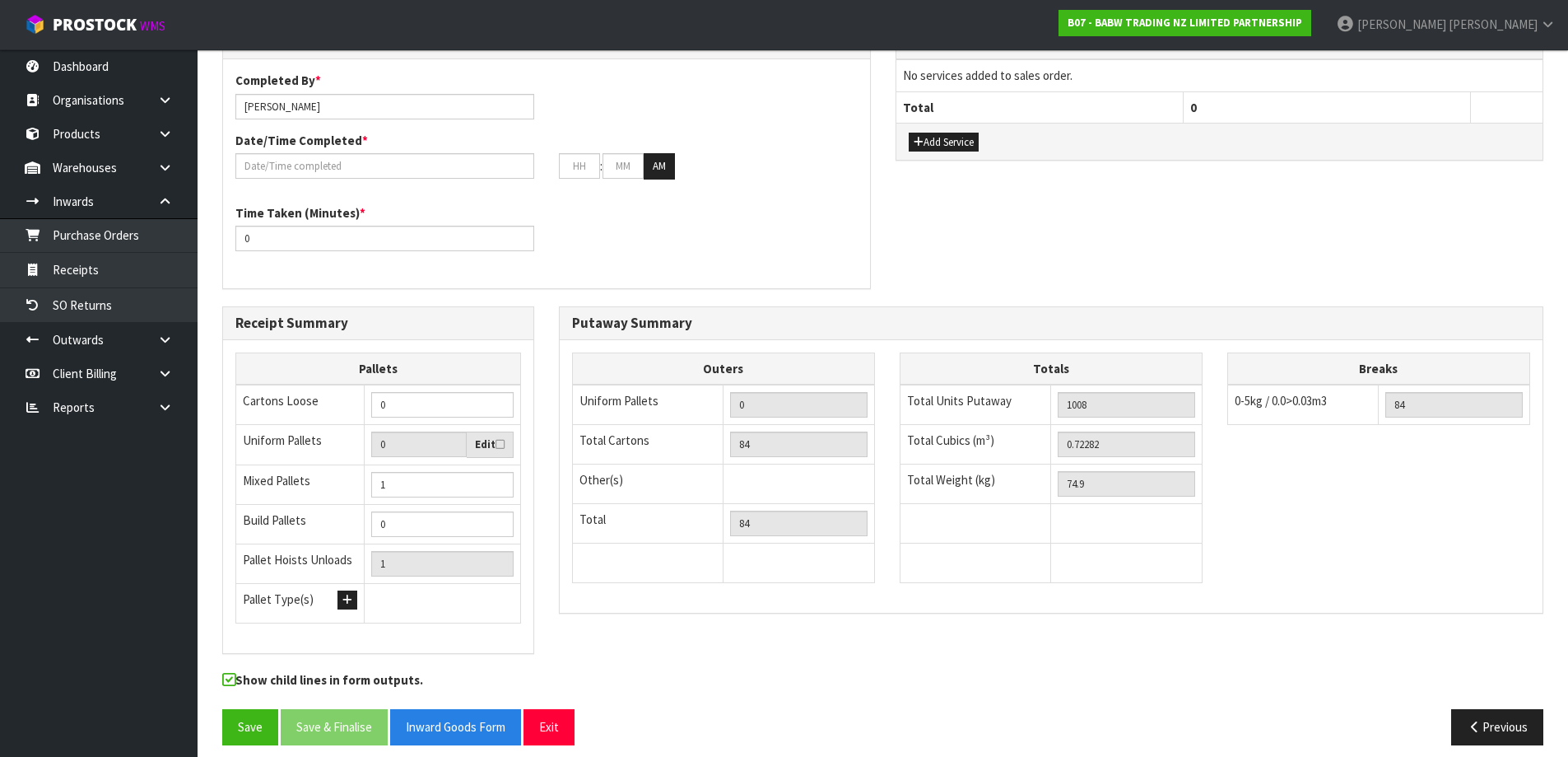
scroll to position [559, 0]
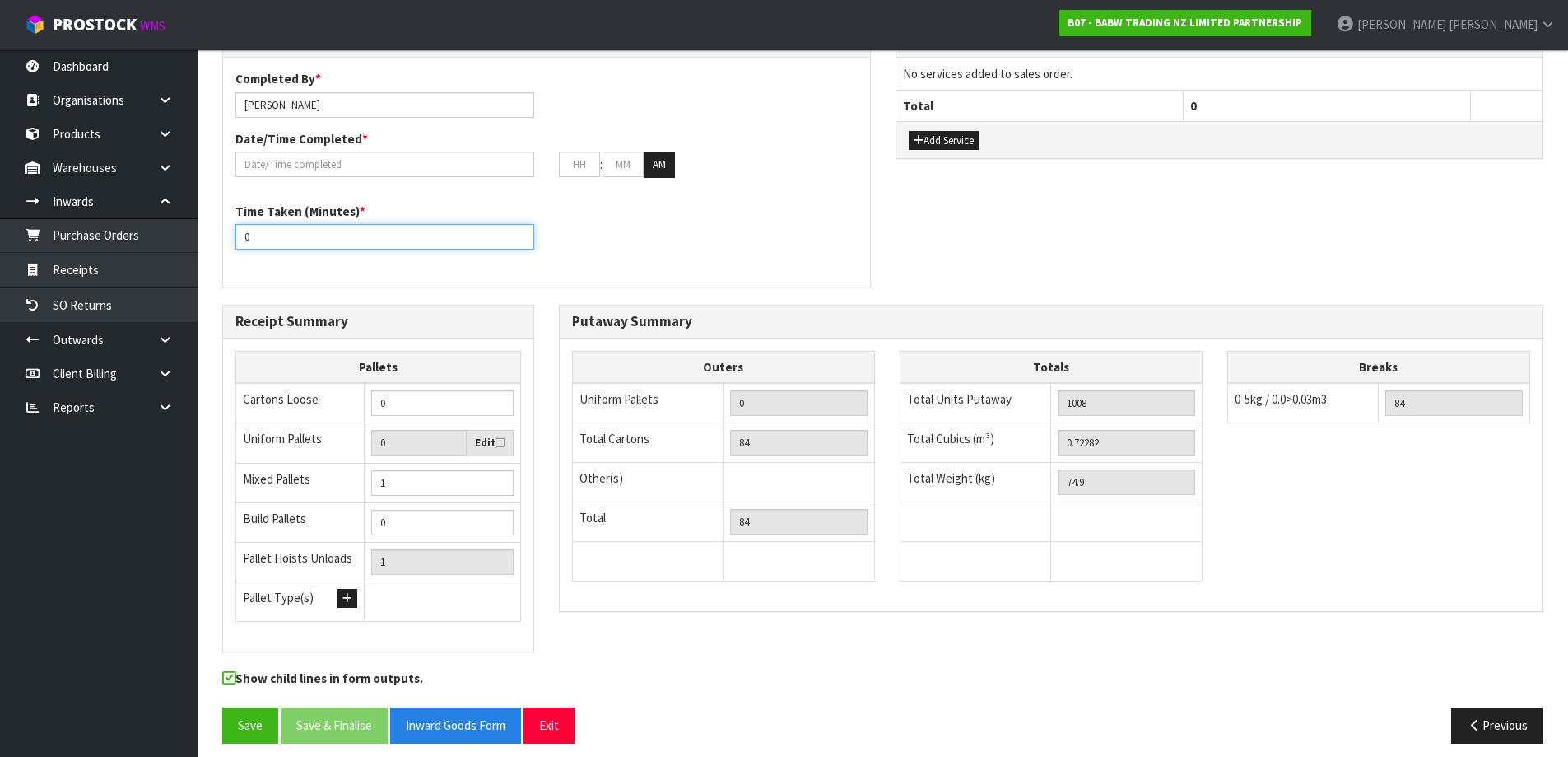
drag, startPoint x: 328, startPoint y: 231, endPoint x: 235, endPoint y: 250, distance: 94.9
click at [235, 250] on div "Time Taken (Minutes) * 0" at bounding box center [546, 232] width 647 height 60
type input "1"
click at [347, 224] on input "number" at bounding box center [385, 236] width 298 height 26
type input "90"
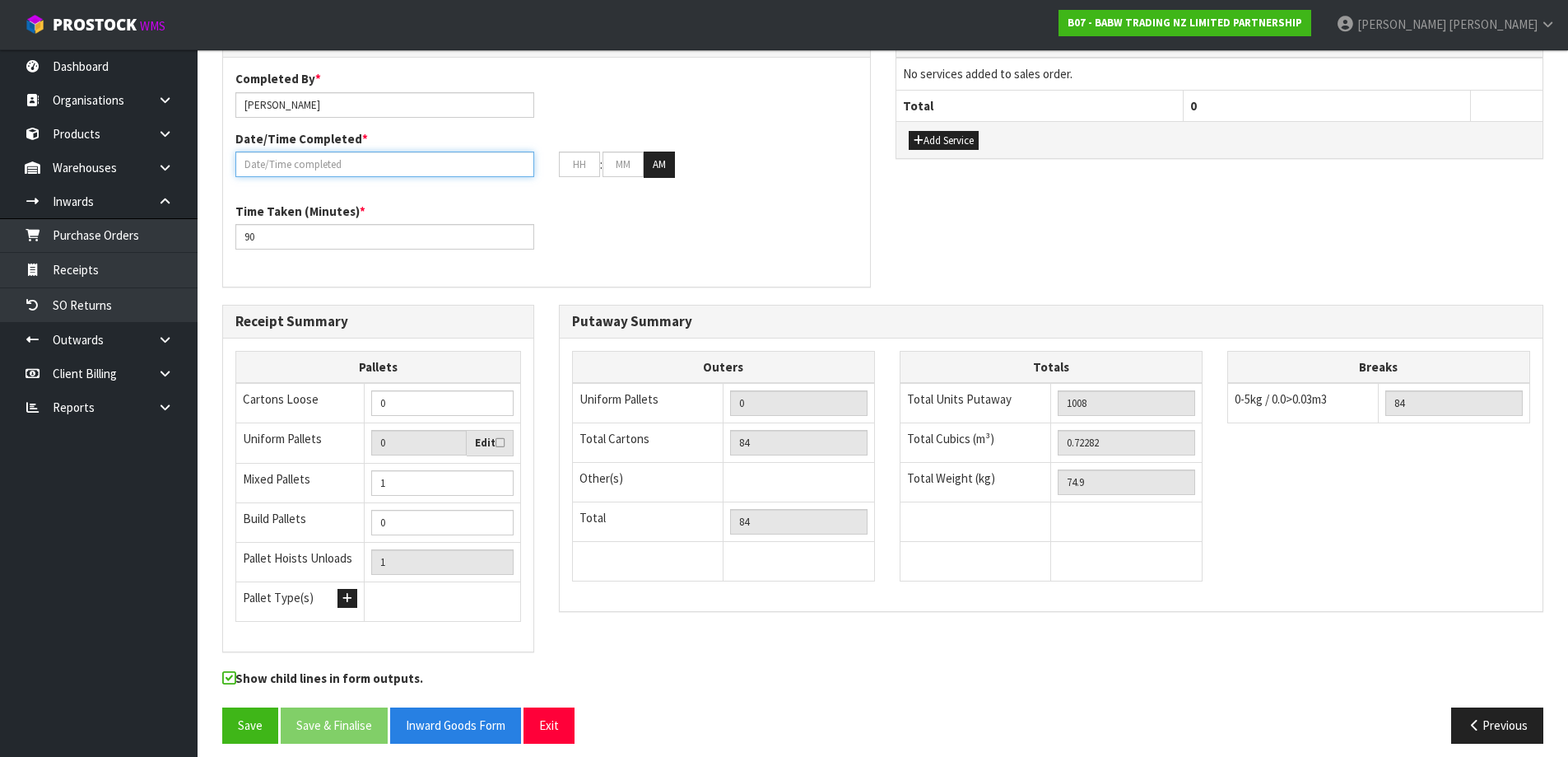
click at [405, 152] on input "text" at bounding box center [385, 164] width 298 height 26
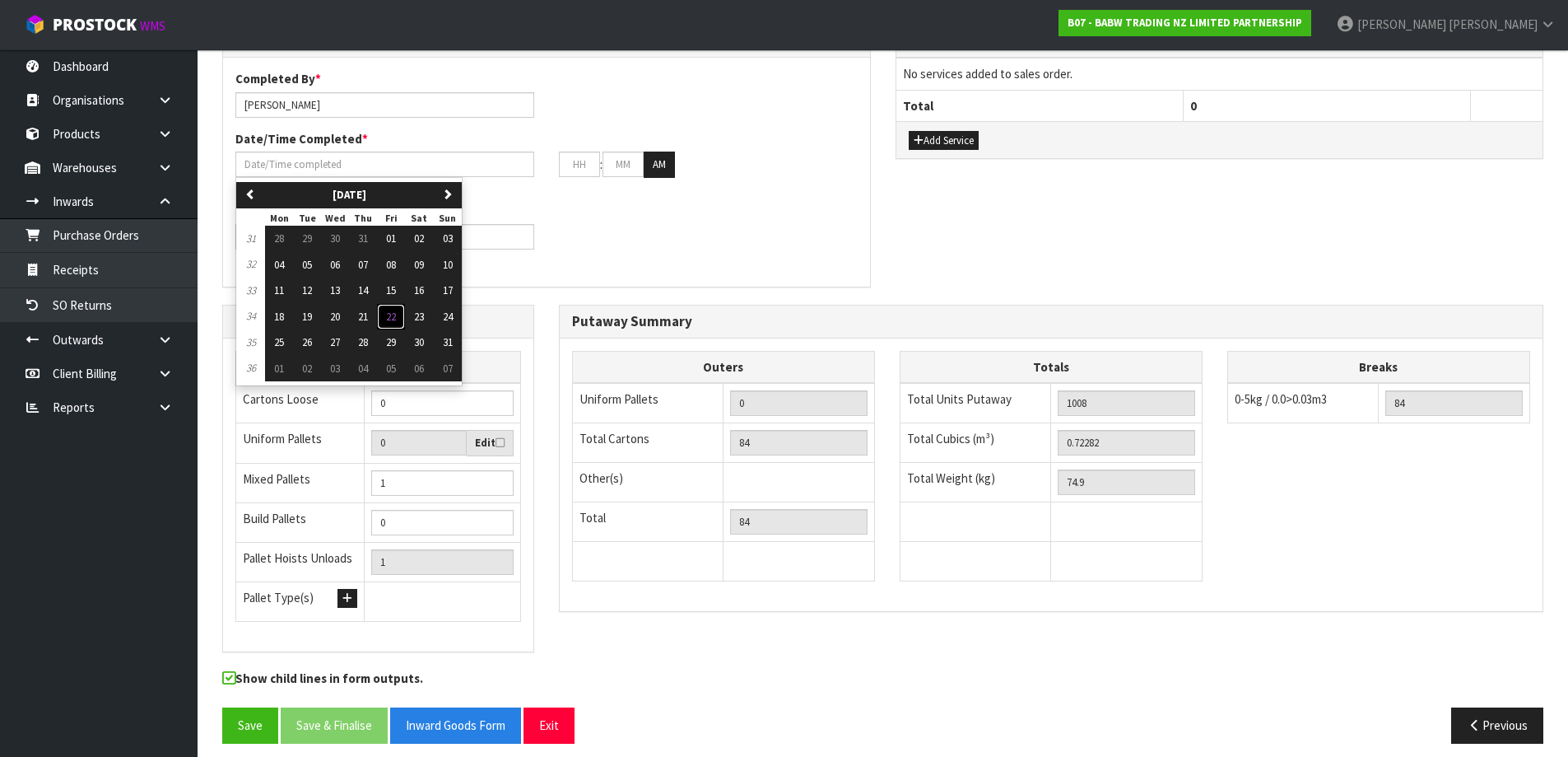
click at [392, 309] on span "22" at bounding box center [391, 316] width 10 height 14
type input "[DATE]"
type input "12"
type input "00"
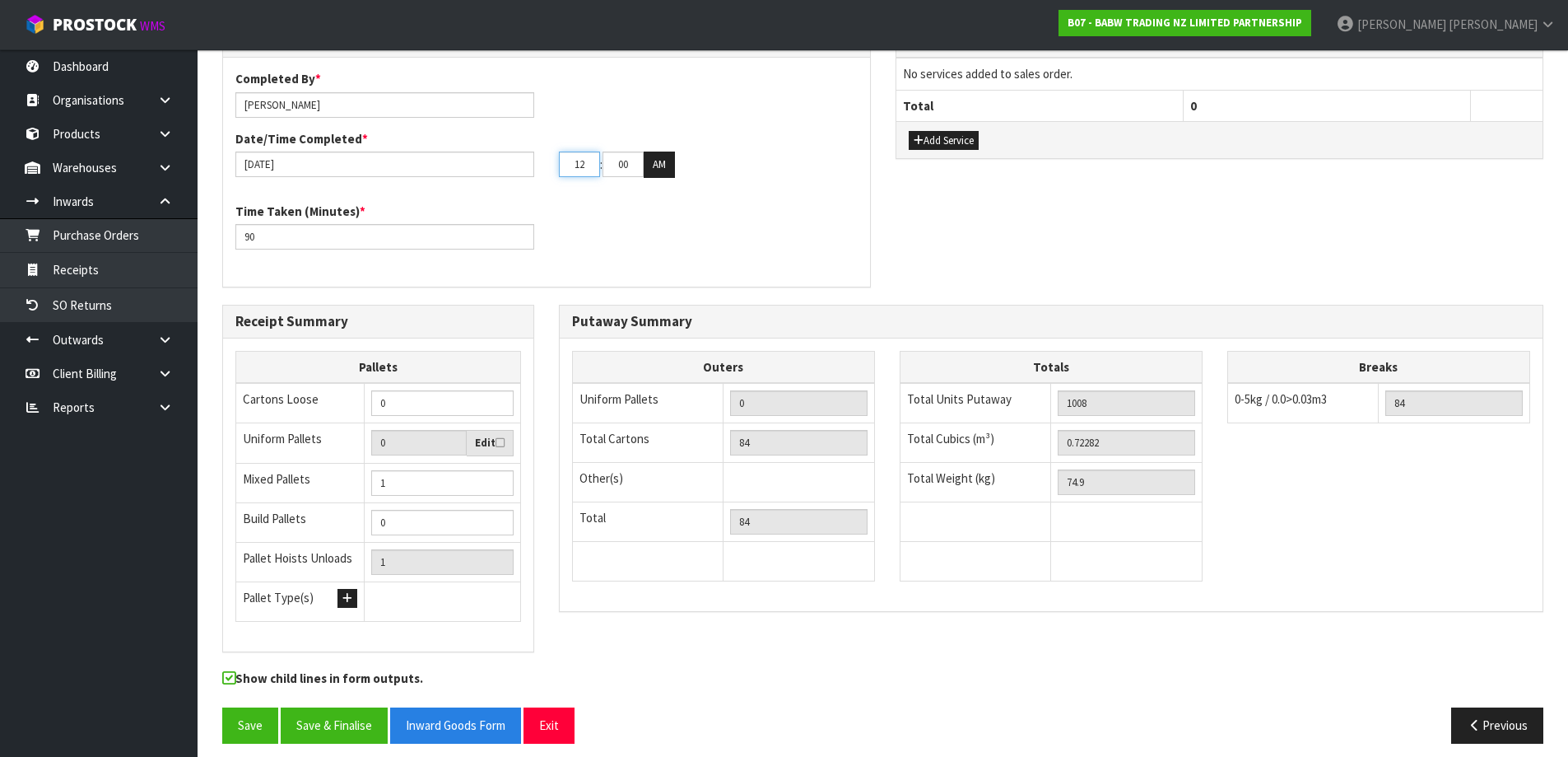
drag, startPoint x: 590, startPoint y: 149, endPoint x: 477, endPoint y: 171, distance: 115.1
click at [477, 171] on div "Completed By * [PERSON_NAME] Date/Time Completed * [DATE] 12 : 00 : 00 AM" at bounding box center [546, 130] width 647 height 119
type input "12"
type input "20"
click at [660, 152] on button "AM" at bounding box center [659, 165] width 31 height 27
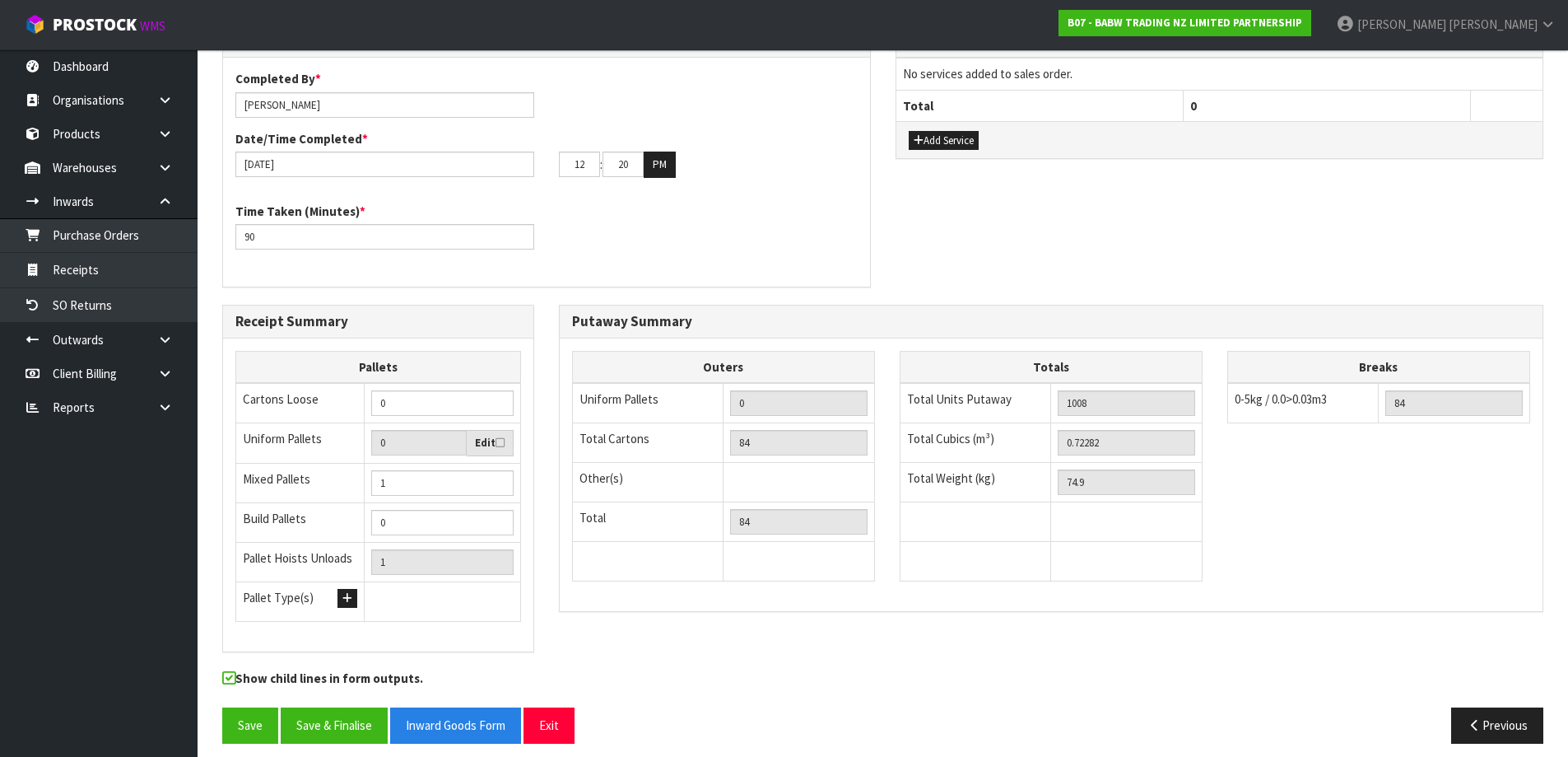
drag, startPoint x: 1267, startPoint y: 553, endPoint x: 1236, endPoint y: 559, distance: 31.6
click at [1267, 553] on div "Outers Uniform Pallets 0 Total Cartons 84 Other(s) Bag x 0 Bar x 0 Basket x 0 B…" at bounding box center [1051, 474] width 983 height 248
click at [1521, 713] on button "Previous" at bounding box center [1498, 725] width 92 height 36
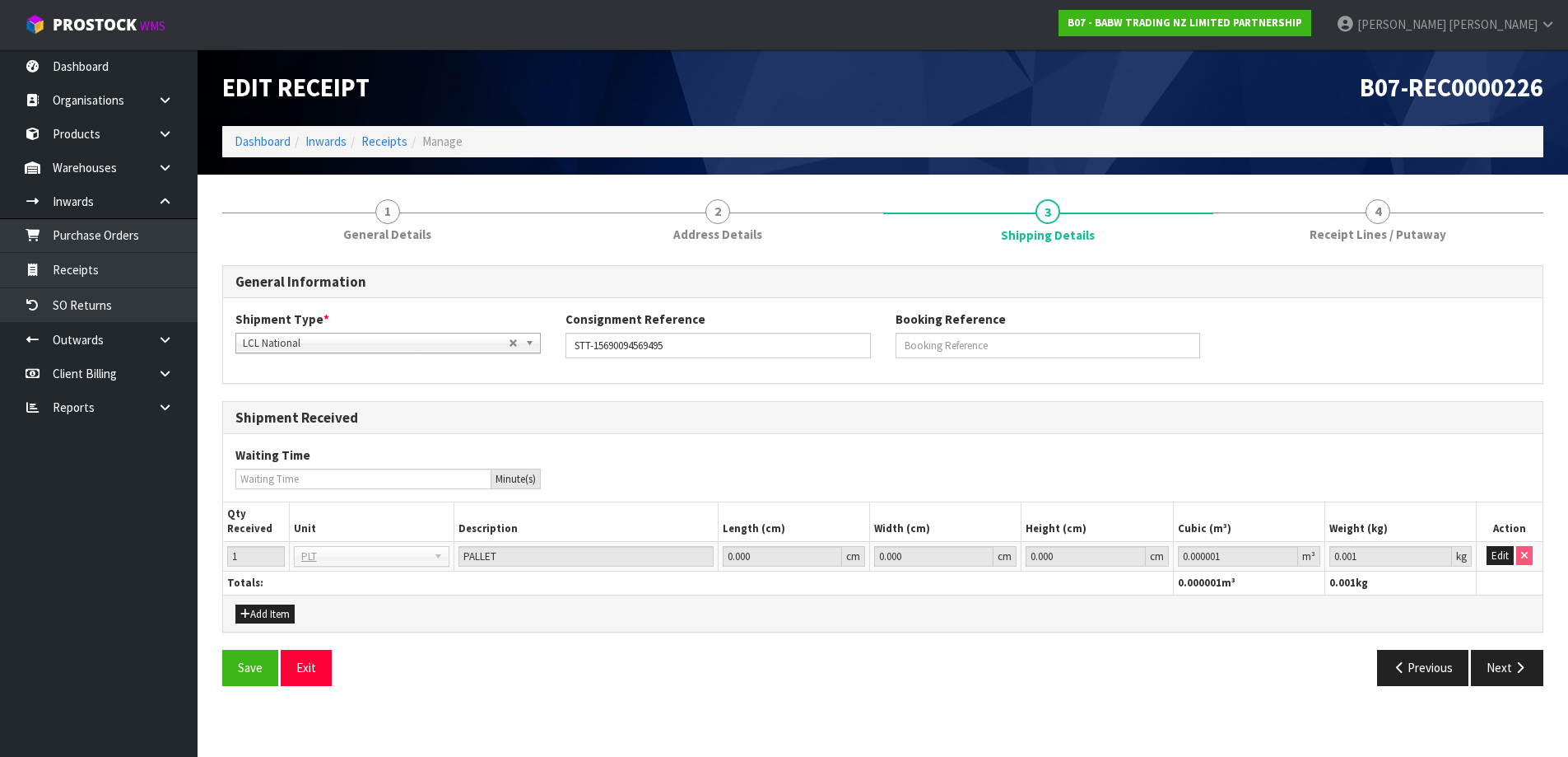
scroll to position [0, 0]
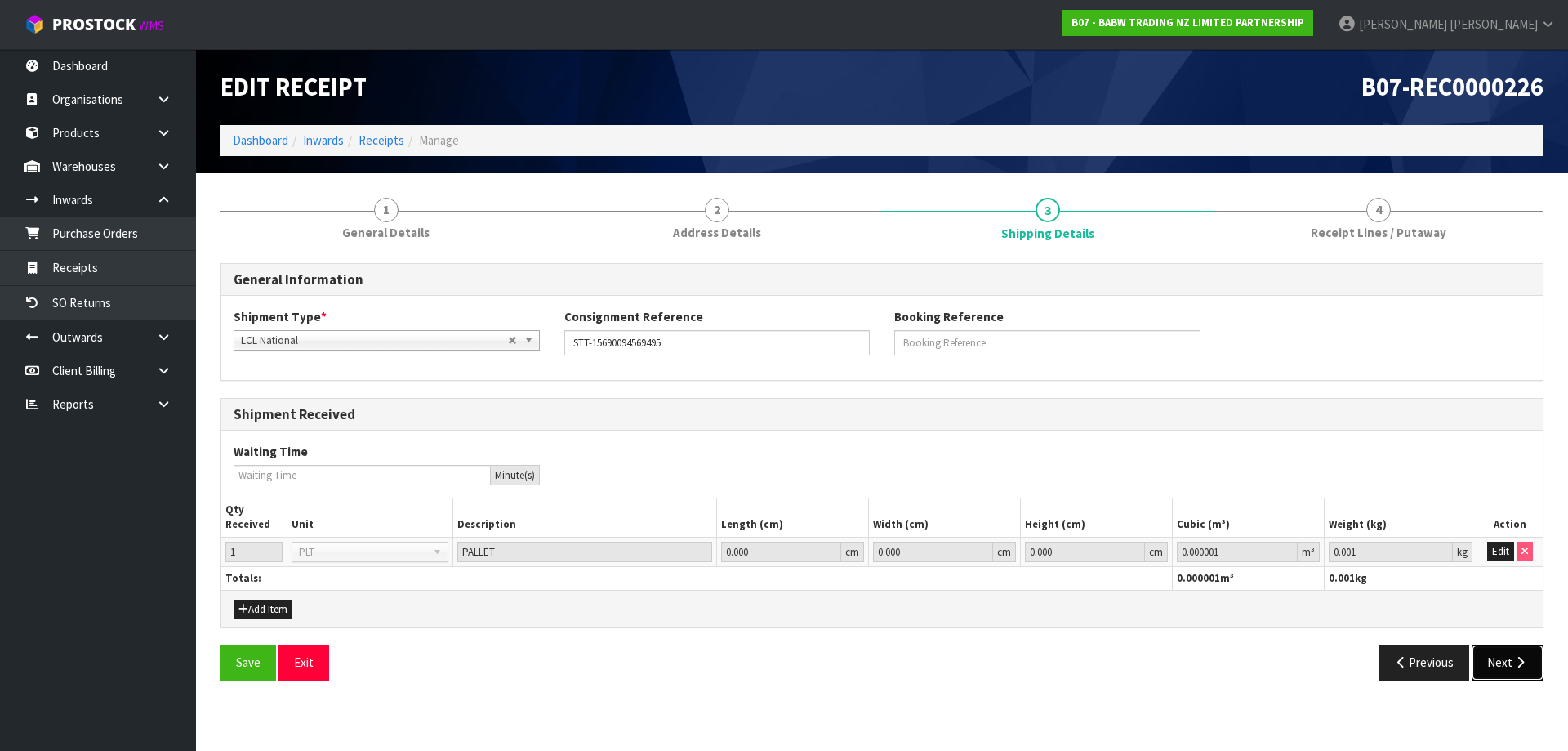
click at [1505, 661] on button "Next" at bounding box center [1508, 662] width 72 height 35
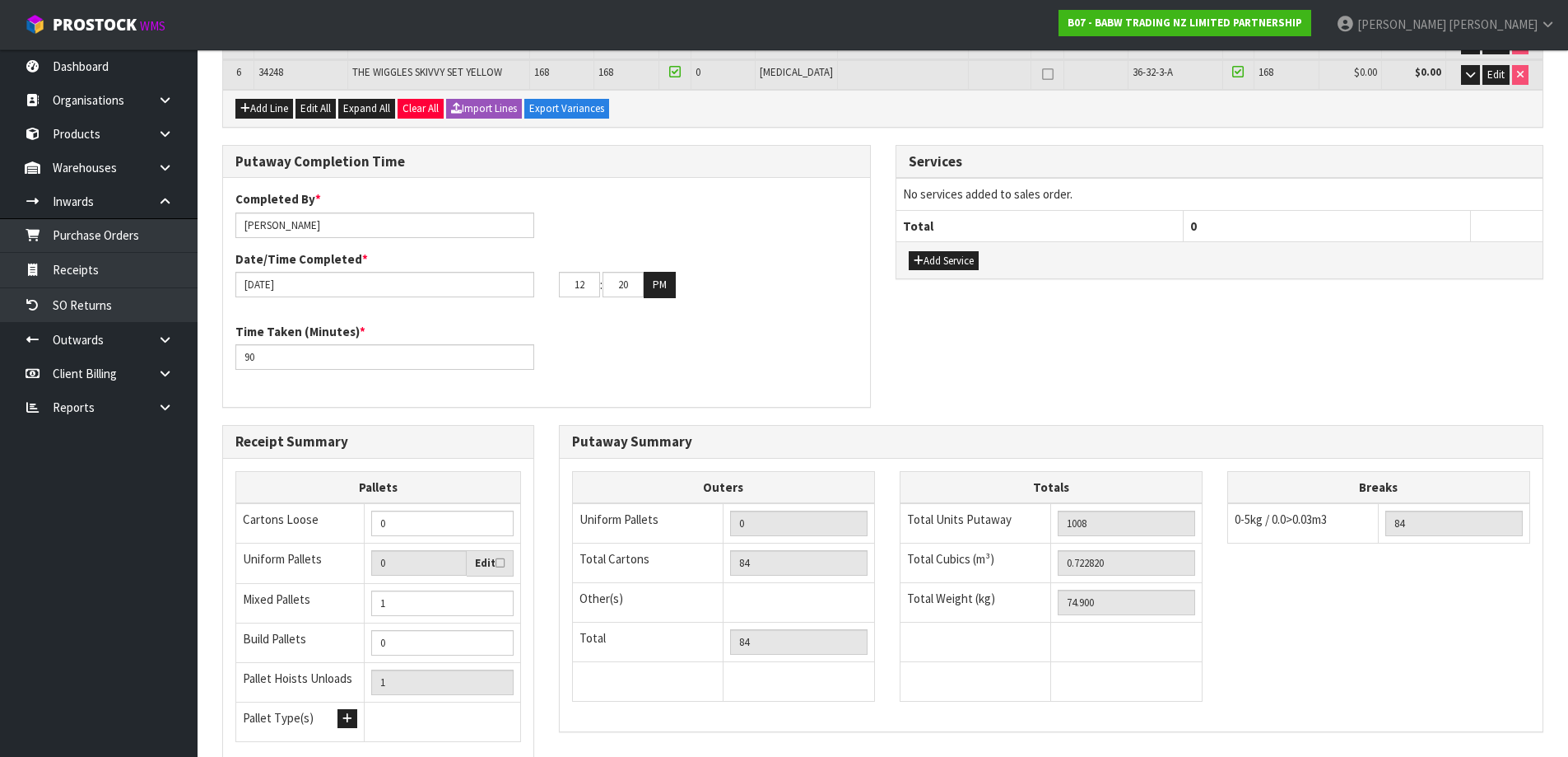
scroll to position [477, 0]
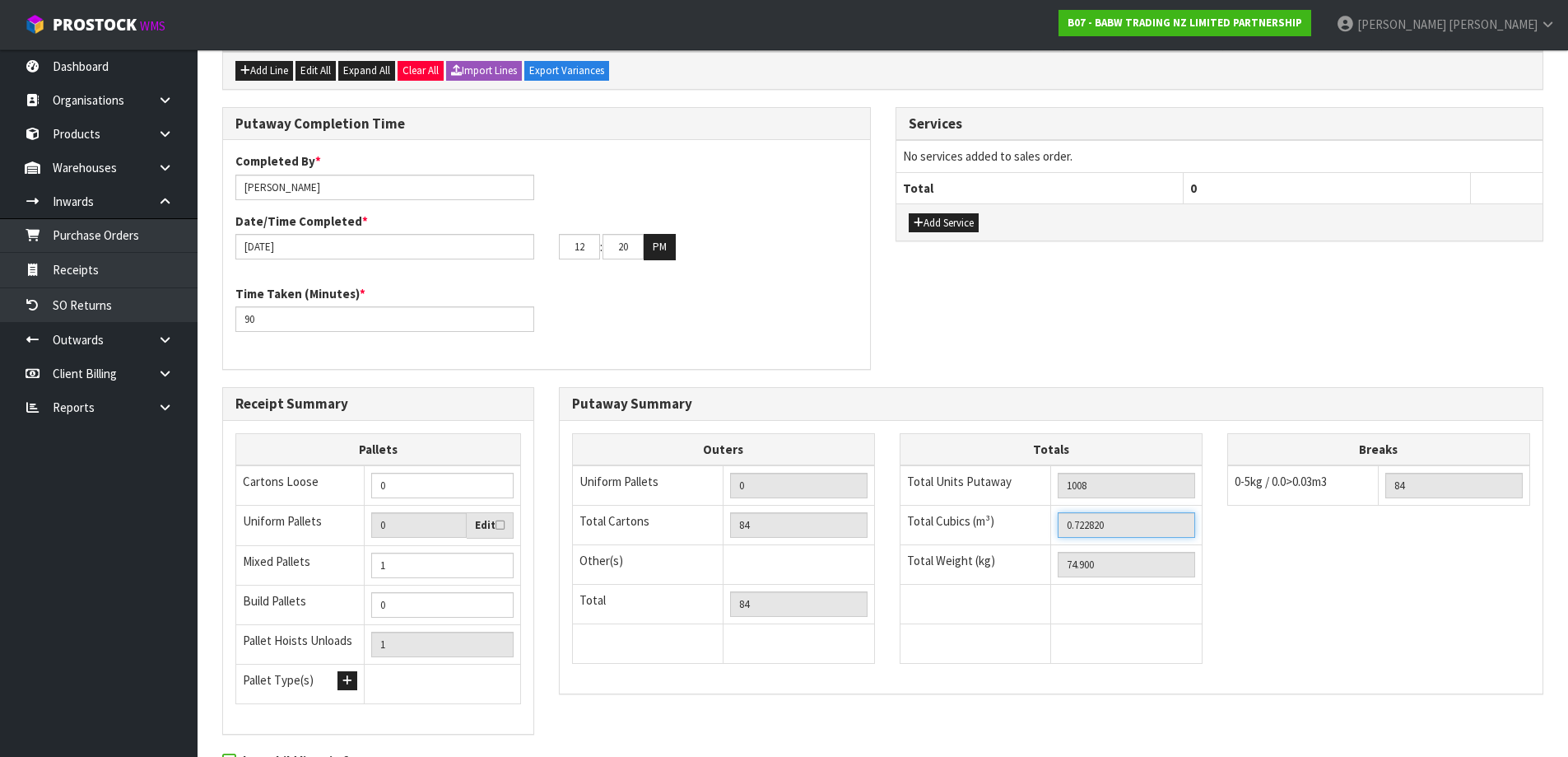
click at [1093, 513] on input "0.722820" at bounding box center [1126, 524] width 138 height 26
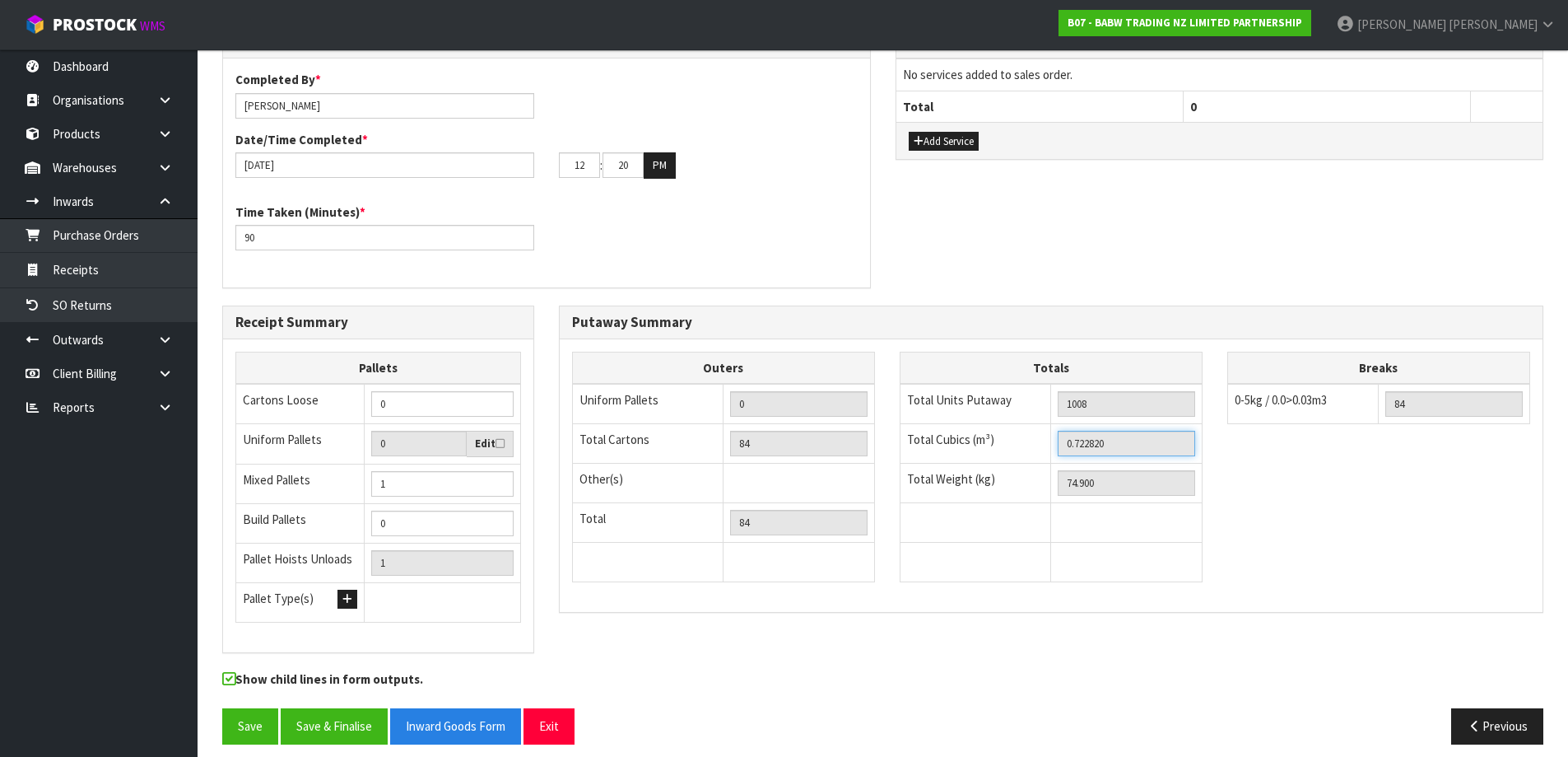
scroll to position [559, 0]
click at [1494, 707] on button "Previous" at bounding box center [1498, 725] width 92 height 36
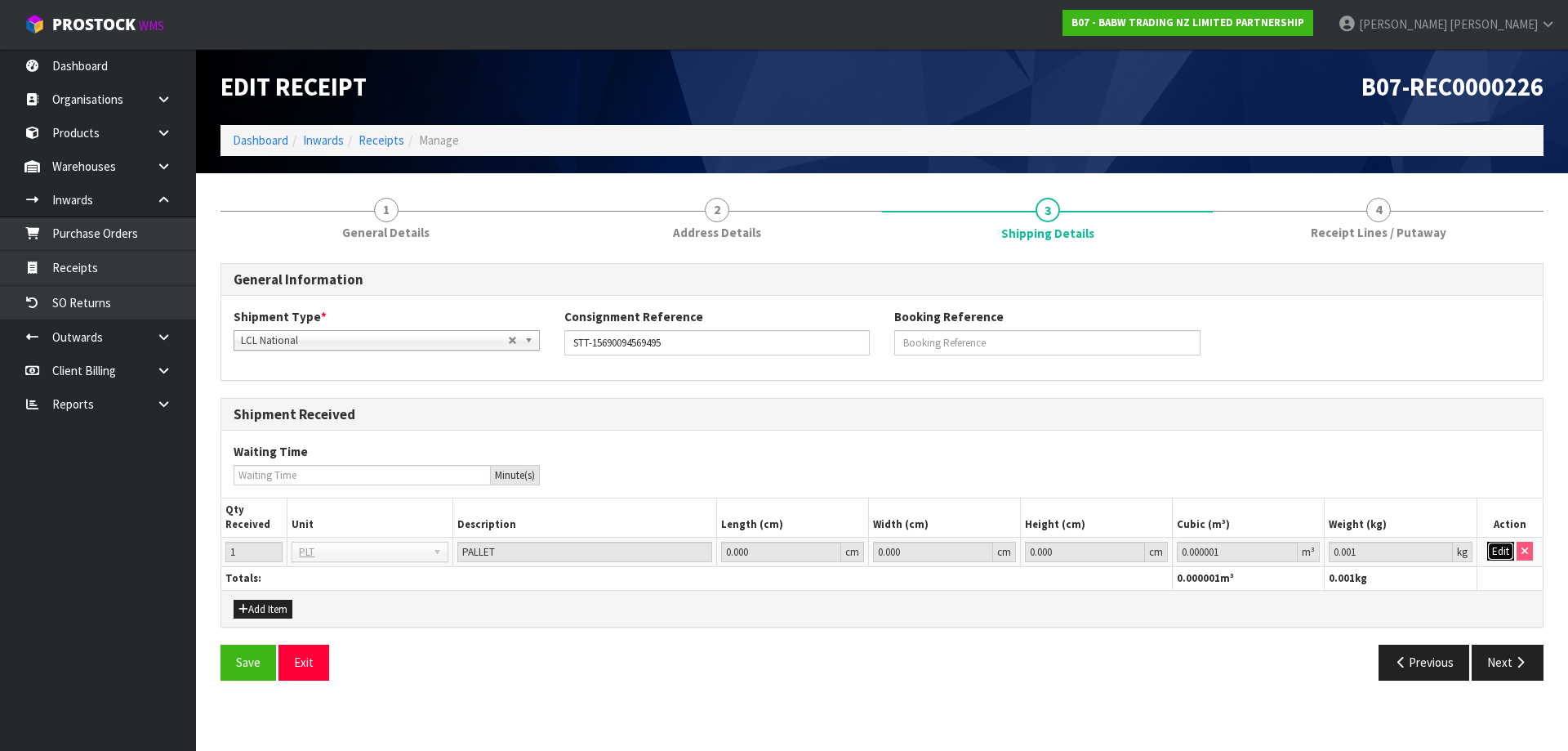
click at [1500, 552] on button "Edit" at bounding box center [1501, 551] width 27 height 19
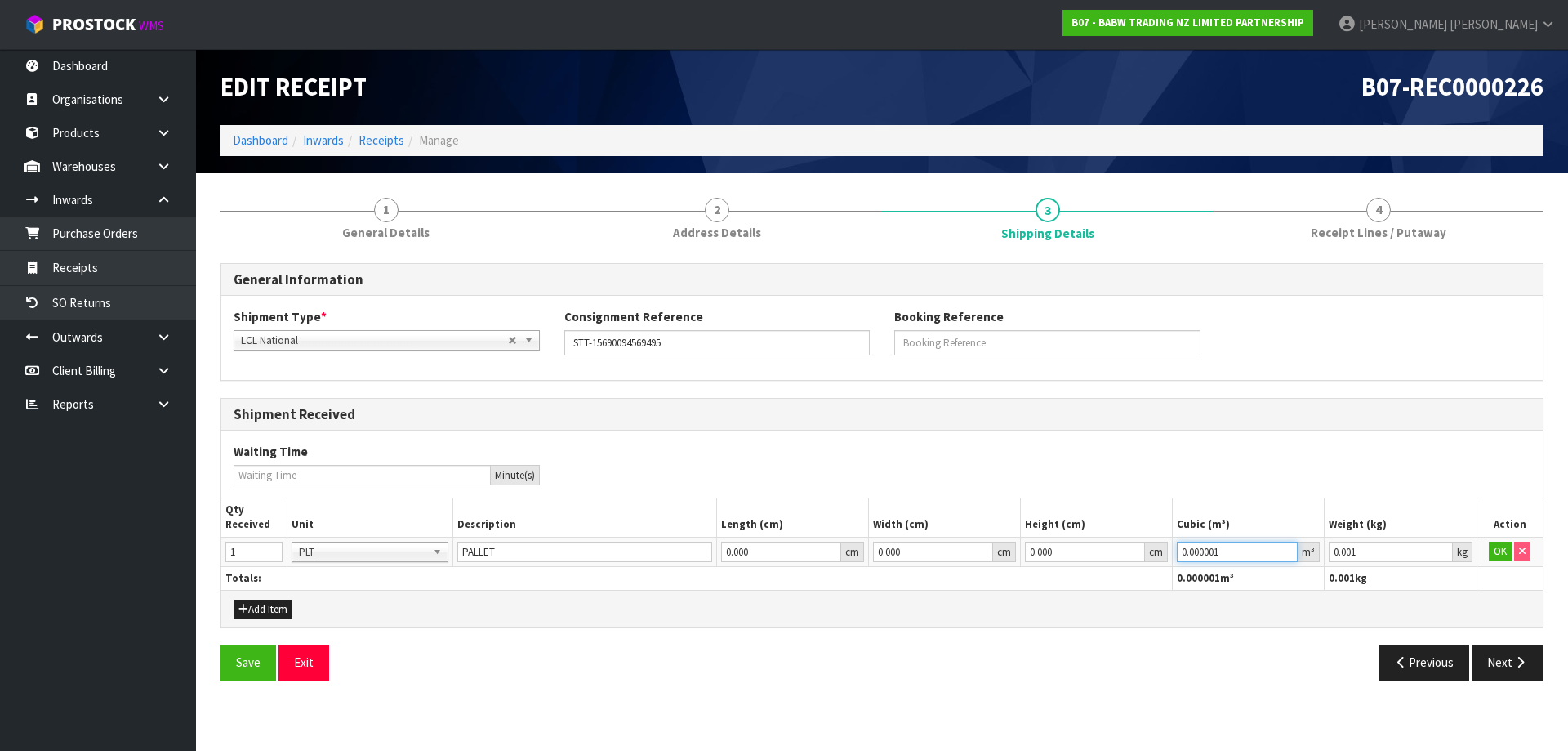
drag, startPoint x: 1237, startPoint y: 556, endPoint x: 1059, endPoint y: 562, distance: 178.1
click at [1059, 562] on tr "1 BAG BAR BSK BIN BTL BOX BDL CAB CGE CTN CSE COI CRA CRT CBE CYL DRM JAR MTR P…" at bounding box center [881, 551] width 1321 height 29
paste input "72282"
type input "0.72282"
type input "74.9"
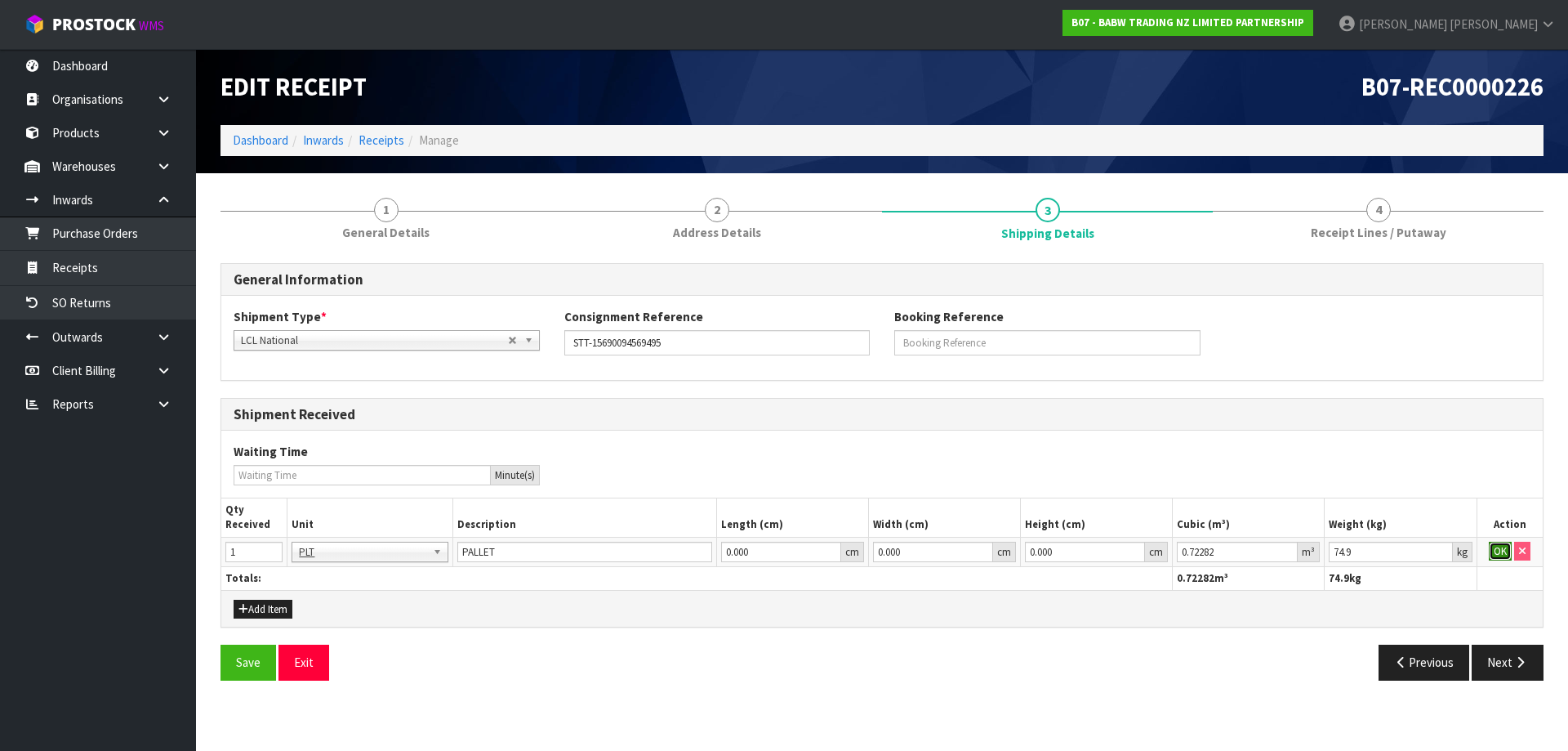
click at [1501, 552] on button "OK" at bounding box center [1500, 551] width 23 height 19
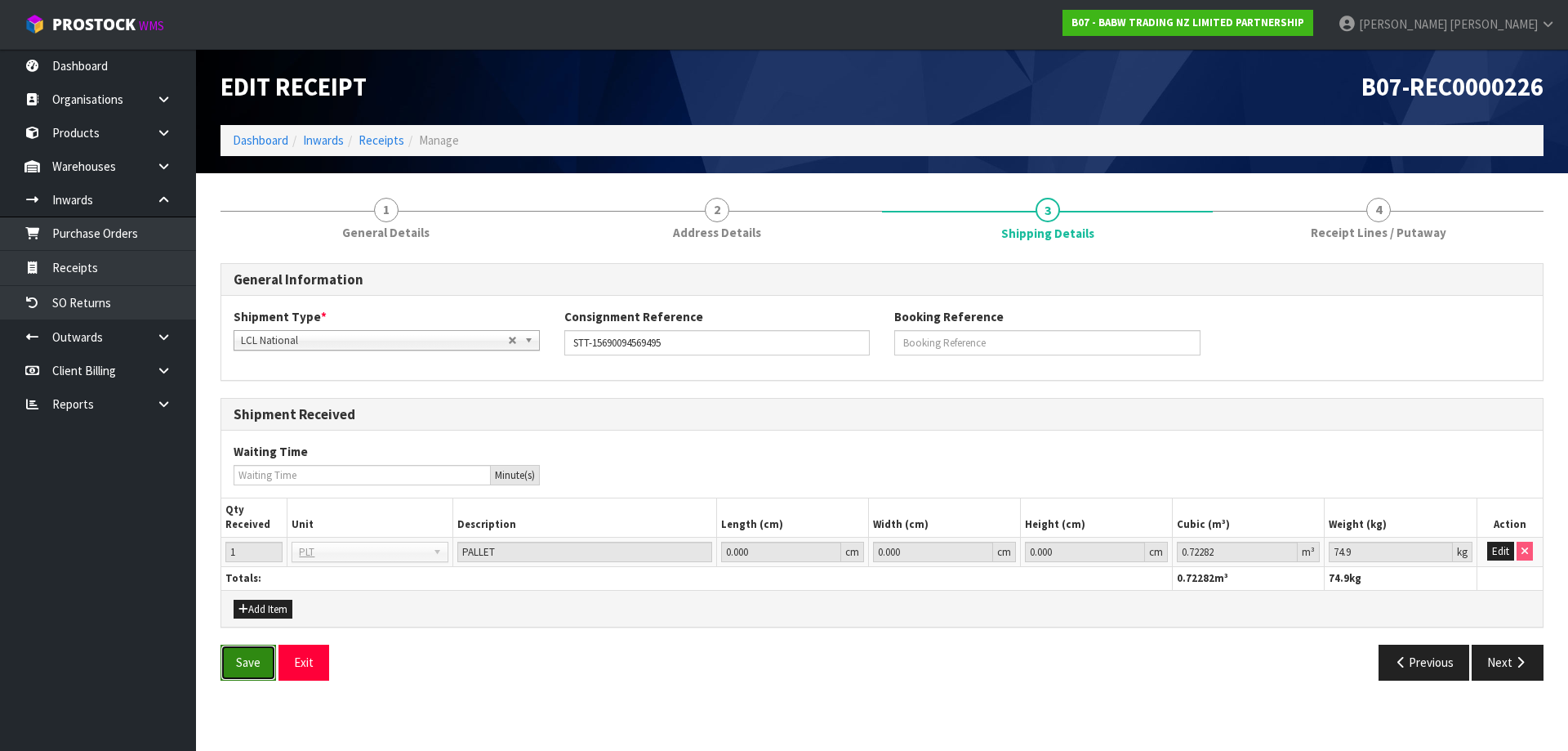
click at [250, 660] on button "Save" at bounding box center [248, 662] width 56 height 35
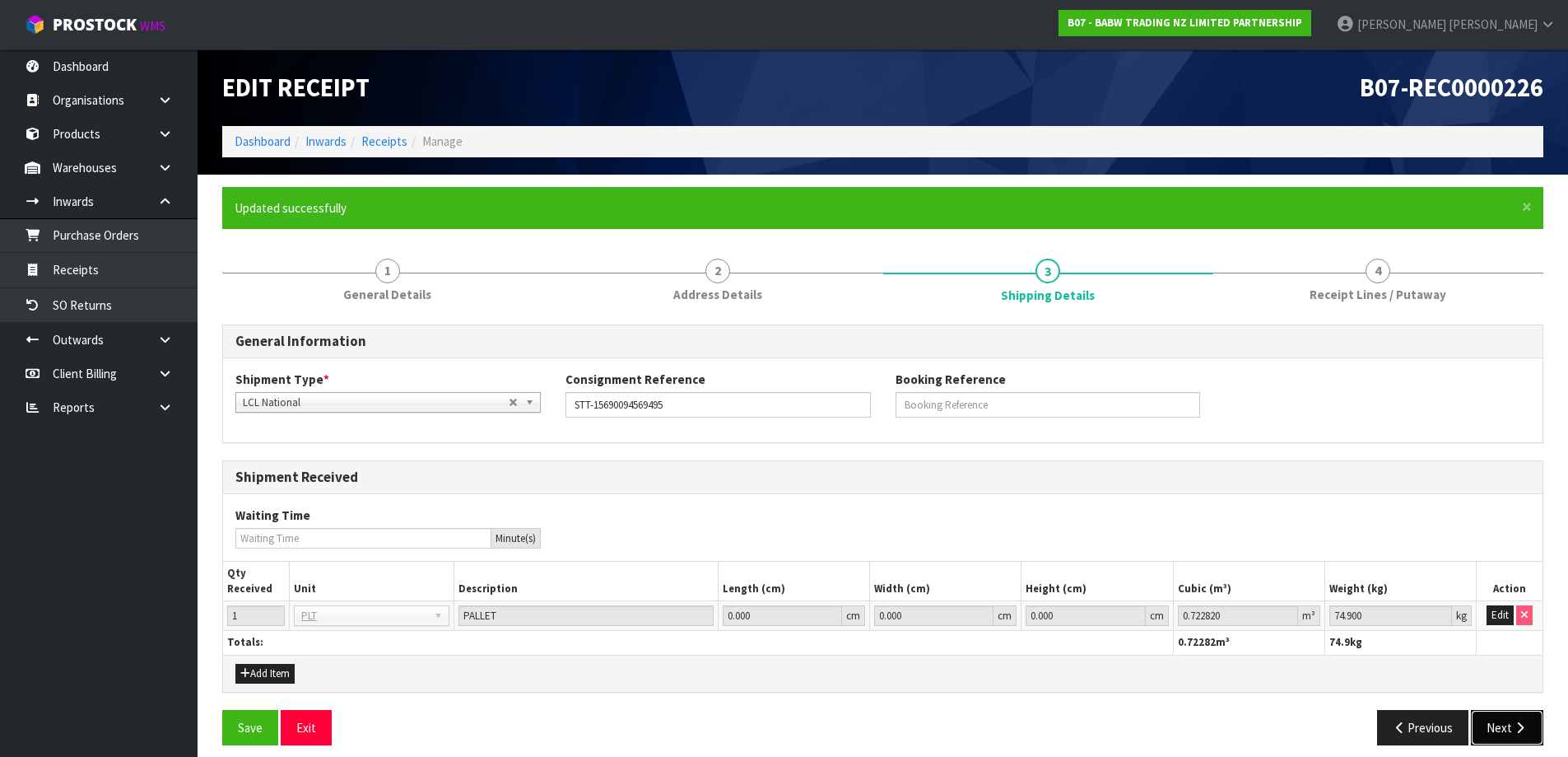
click at [1488, 729] on button "Next" at bounding box center [1508, 728] width 73 height 36
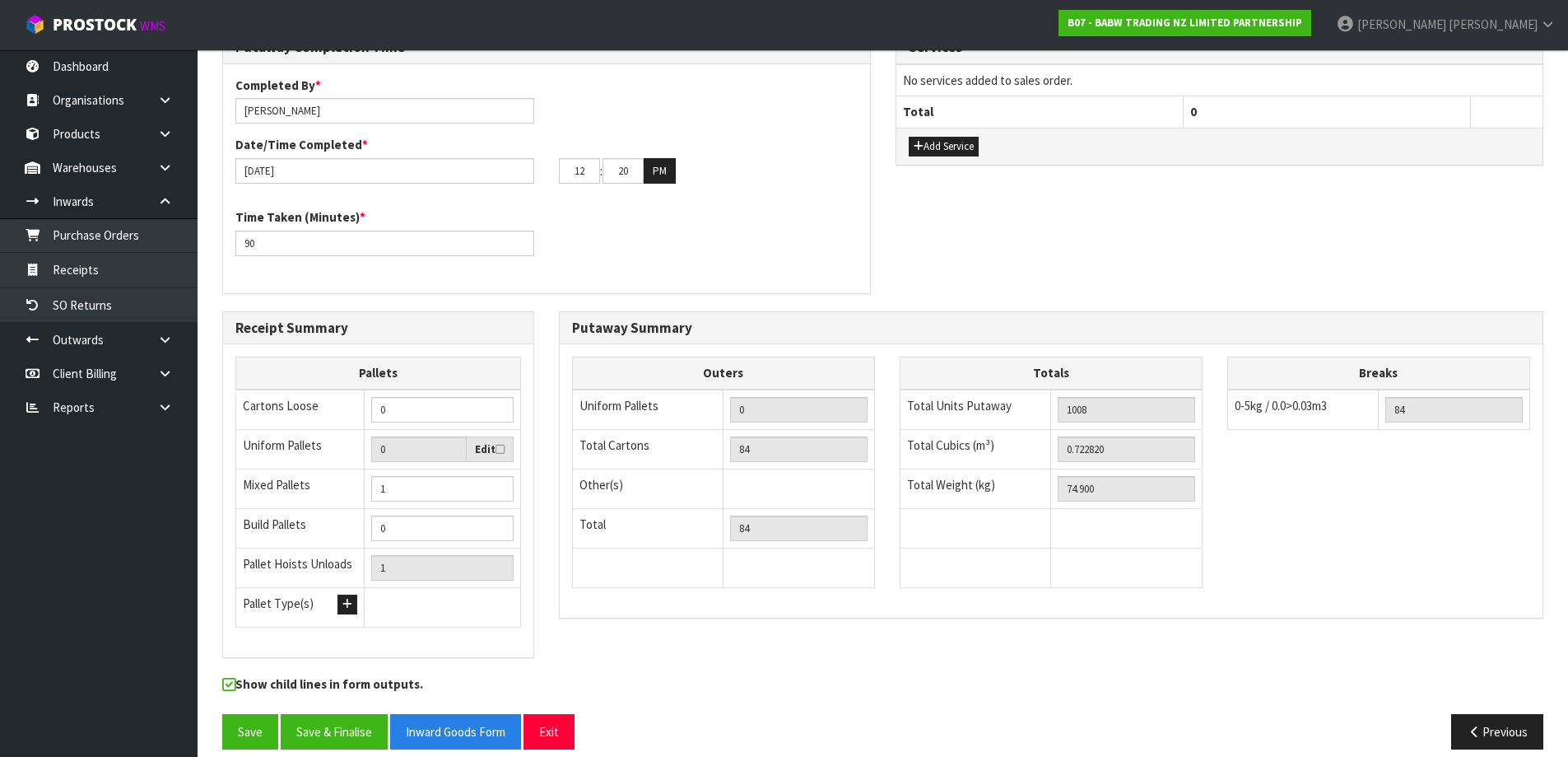
scroll to position [619, 0]
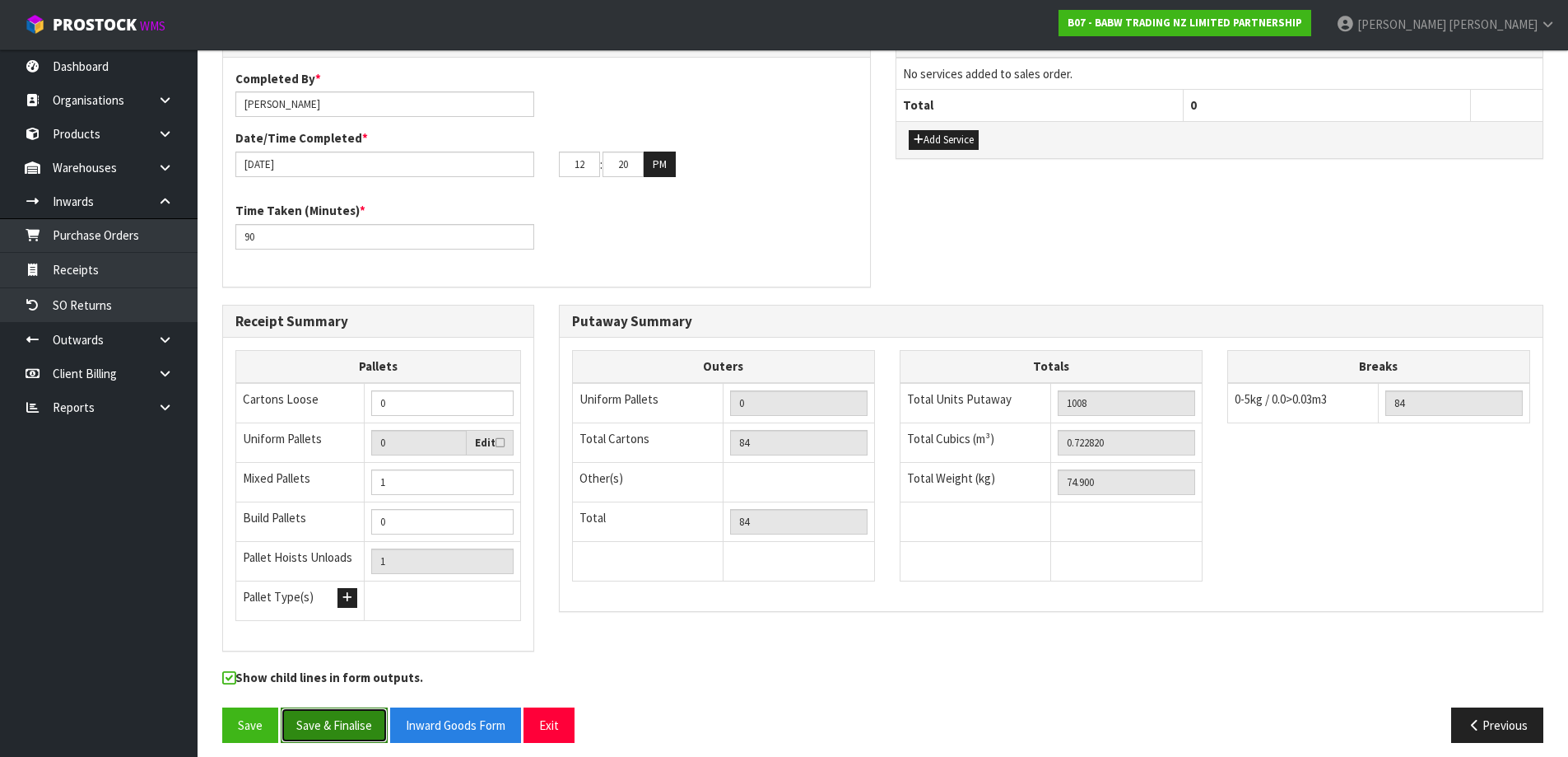
click at [361, 726] on button "Save & Finalise" at bounding box center [334, 725] width 107 height 36
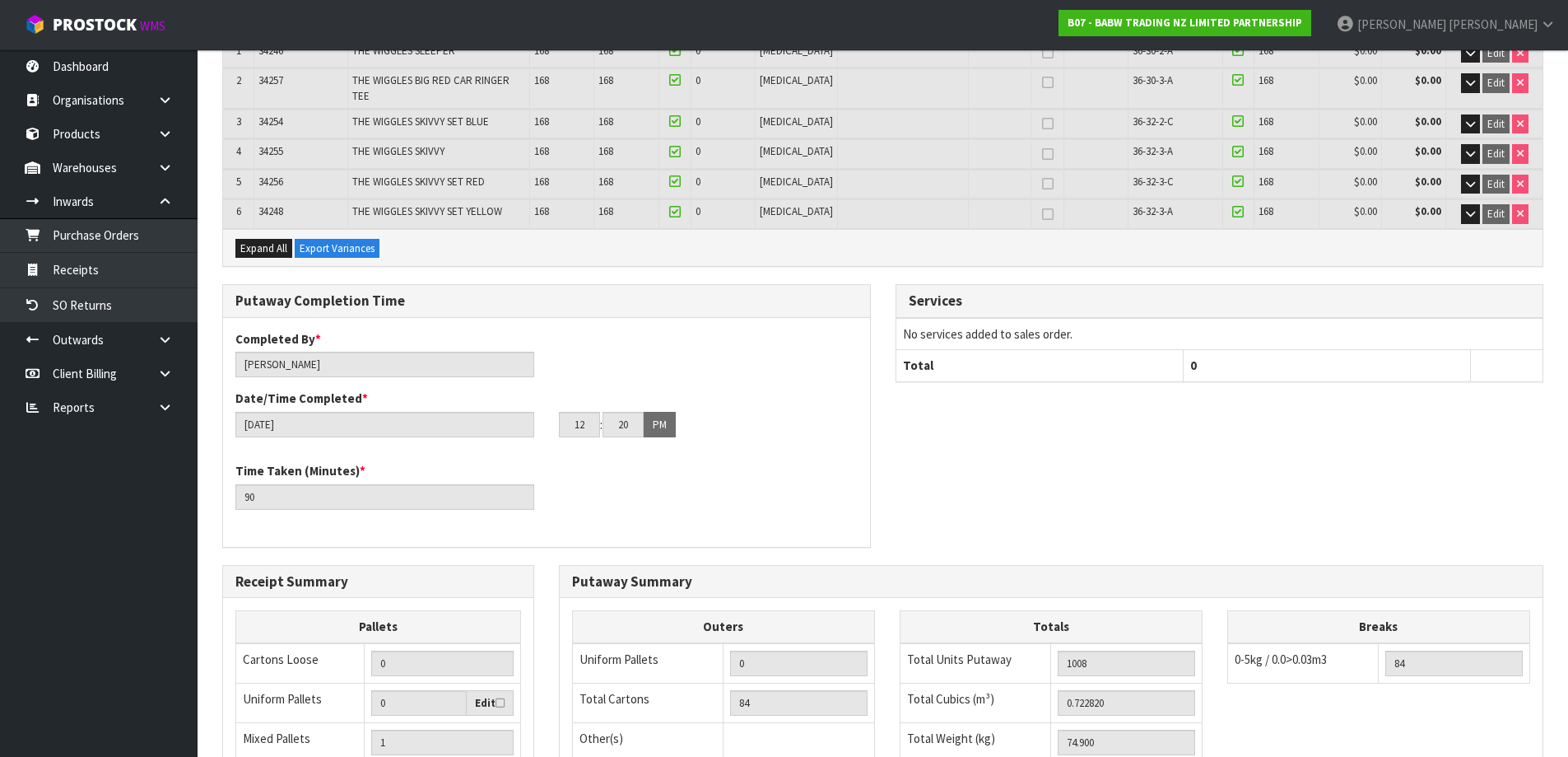
scroll to position [0, 0]
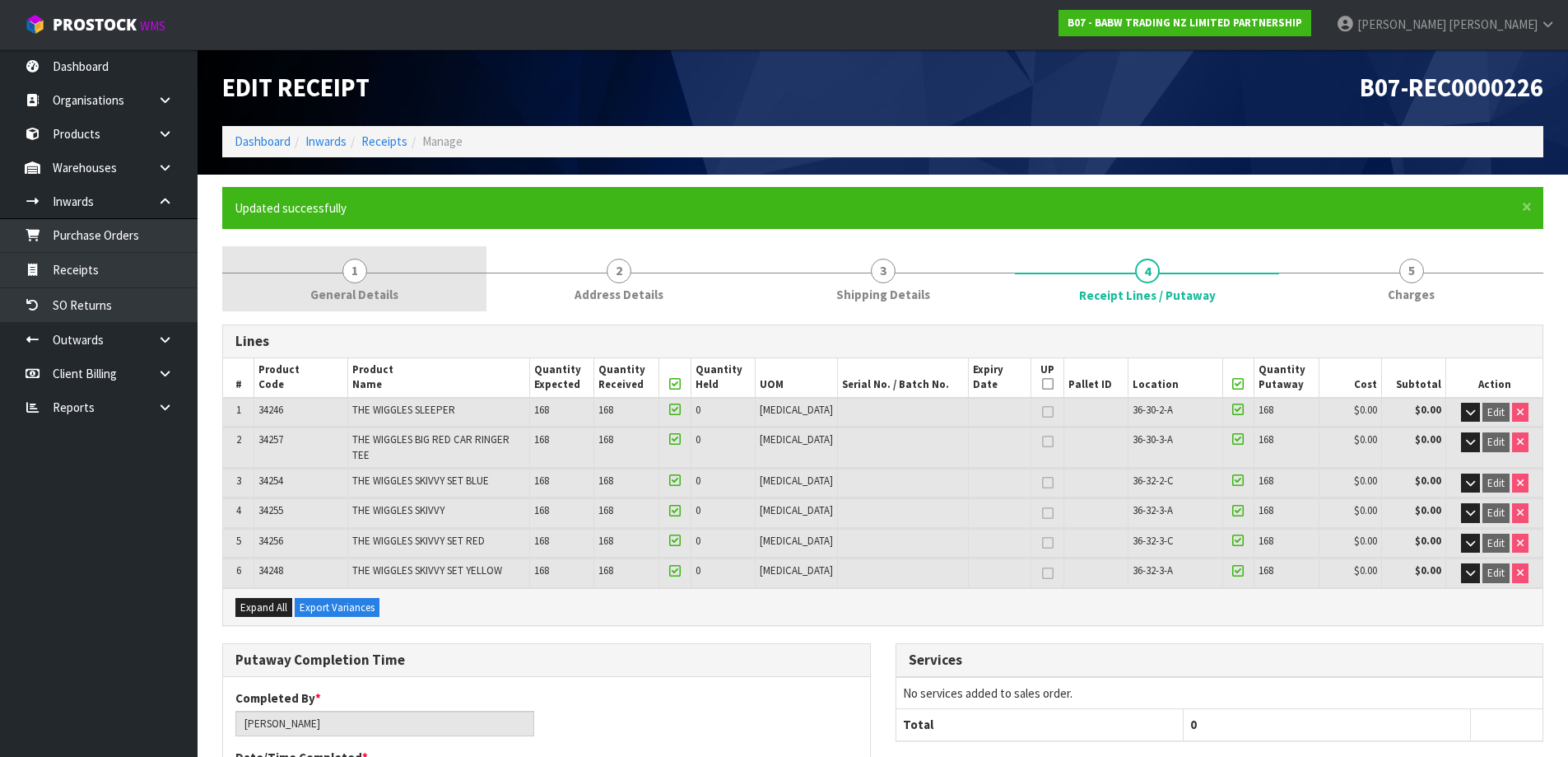
click at [348, 278] on span "1" at bounding box center [355, 271] width 25 height 25
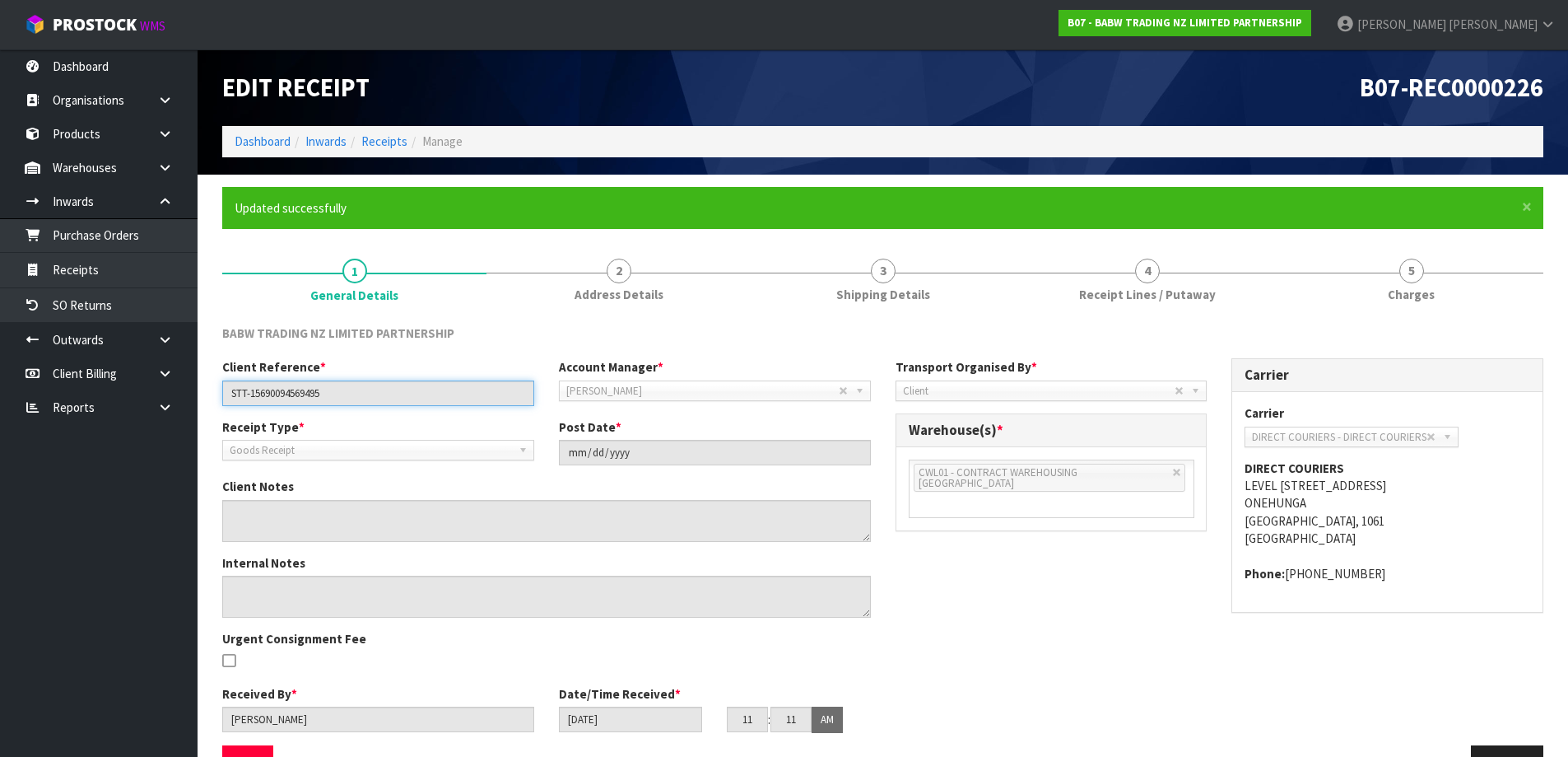
click at [311, 386] on input "STT-15690094569495" at bounding box center [378, 393] width 312 height 26
click at [310, 386] on input "STT-15690094569495" at bounding box center [378, 393] width 312 height 26
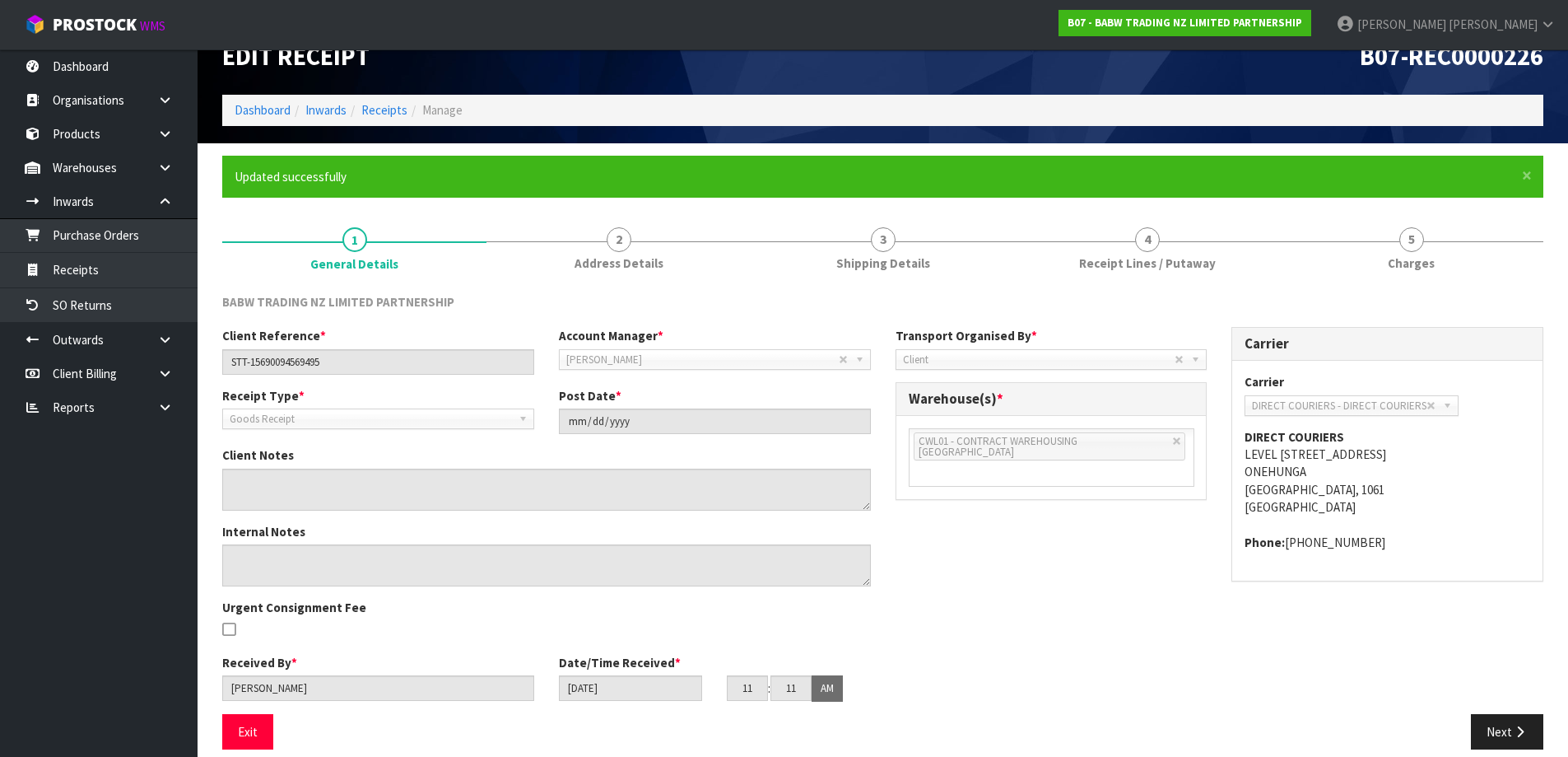
scroll to position [49, 0]
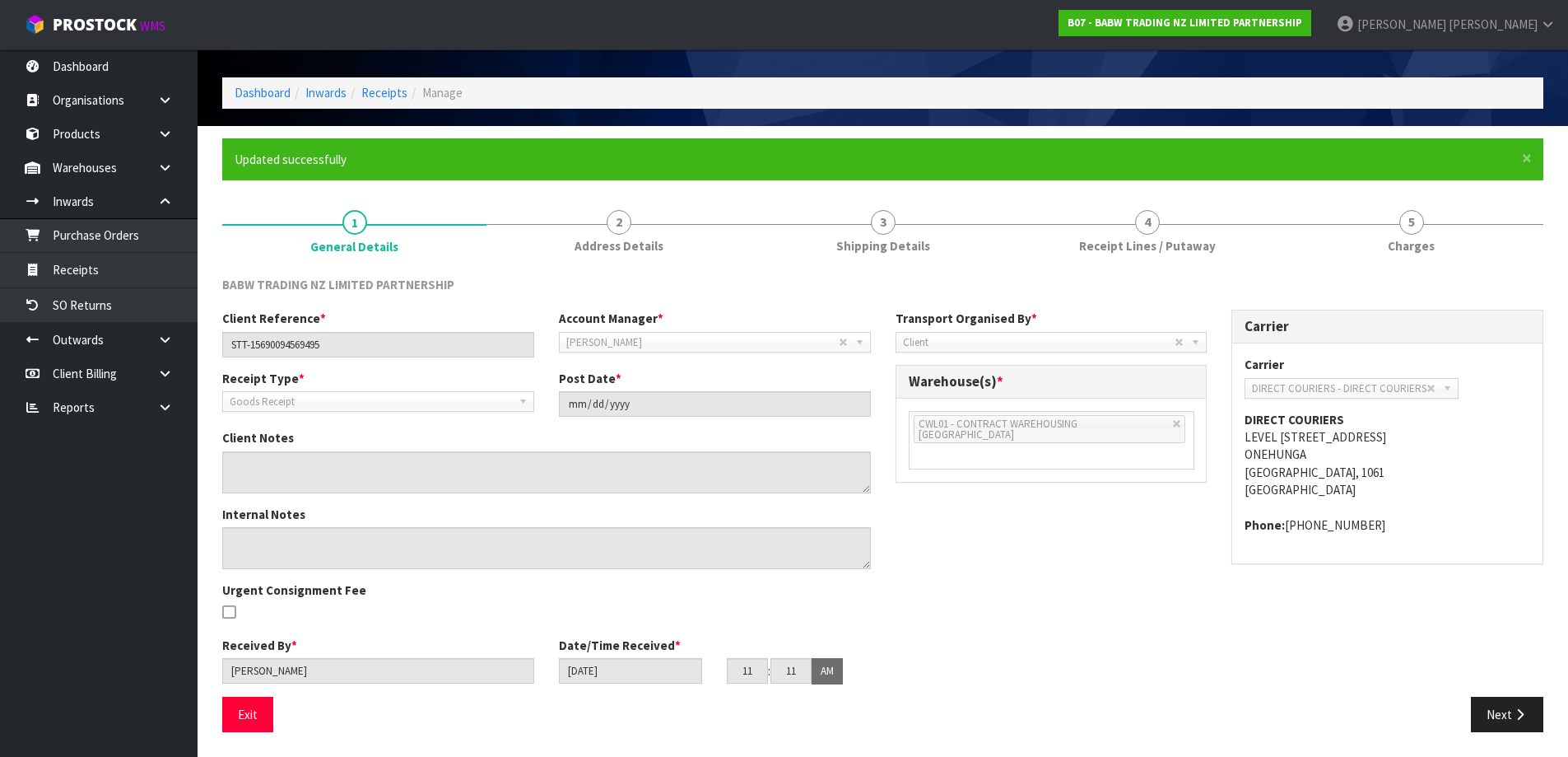
click at [982, 578] on div "Client Reference * STT-15690094569495 Account Manager * [PERSON_NAME] [PERSON_N…" at bounding box center [882, 502] width 1346 height 386
click at [1255, 230] on link "4 Receipt Lines / Putaway" at bounding box center [1147, 229] width 264 height 65
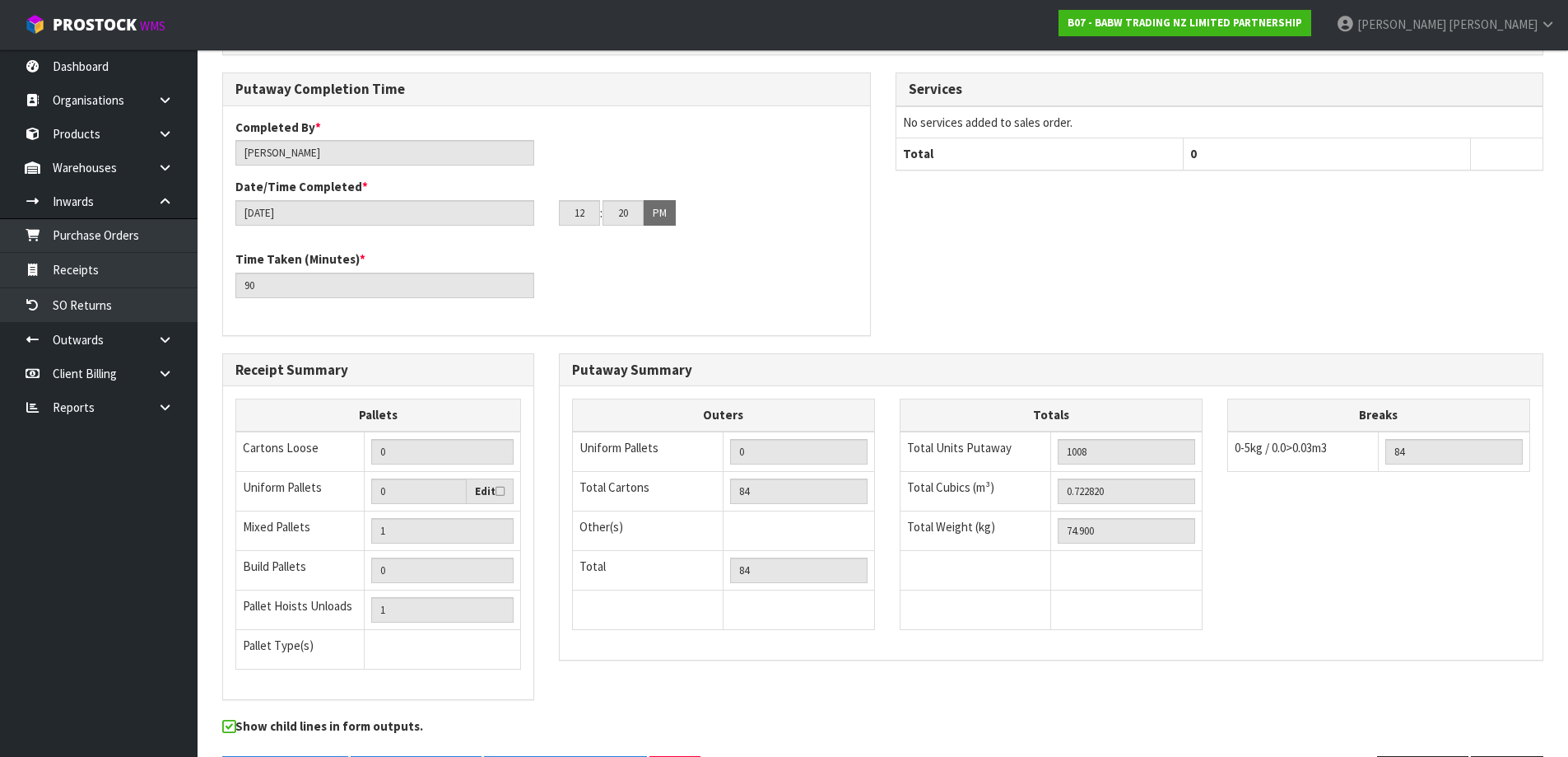
scroll to position [619, 0]
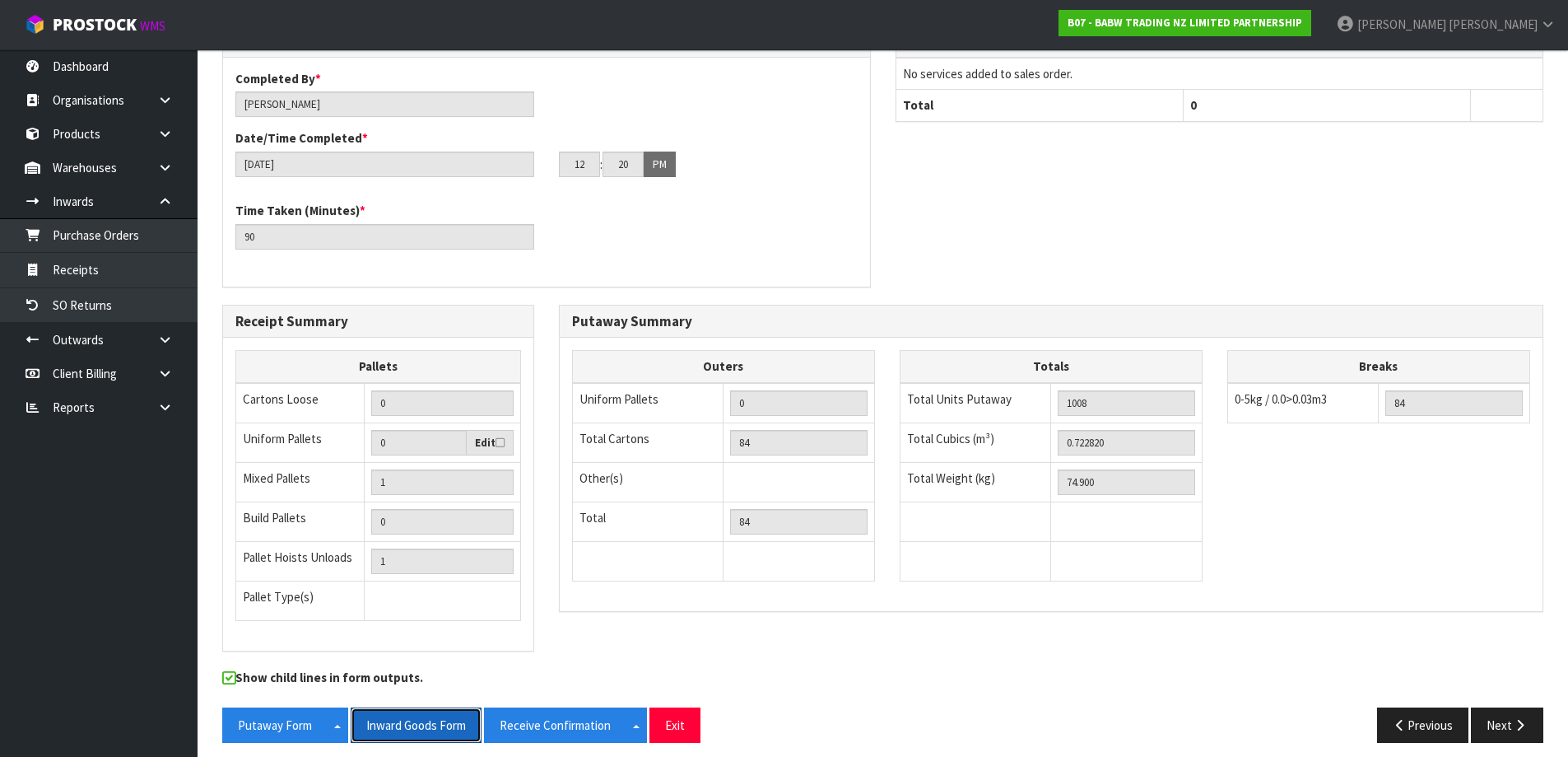
drag, startPoint x: 413, startPoint y: 713, endPoint x: 525, endPoint y: 693, distance: 113.8
click at [413, 713] on button "Inward Goods Form" at bounding box center [416, 725] width 131 height 36
